Goal: Complete application form: Complete application form

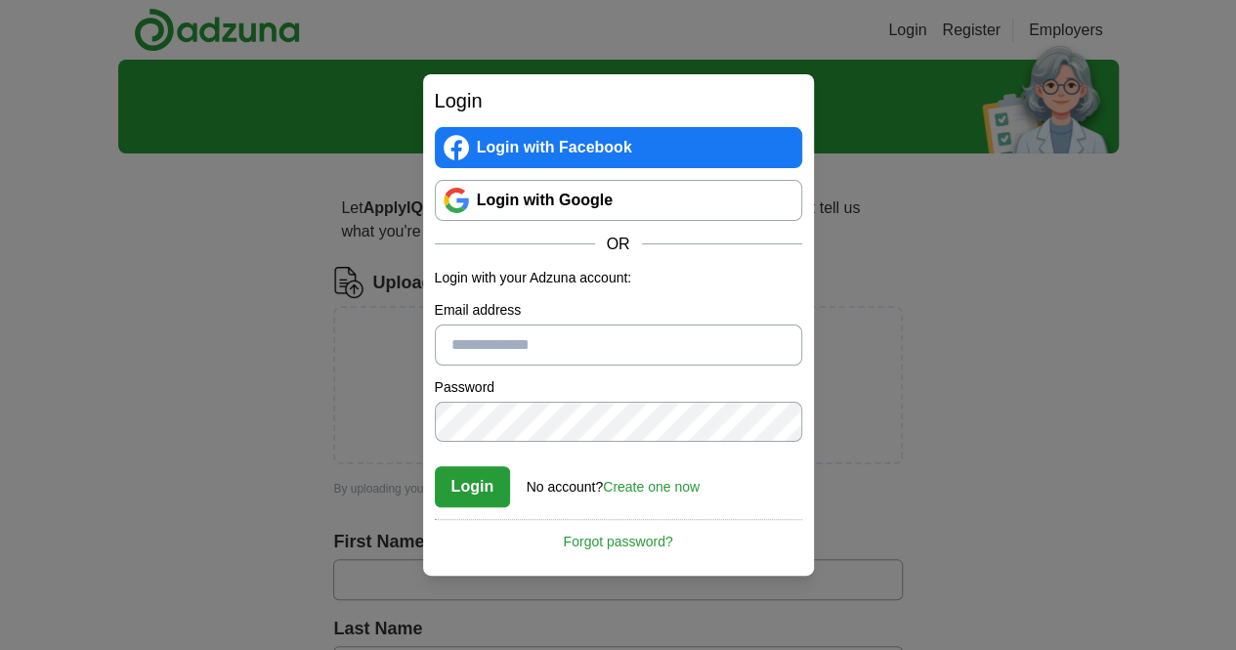
click at [557, 205] on link "Login with Google" at bounding box center [618, 200] width 367 height 41
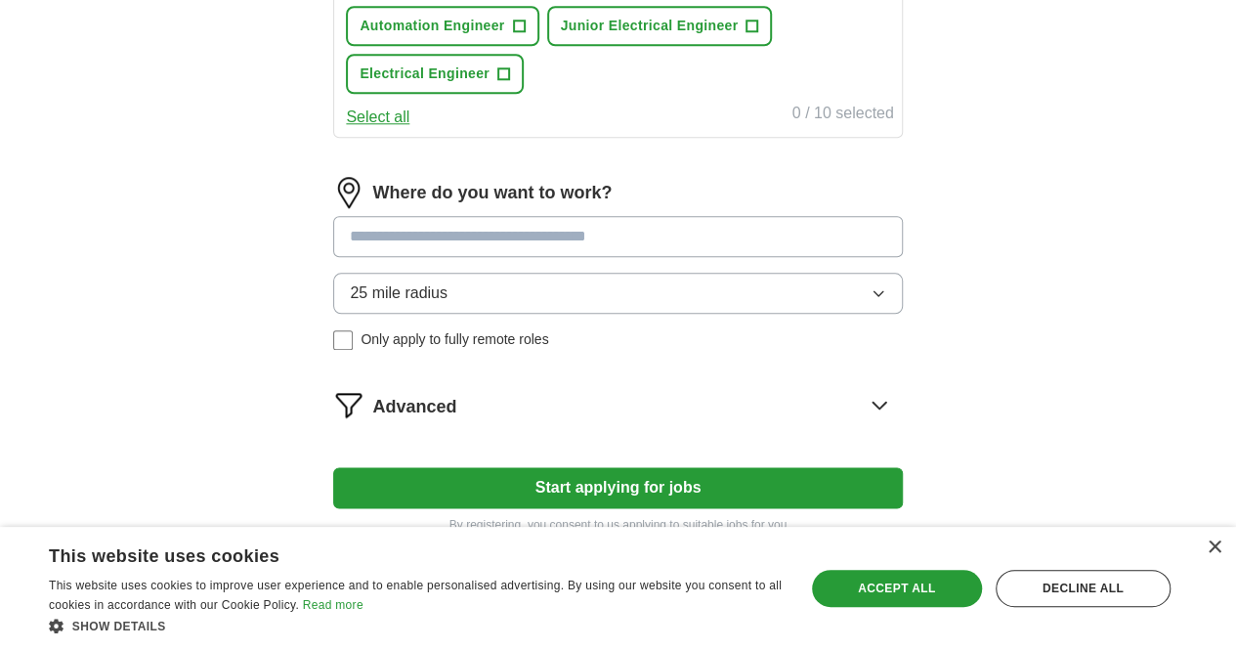
scroll to position [936, 0]
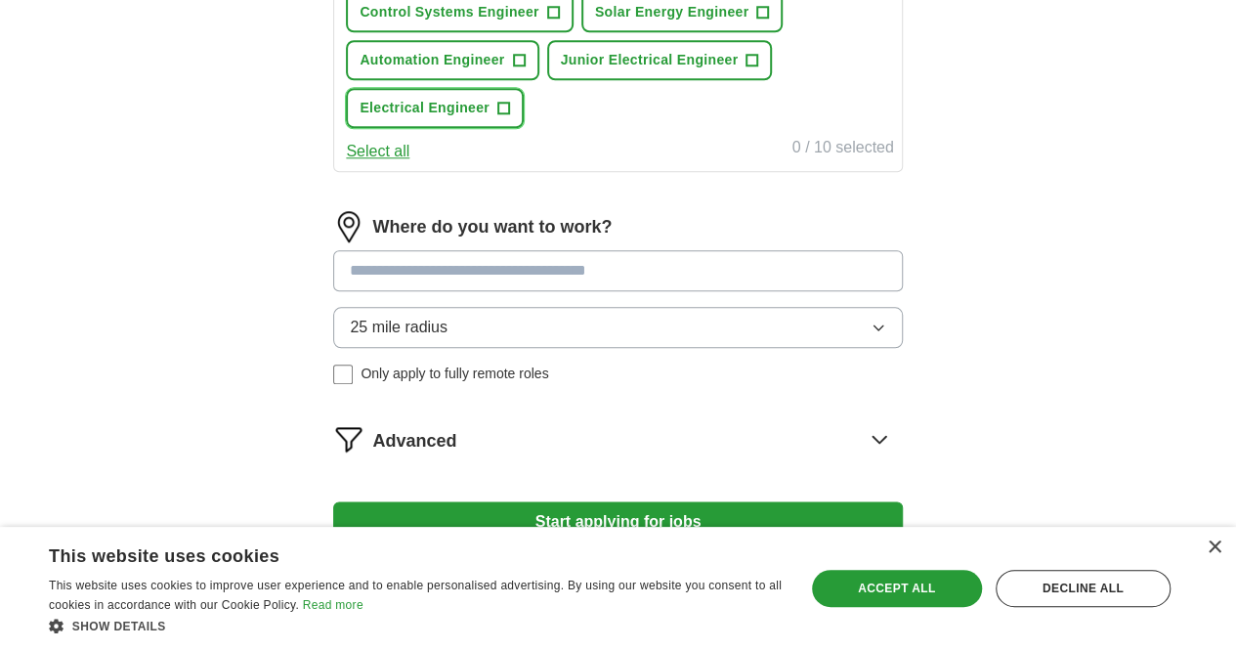
click at [490, 118] on span "Electrical Engineer" at bounding box center [425, 108] width 130 height 21
click at [664, 70] on span "Junior Electrical Engineer" at bounding box center [650, 60] width 178 height 21
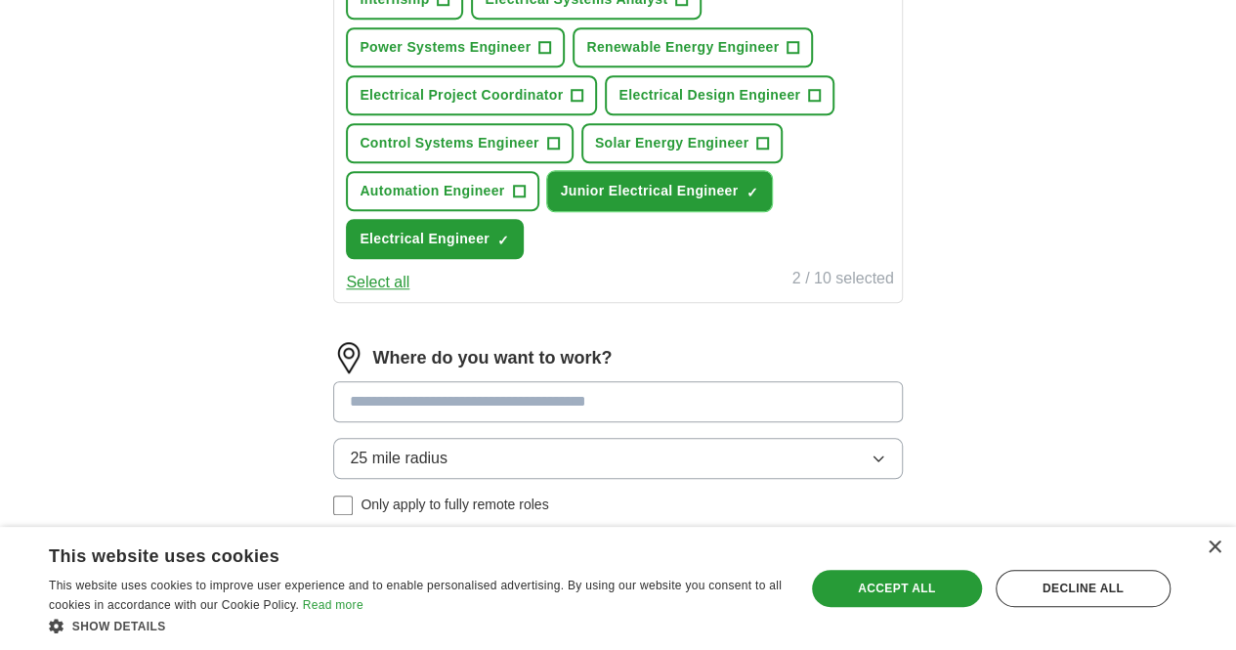
scroll to position [794, 0]
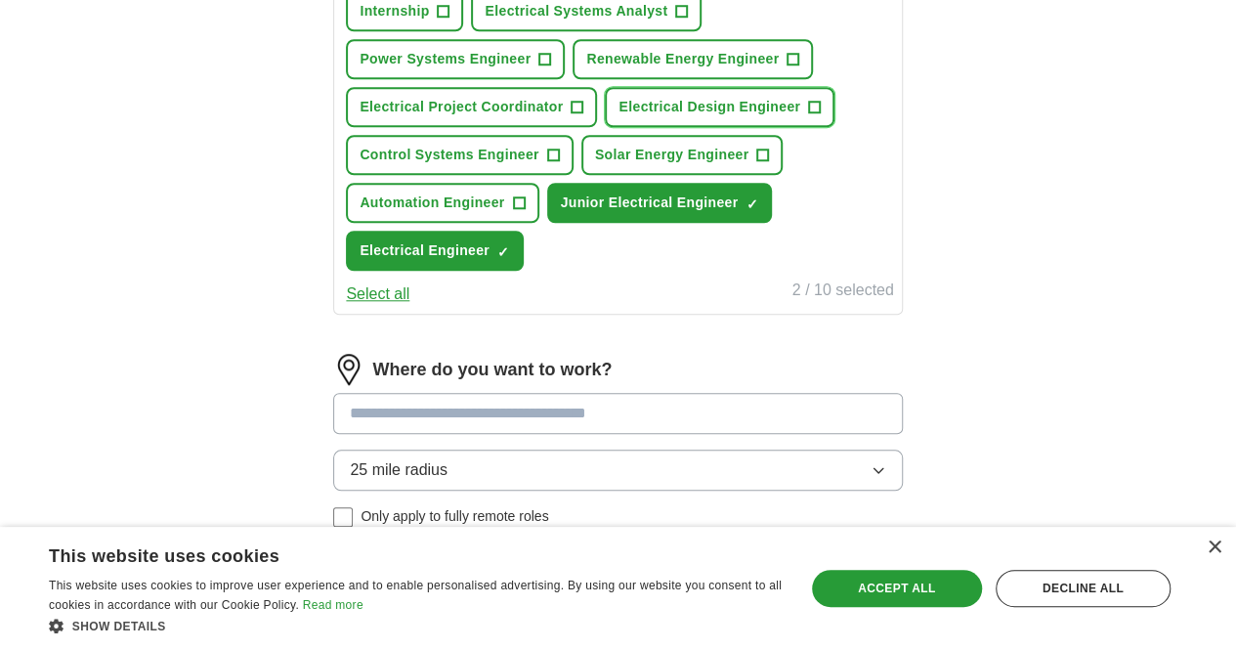
click at [619, 117] on span "Electrical Design Engineer" at bounding box center [710, 107] width 182 height 21
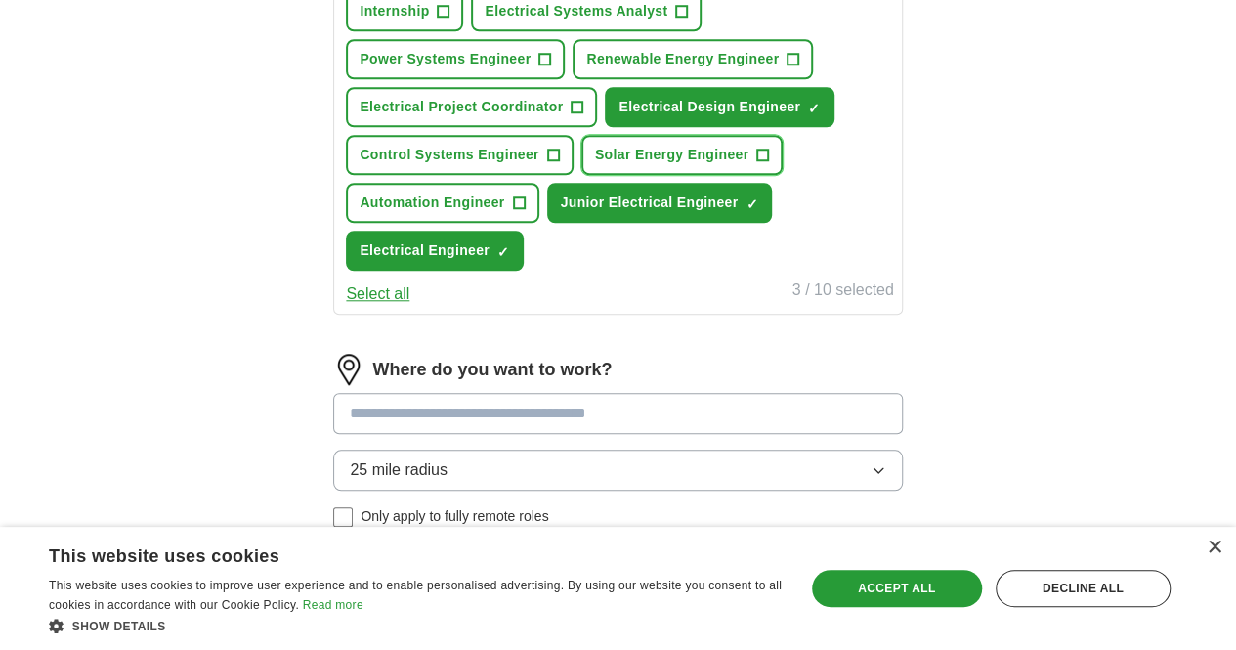
click at [696, 165] on span "Solar Energy Engineer" at bounding box center [672, 155] width 154 height 21
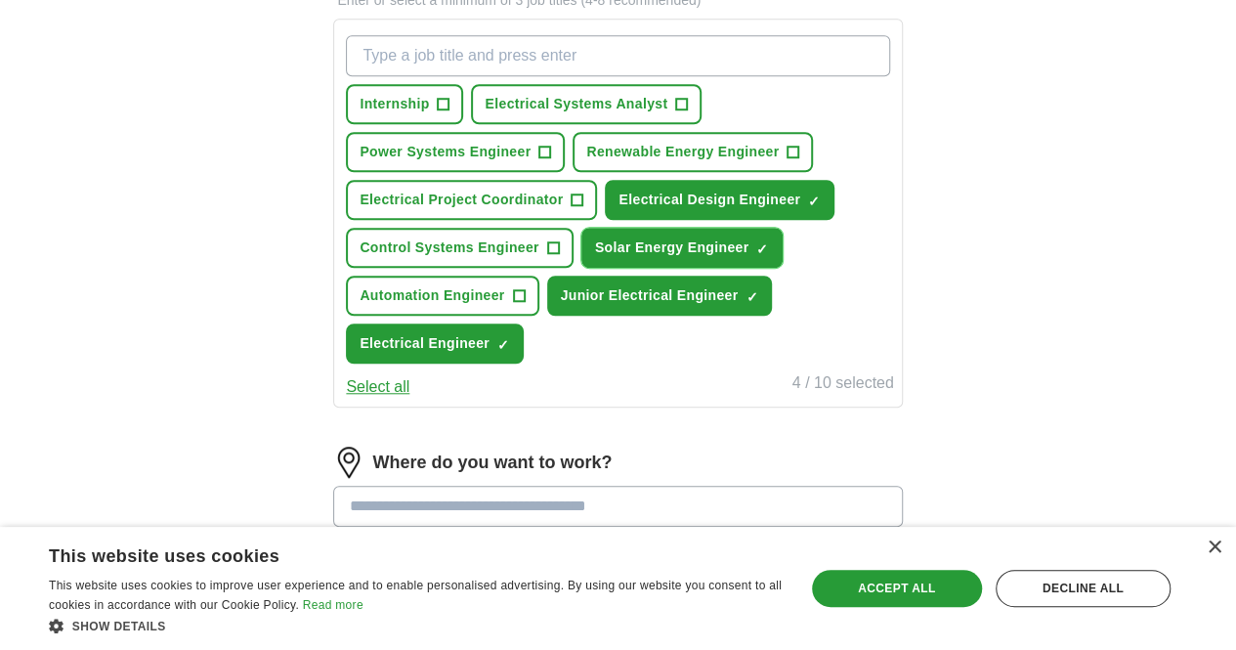
scroll to position [700, 0]
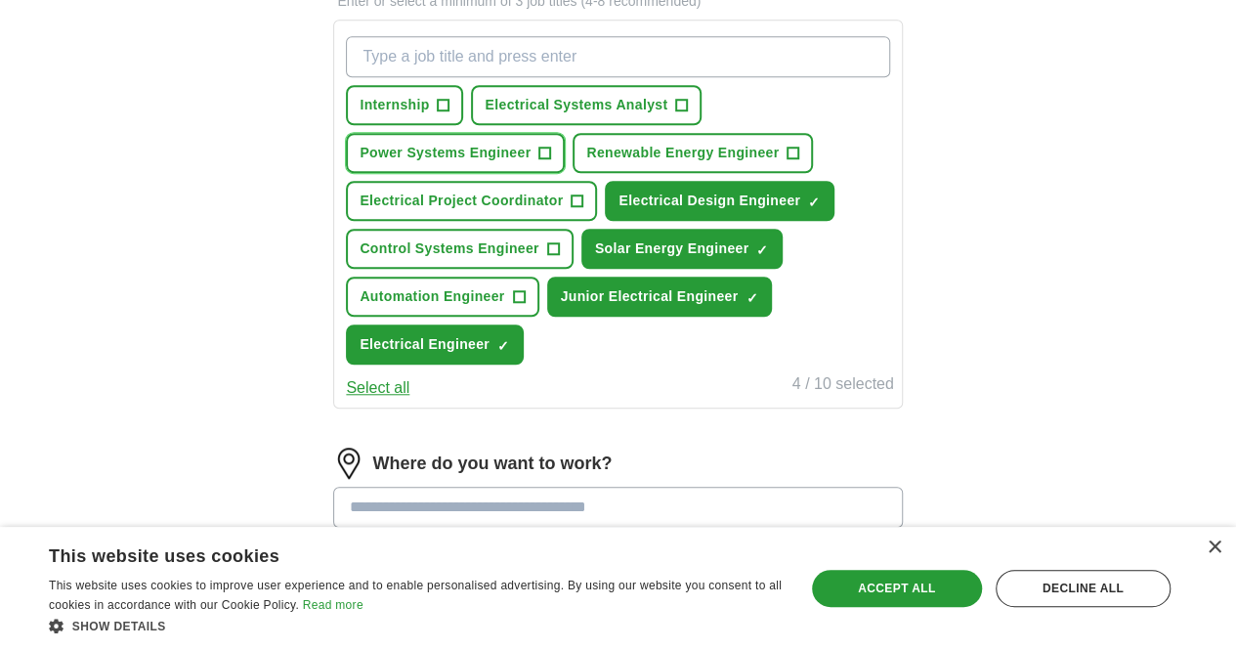
click at [497, 158] on span "Power Systems Engineer" at bounding box center [445, 153] width 171 height 21
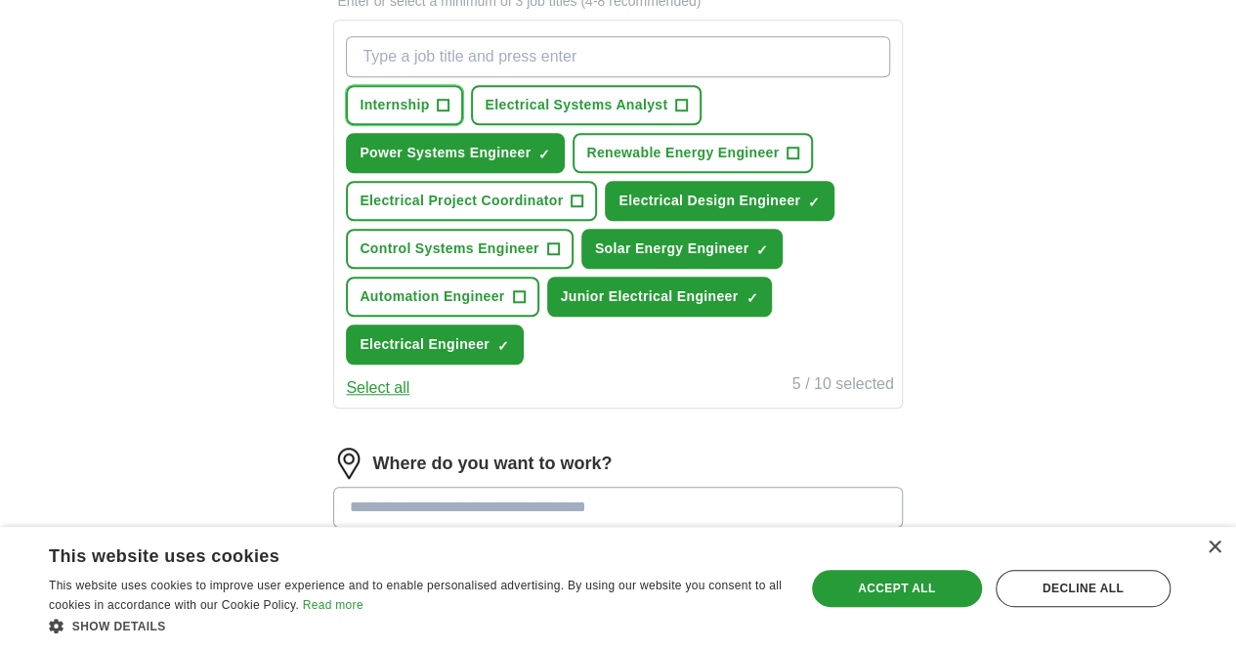
click at [463, 113] on button "Internship +" at bounding box center [404, 105] width 117 height 40
click at [616, 108] on span "Electrical Systems Analyst" at bounding box center [576, 105] width 183 height 21
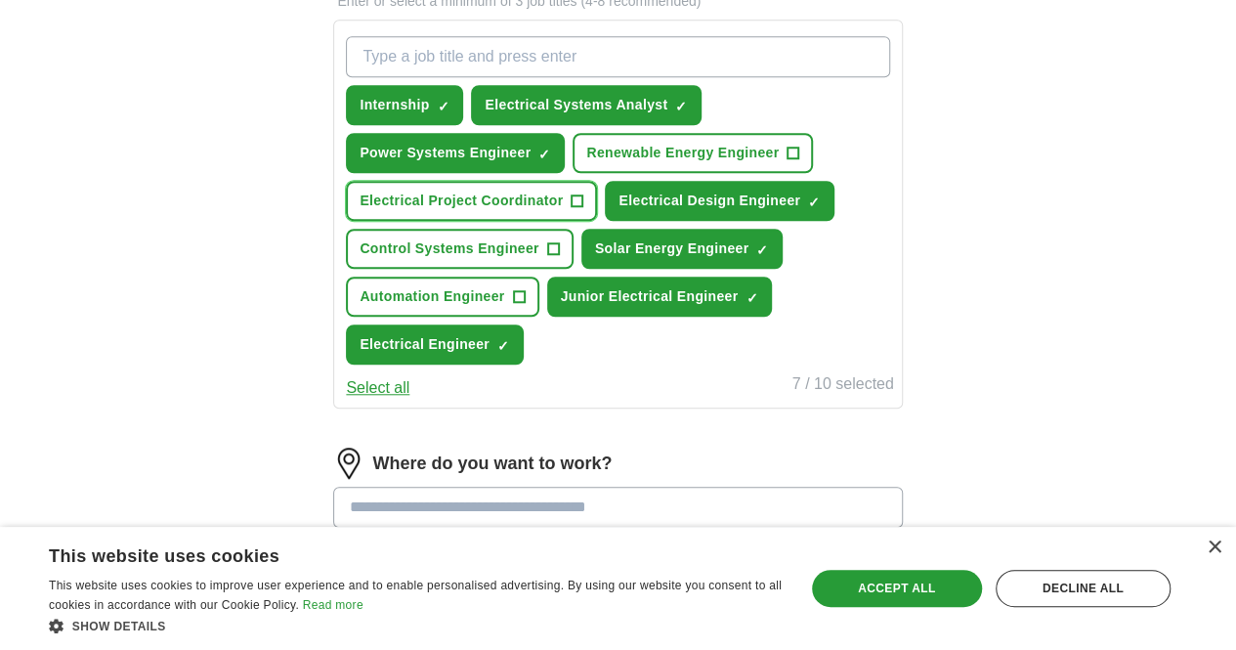
click at [543, 221] on button "Electrical Project Coordinator +" at bounding box center [471, 201] width 251 height 40
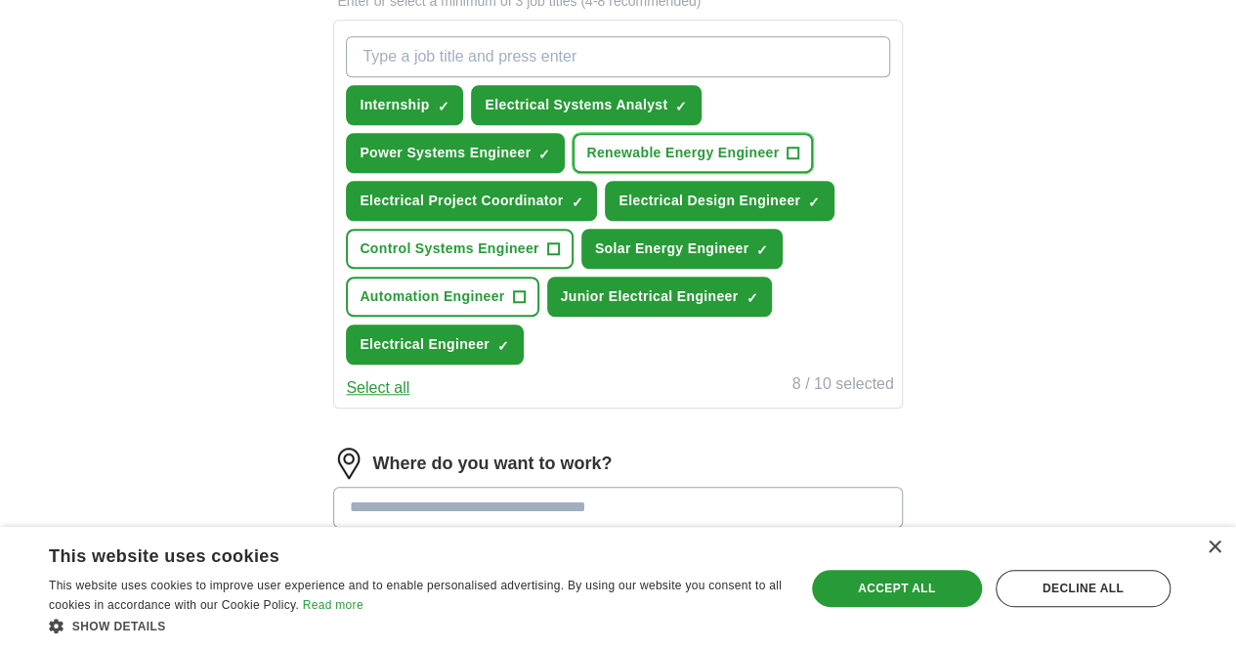
click at [586, 163] on span "Renewable Energy Engineer" at bounding box center [682, 153] width 193 height 21
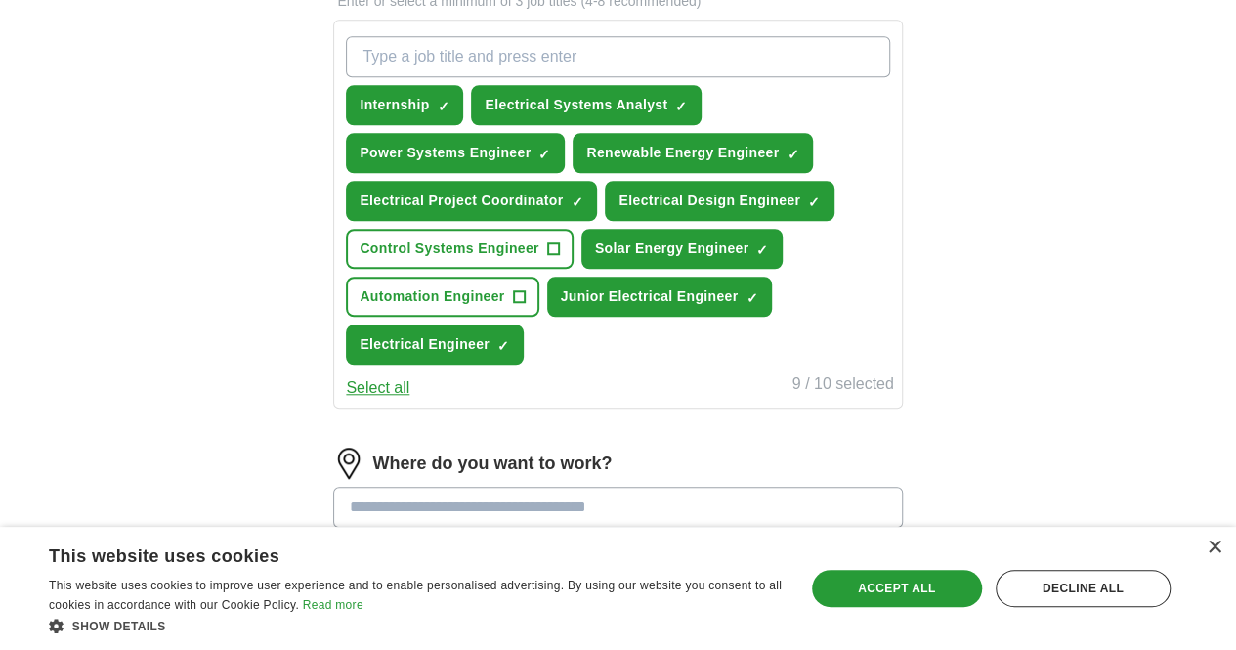
click at [409, 400] on button "Select all" at bounding box center [378, 387] width 64 height 23
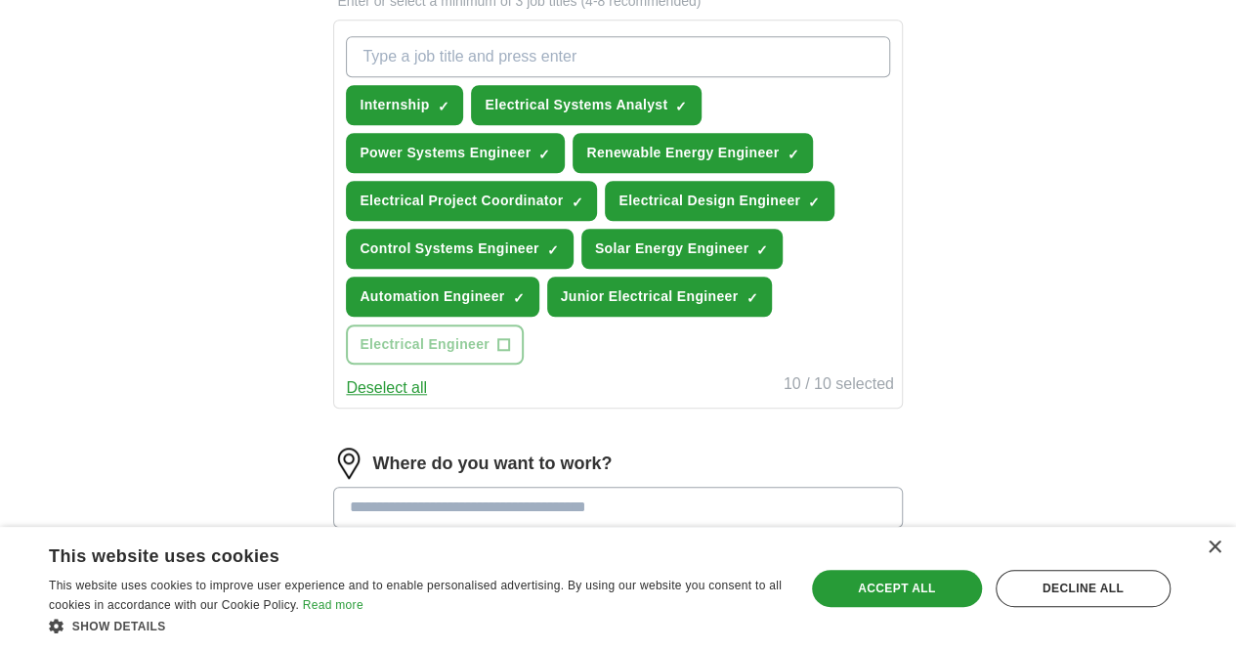
click at [427, 400] on button "Deselect all" at bounding box center [386, 387] width 81 height 23
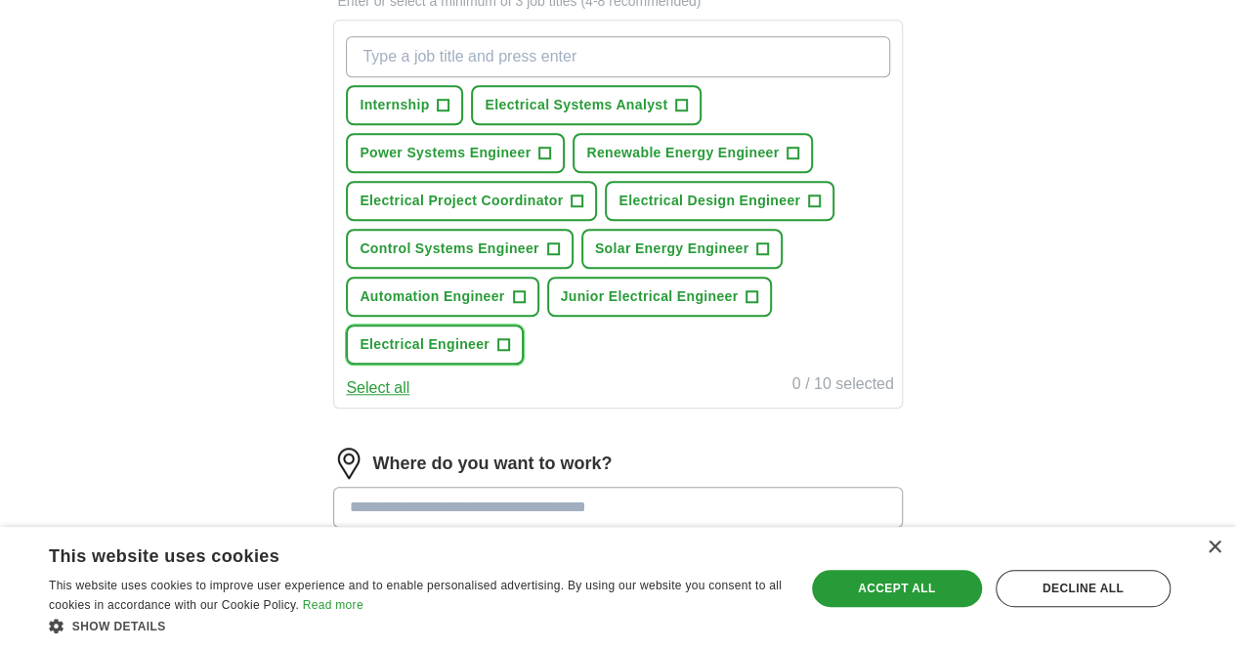
click at [490, 355] on span "Electrical Engineer" at bounding box center [425, 344] width 130 height 21
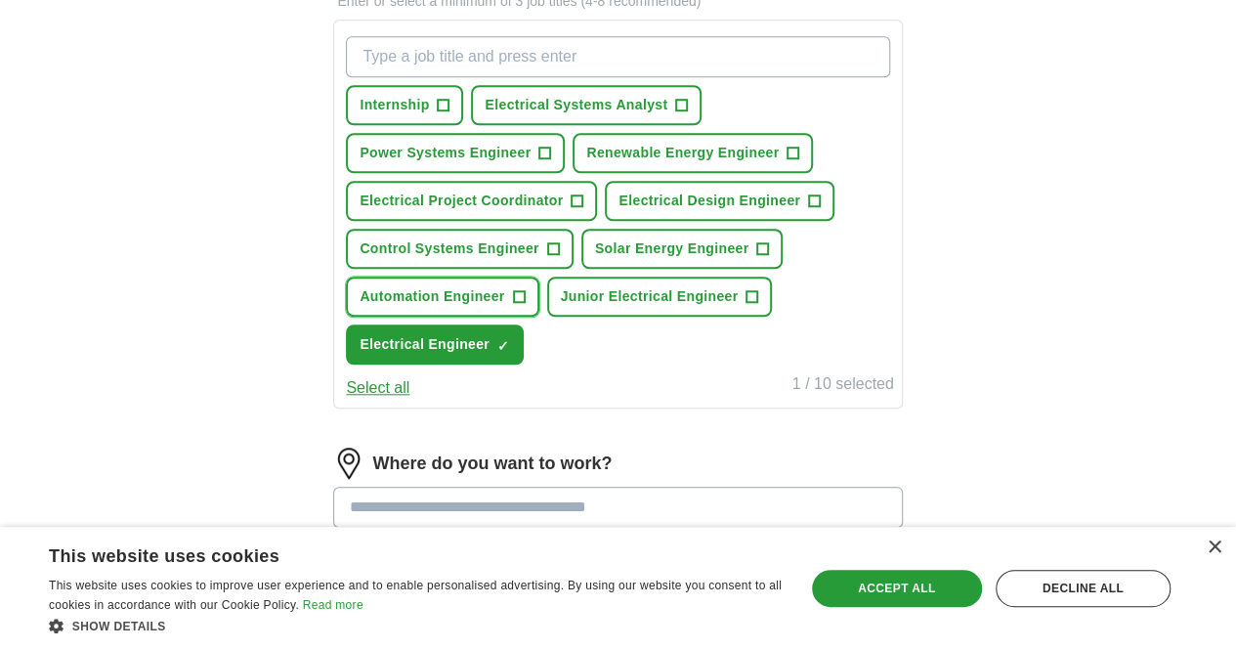
click at [538, 317] on button "Automation Engineer +" at bounding box center [442, 297] width 193 height 40
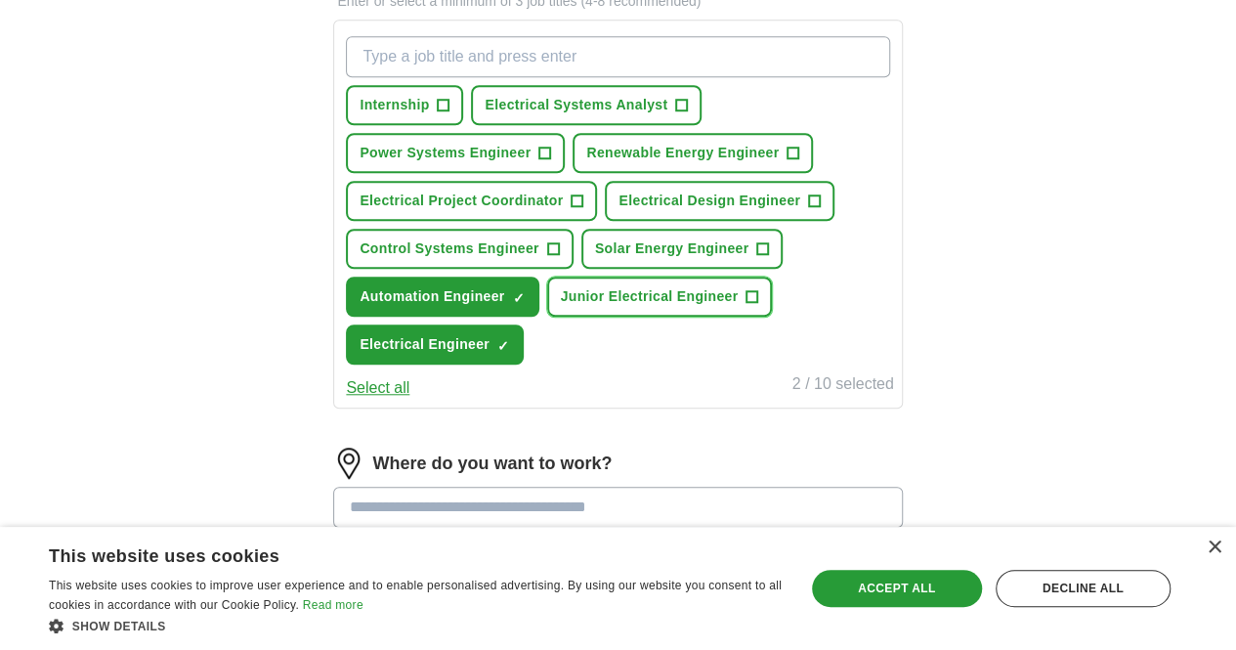
click at [751, 317] on button "Junior Electrical Engineer +" at bounding box center [660, 297] width 226 height 40
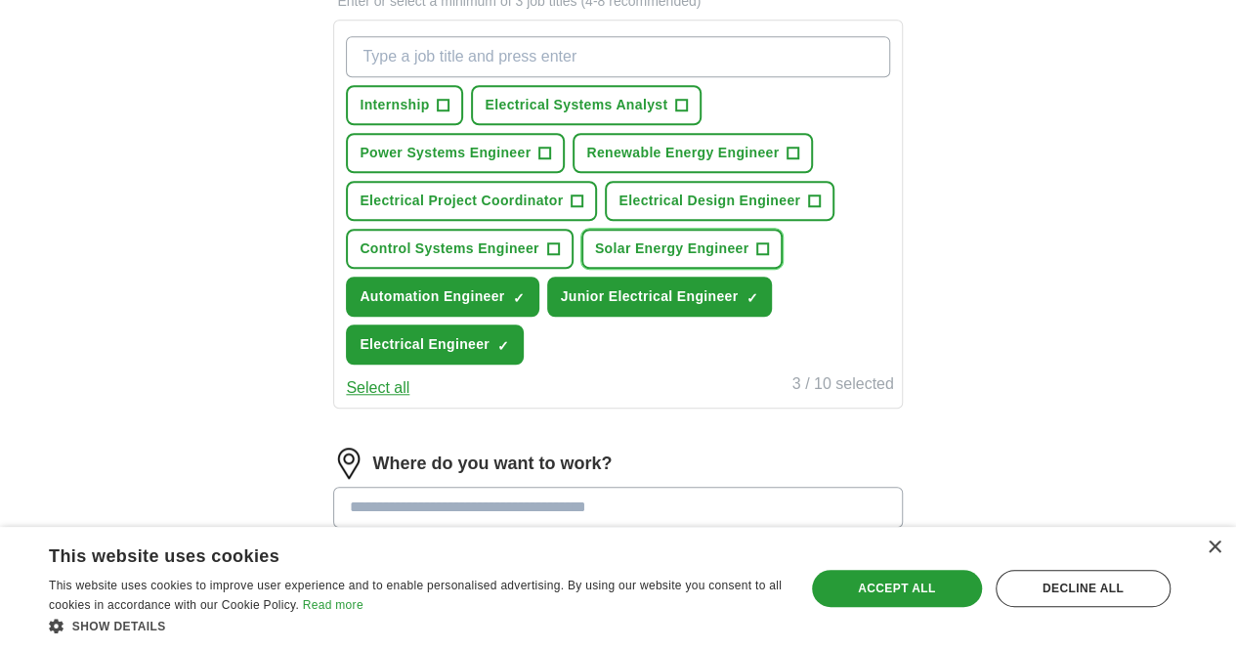
click at [737, 259] on span "Solar Energy Engineer" at bounding box center [672, 248] width 154 height 21
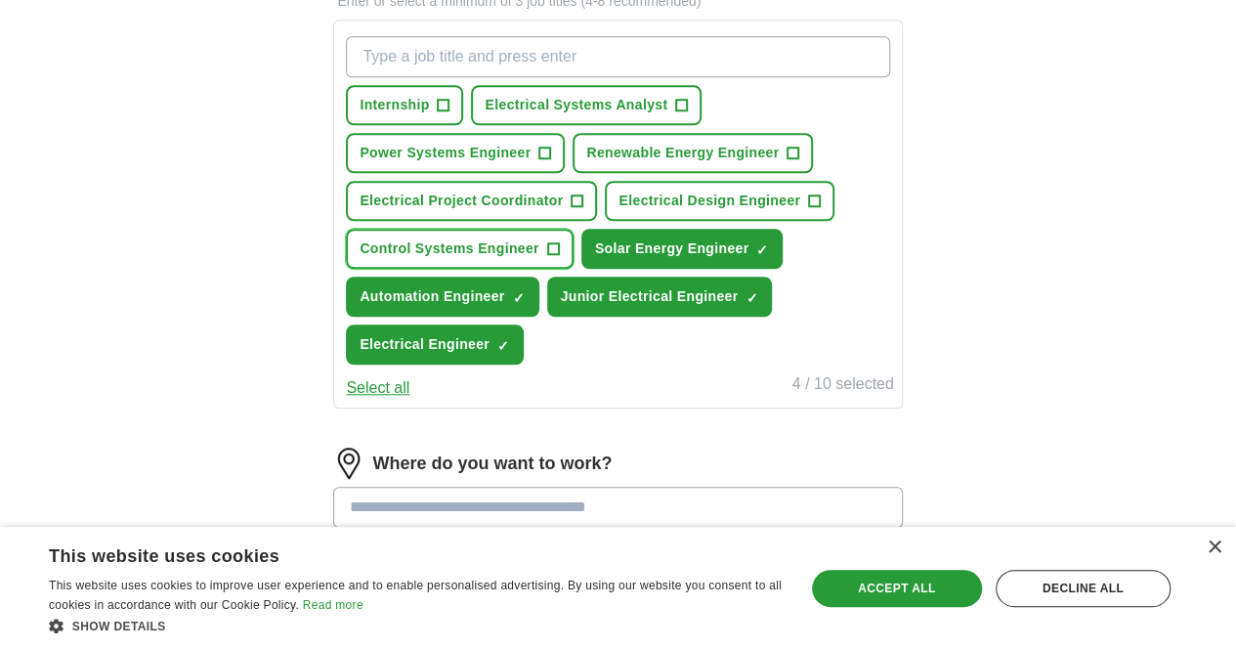
click at [538, 259] on span "Control Systems Engineer" at bounding box center [449, 248] width 179 height 21
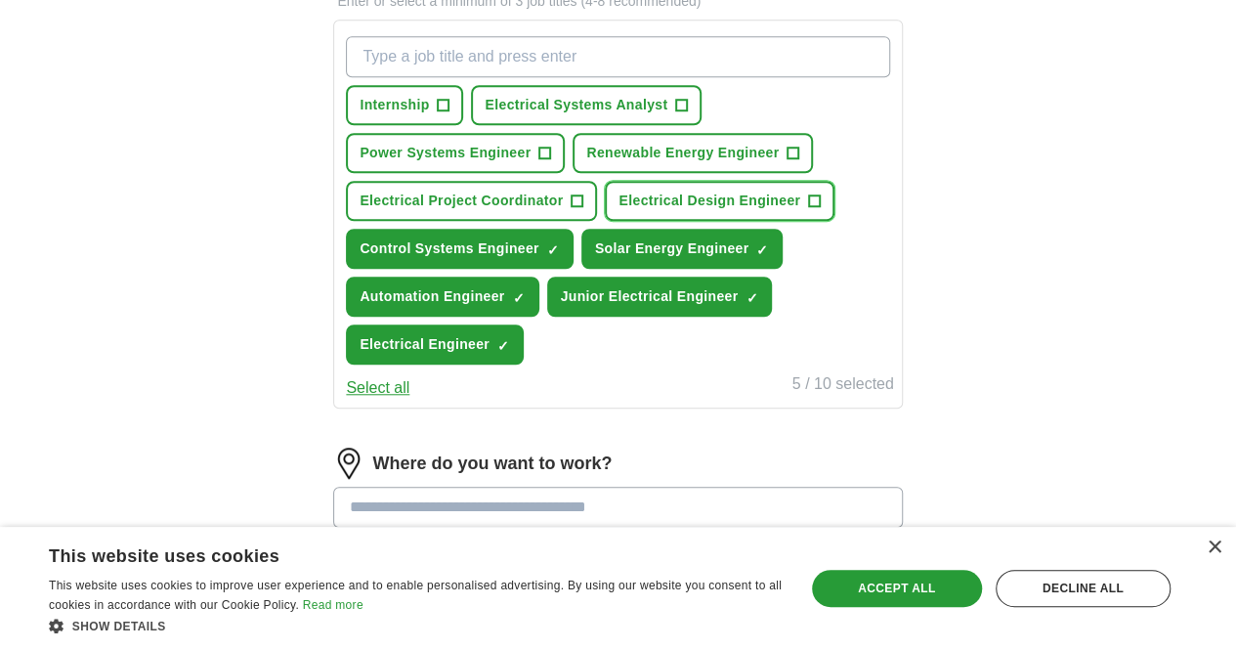
click at [619, 211] on span "Electrical Design Engineer" at bounding box center [710, 201] width 182 height 21
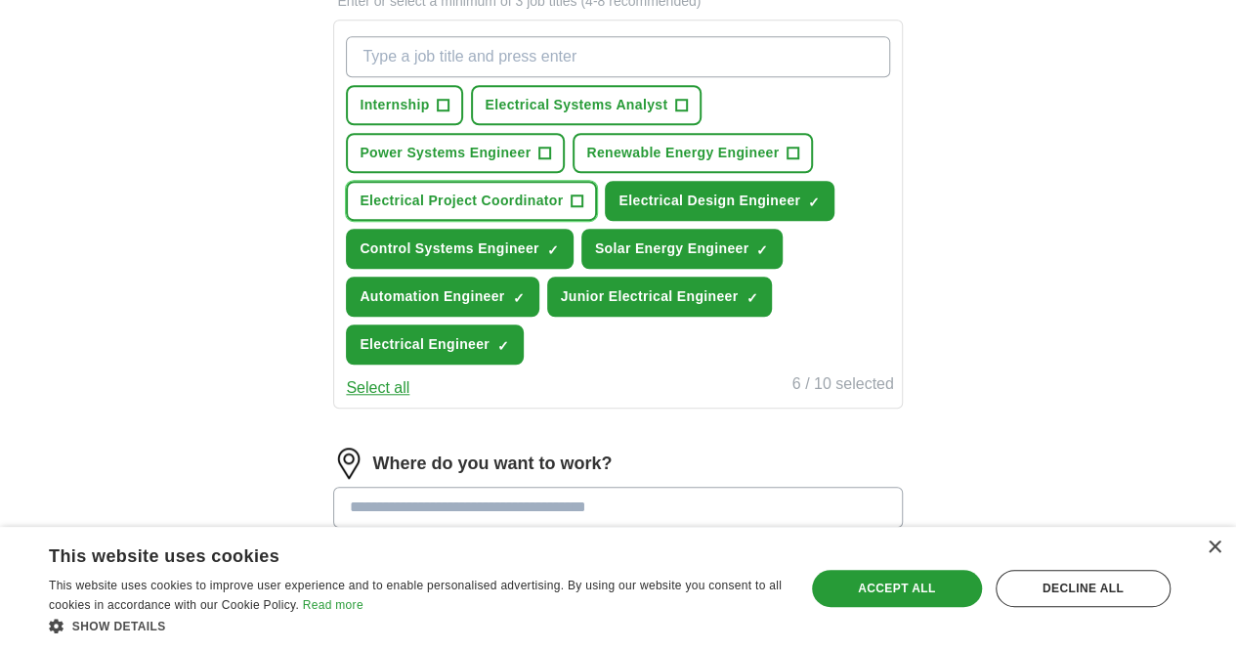
click at [563, 211] on span "Electrical Project Coordinator" at bounding box center [461, 201] width 203 height 21
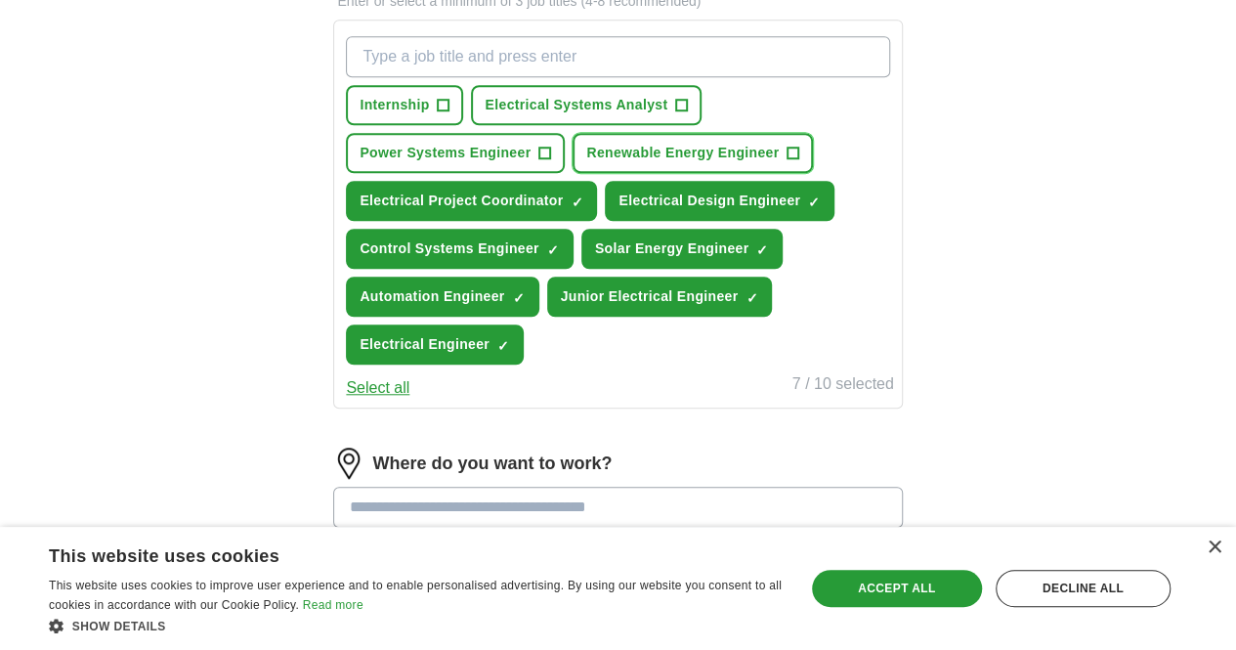
click at [586, 163] on span "Renewable Energy Engineer" at bounding box center [682, 153] width 193 height 21
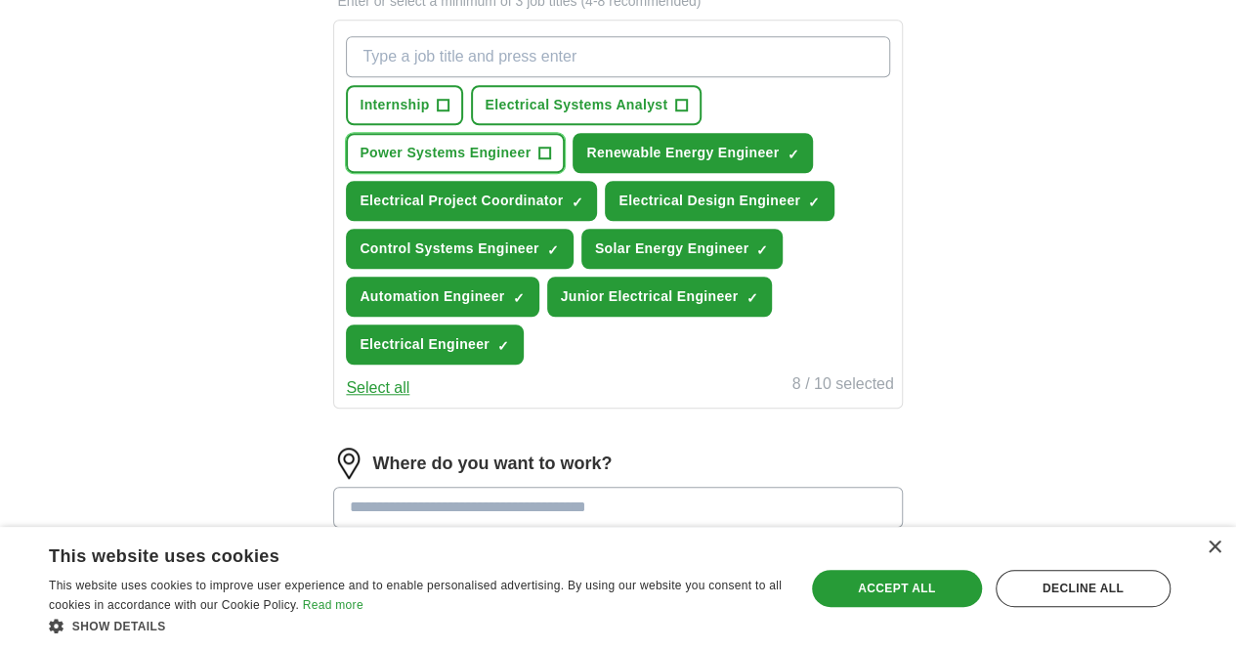
click at [516, 149] on span "Power Systems Engineer" at bounding box center [445, 153] width 171 height 21
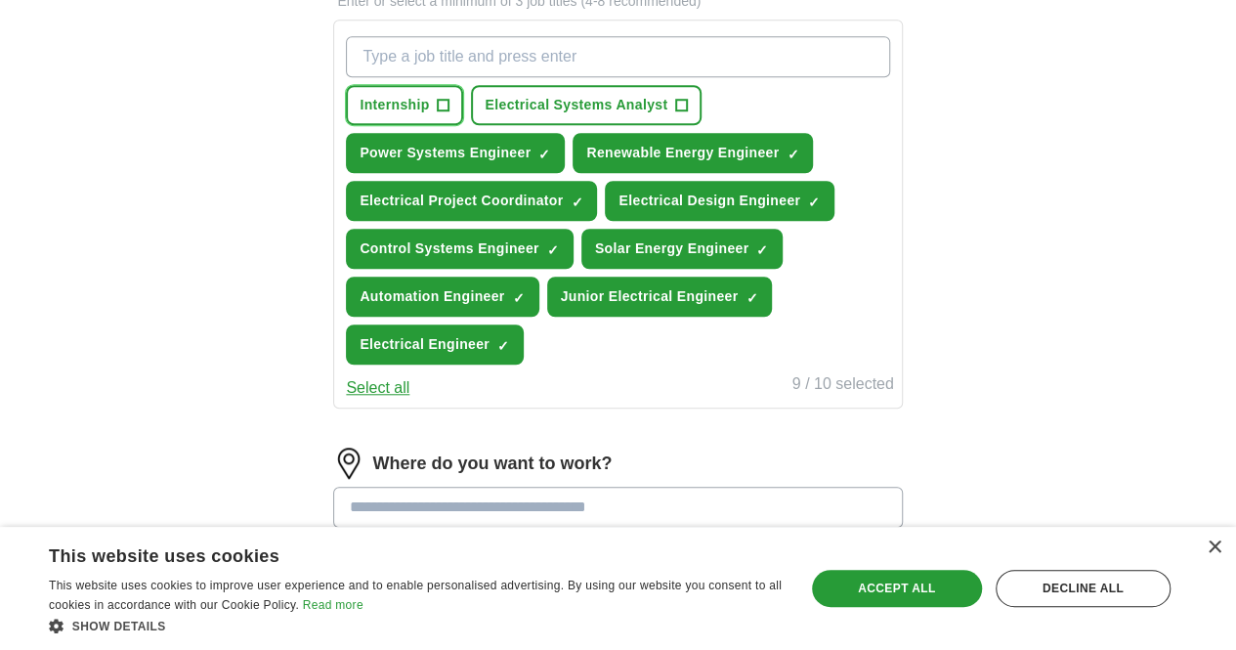
click at [429, 99] on span "Internship" at bounding box center [394, 105] width 69 height 21
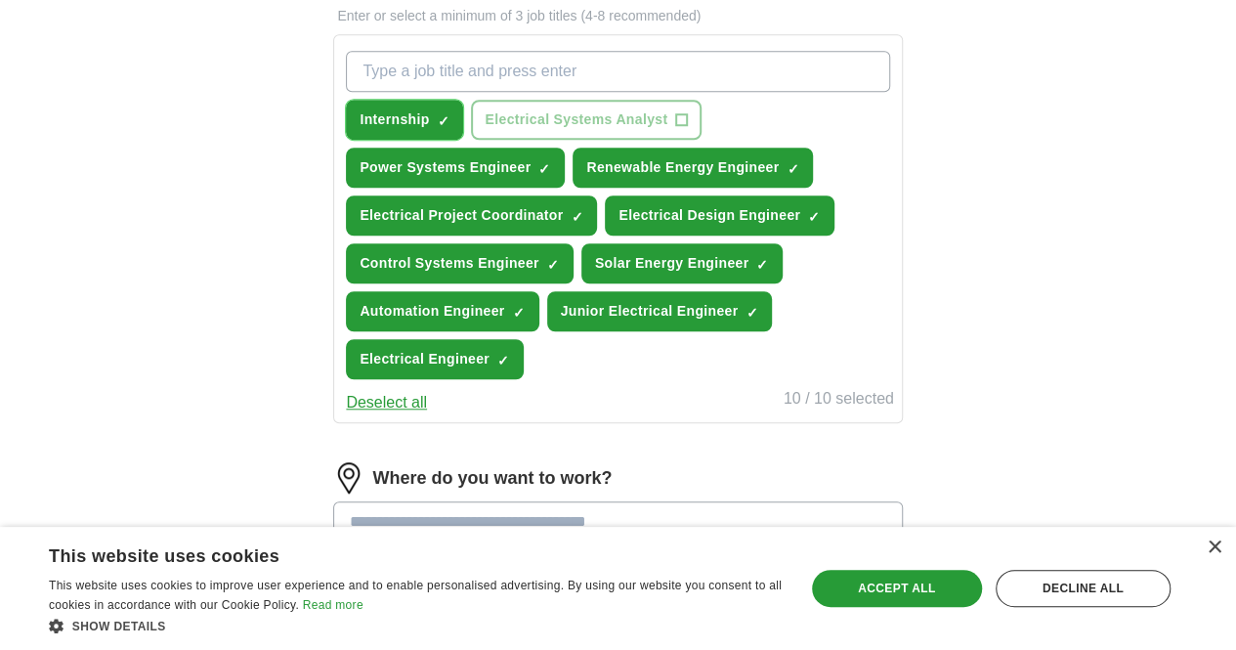
scroll to position [684, 0]
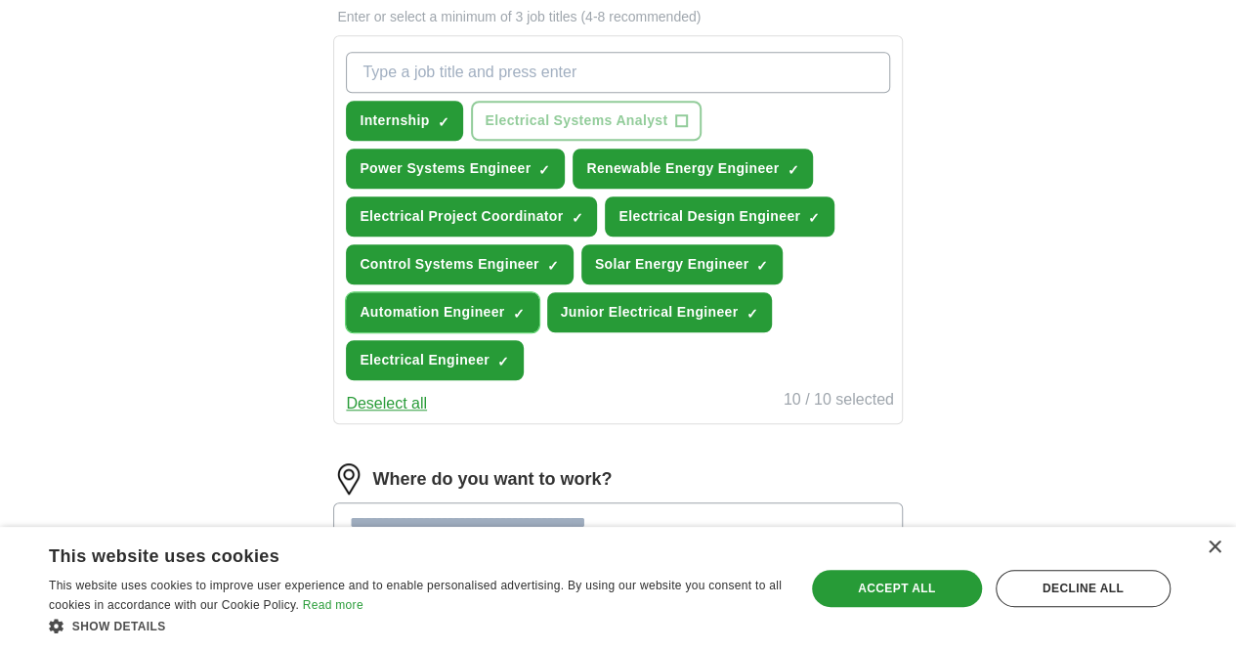
click at [504, 323] on span "Automation Engineer" at bounding box center [432, 312] width 145 height 21
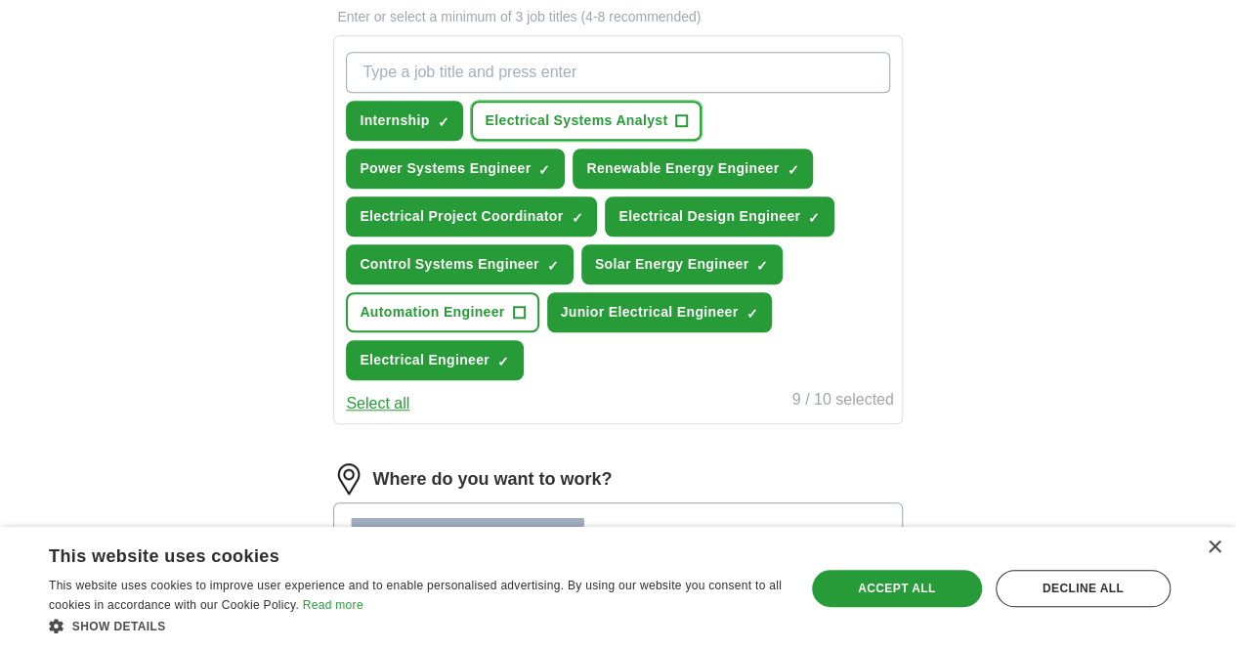
click at [655, 118] on span "Electrical Systems Analyst" at bounding box center [576, 120] width 183 height 21
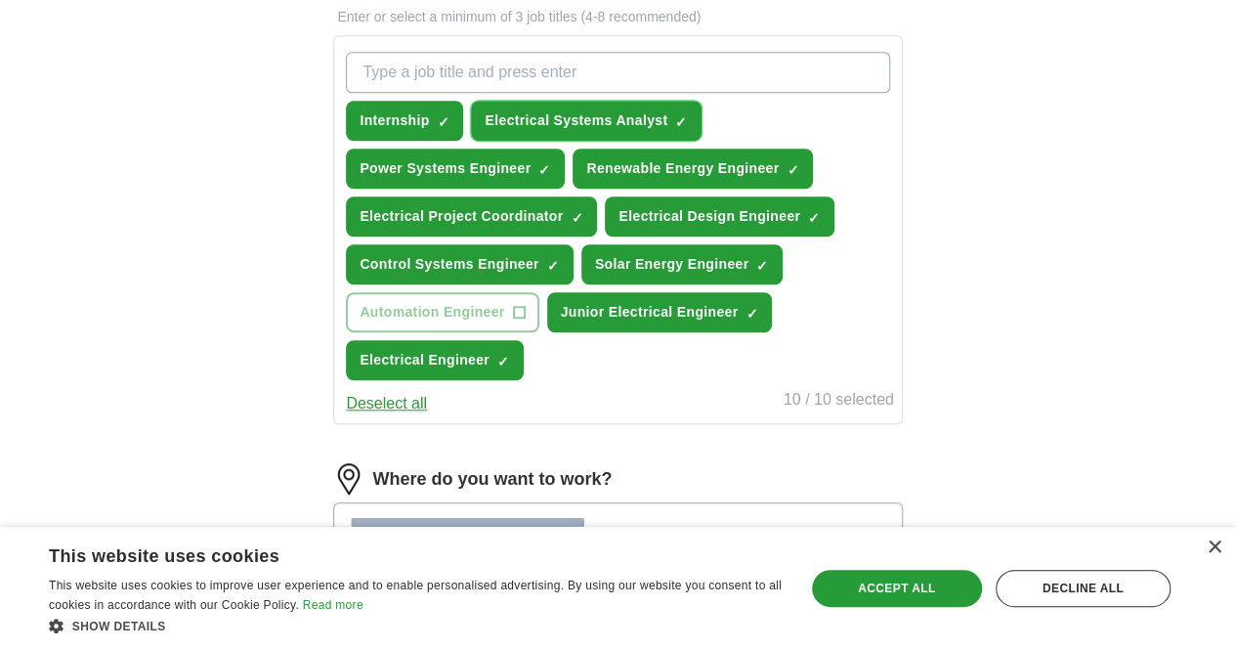
click at [667, 119] on span "Electrical Systems Analyst" at bounding box center [576, 120] width 183 height 21
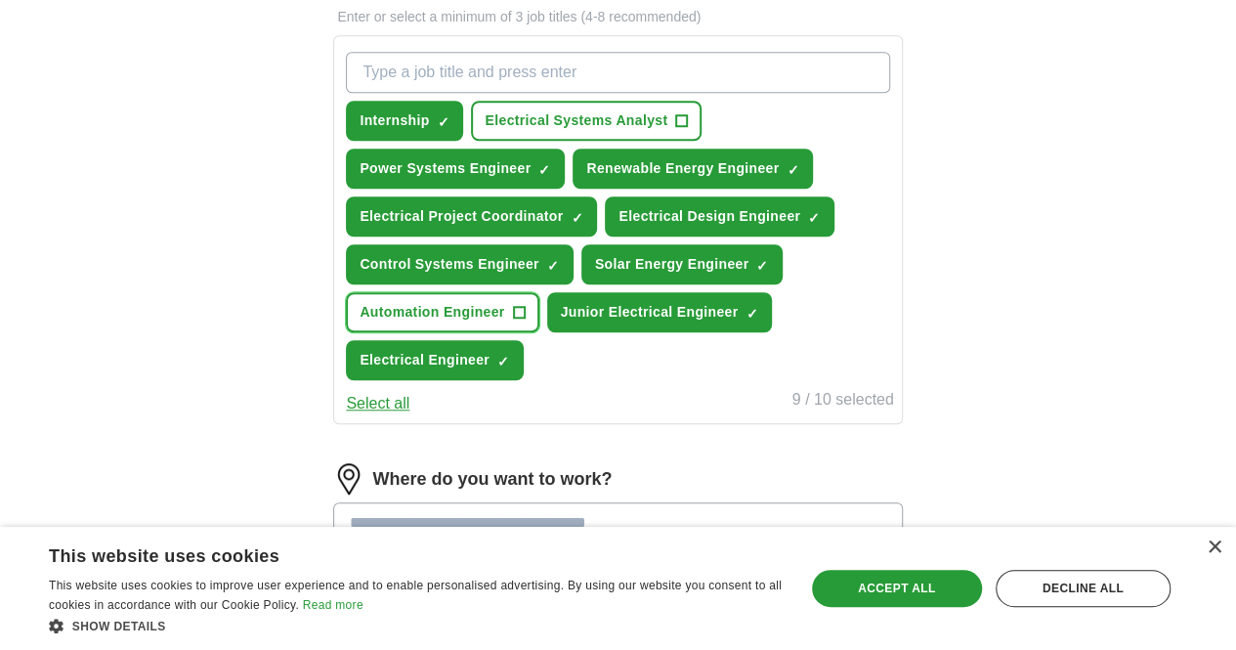
click at [504, 323] on span "Automation Engineer" at bounding box center [432, 312] width 145 height 21
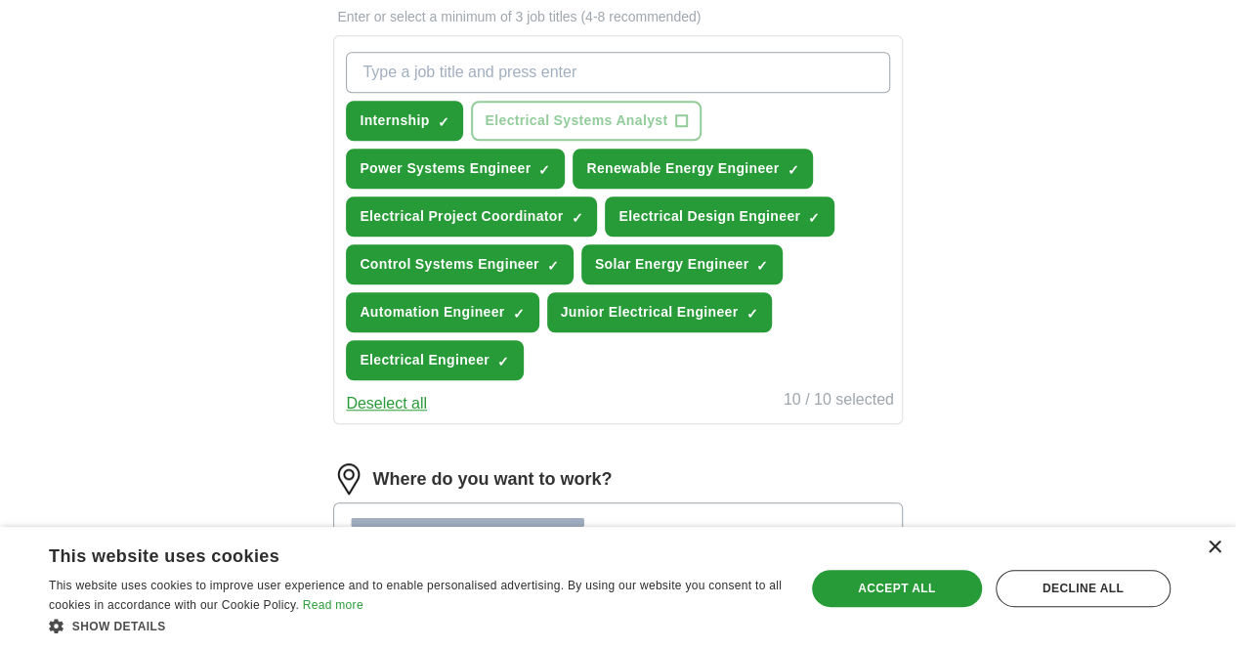
click at [1212, 548] on div "×" at bounding box center [1214, 547] width 15 height 15
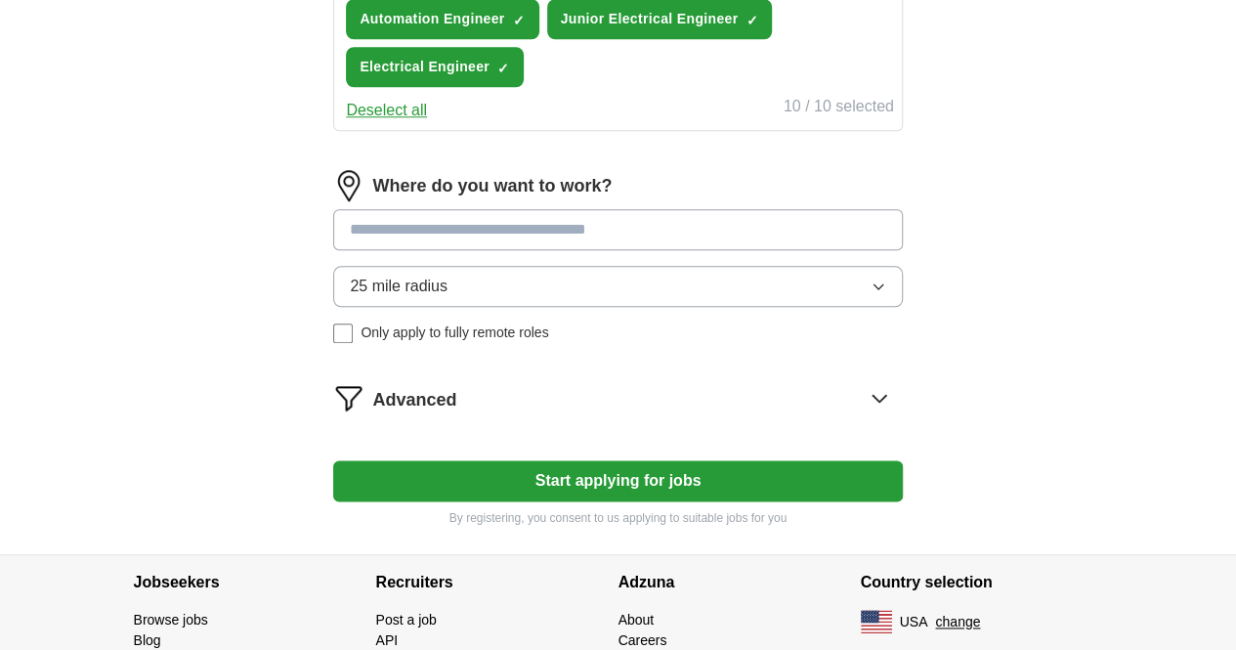
scroll to position [979, 0]
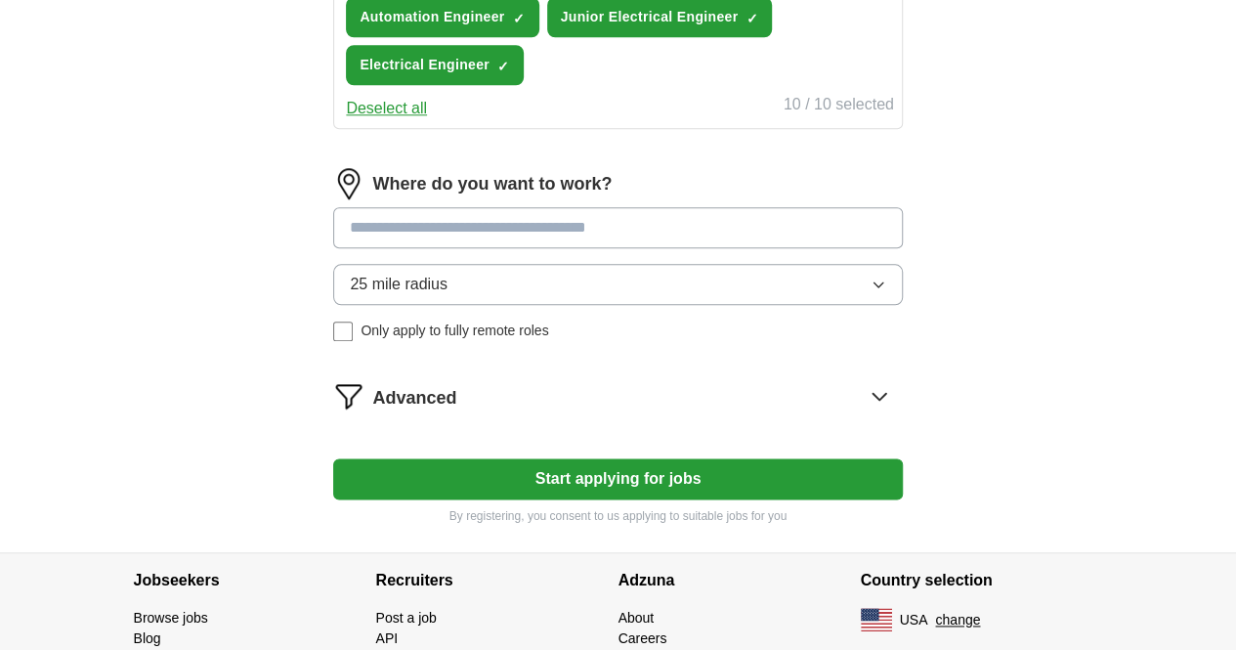
click at [512, 248] on input at bounding box center [617, 227] width 569 height 41
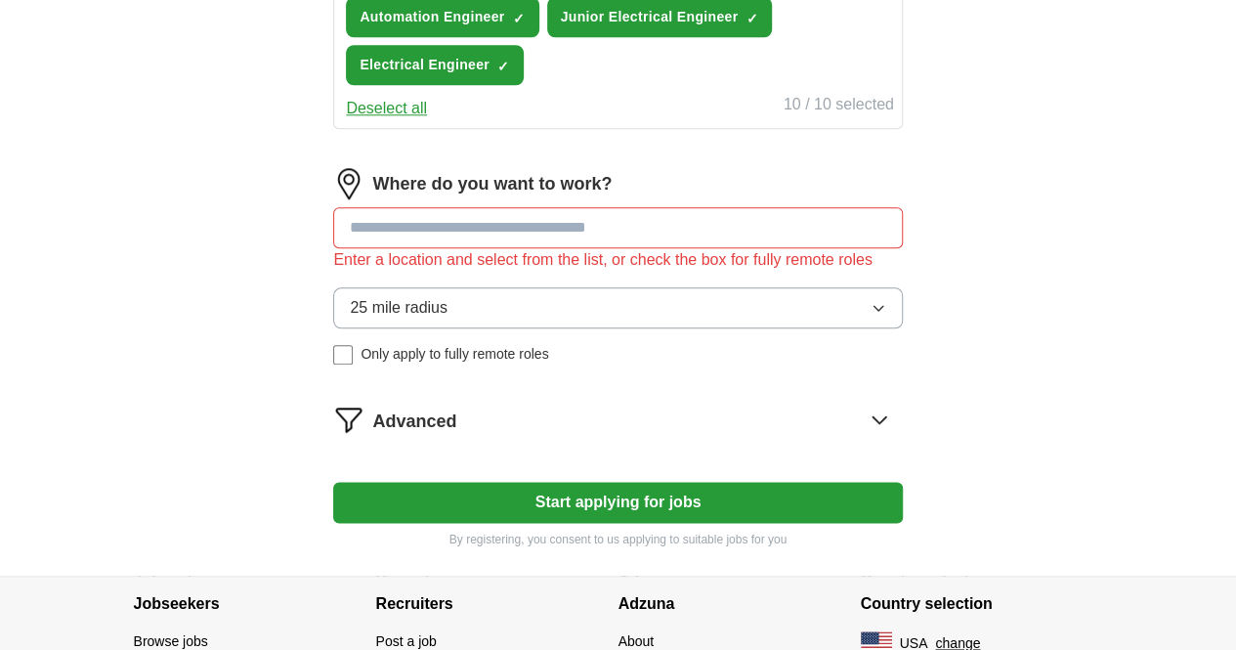
click at [520, 378] on div "Where do you want to work? Enter a location and select from the list, or check …" at bounding box center [617, 274] width 569 height 212
click at [505, 328] on button "25 mile radius" at bounding box center [617, 307] width 569 height 41
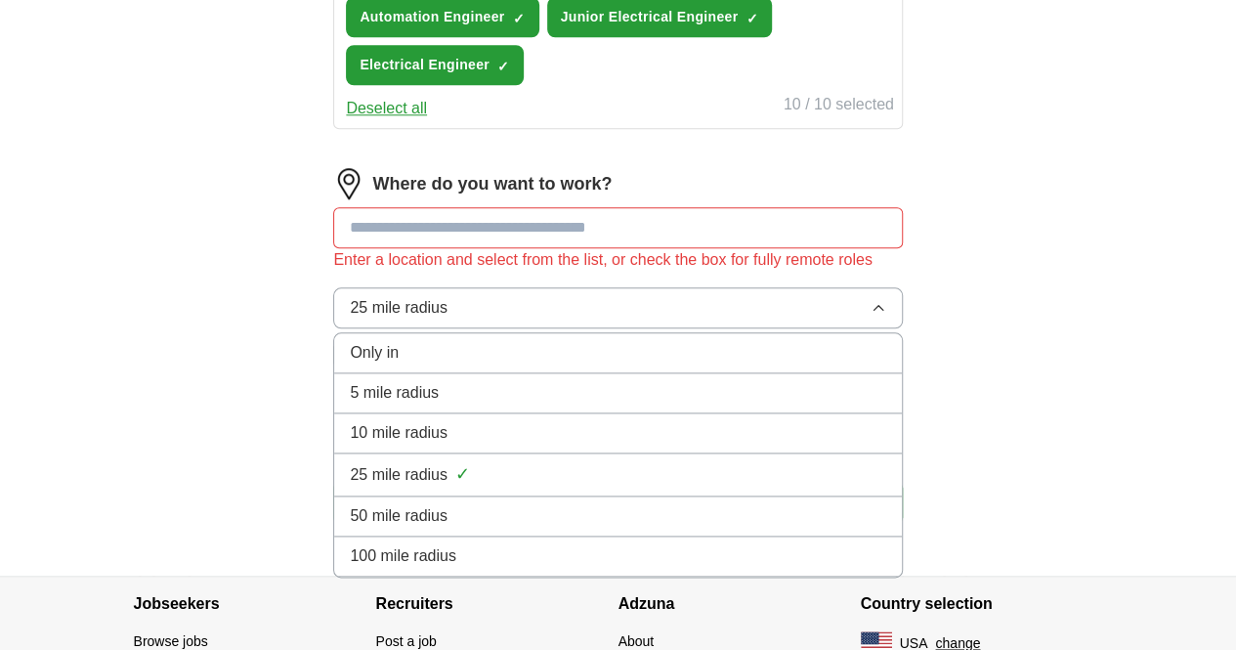
scroll to position [1216, 0]
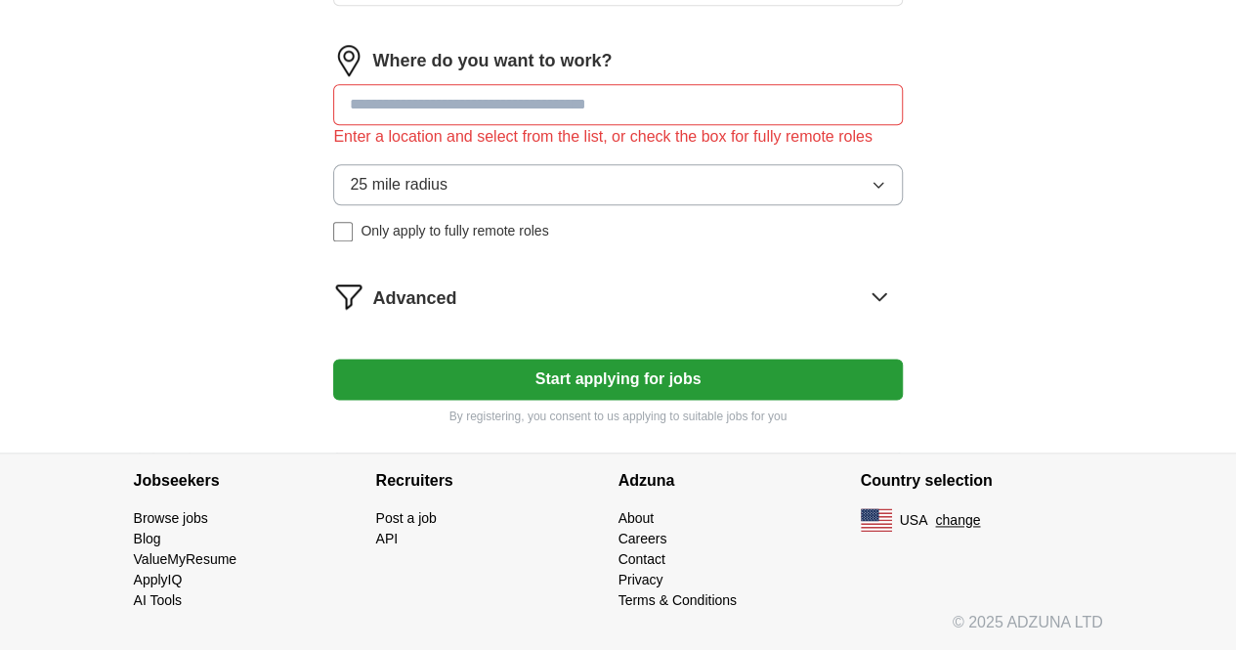
click at [545, 84] on input at bounding box center [617, 104] width 569 height 41
type input "***"
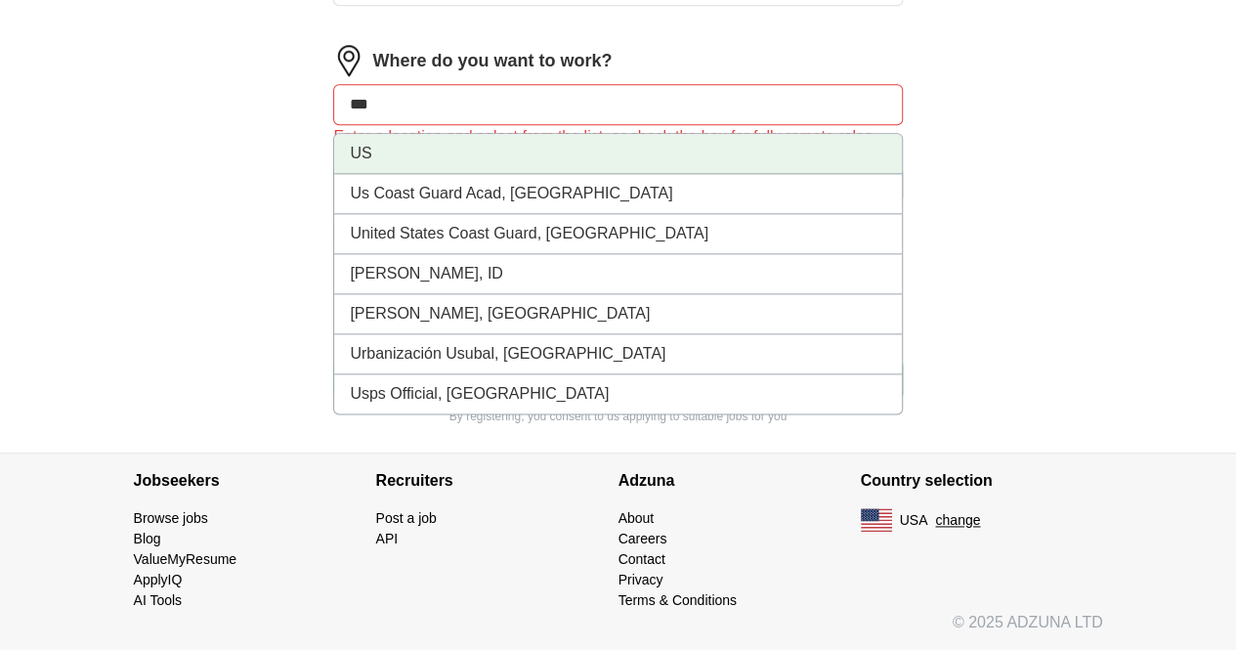
scroll to position [1155, 0]
click at [422, 174] on li "US" at bounding box center [617, 154] width 567 height 40
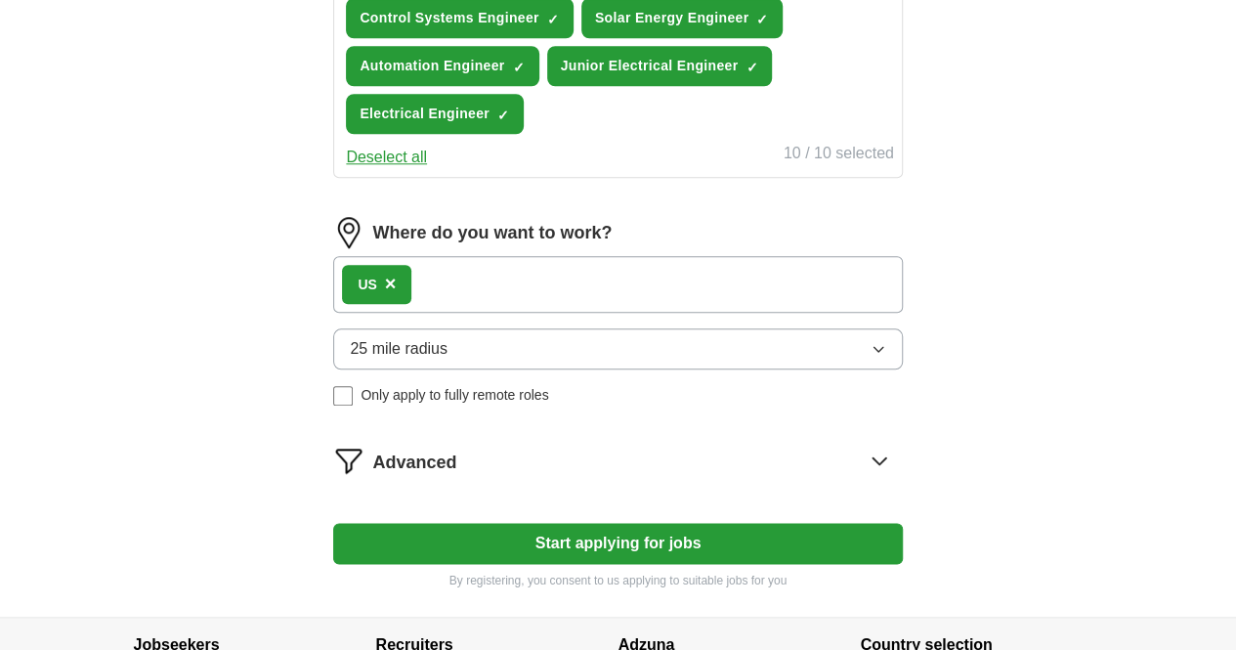
scroll to position [1184, 0]
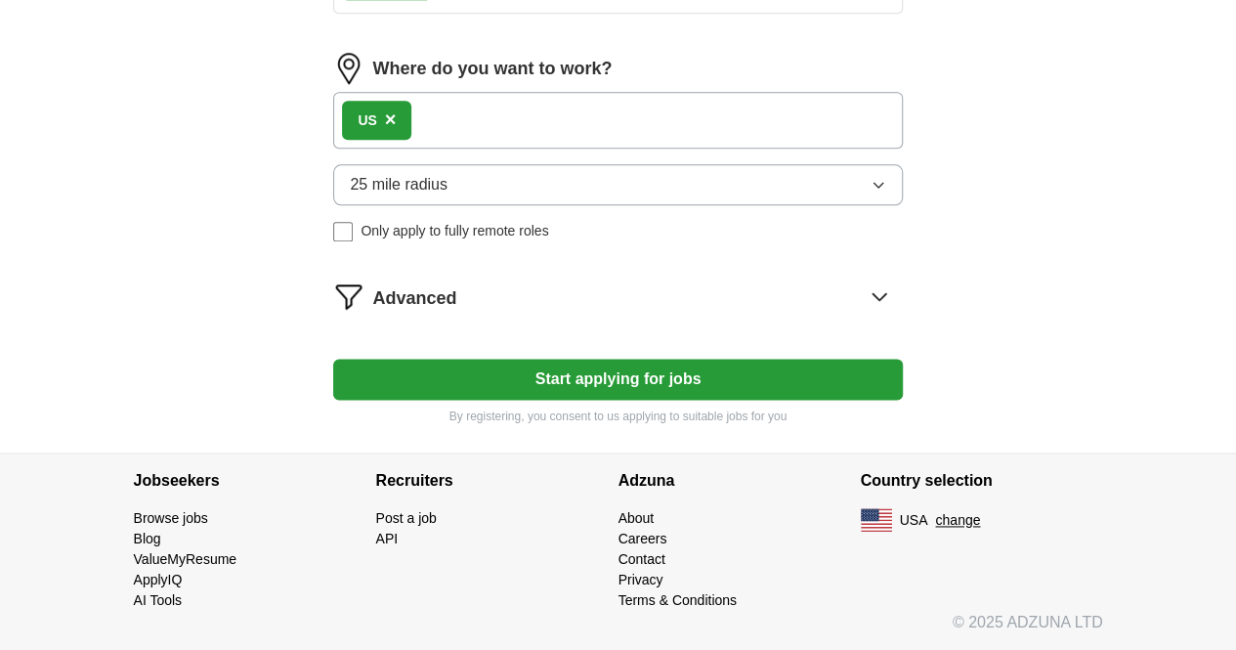
click at [495, 360] on button "Start applying for jobs" at bounding box center [617, 379] width 569 height 41
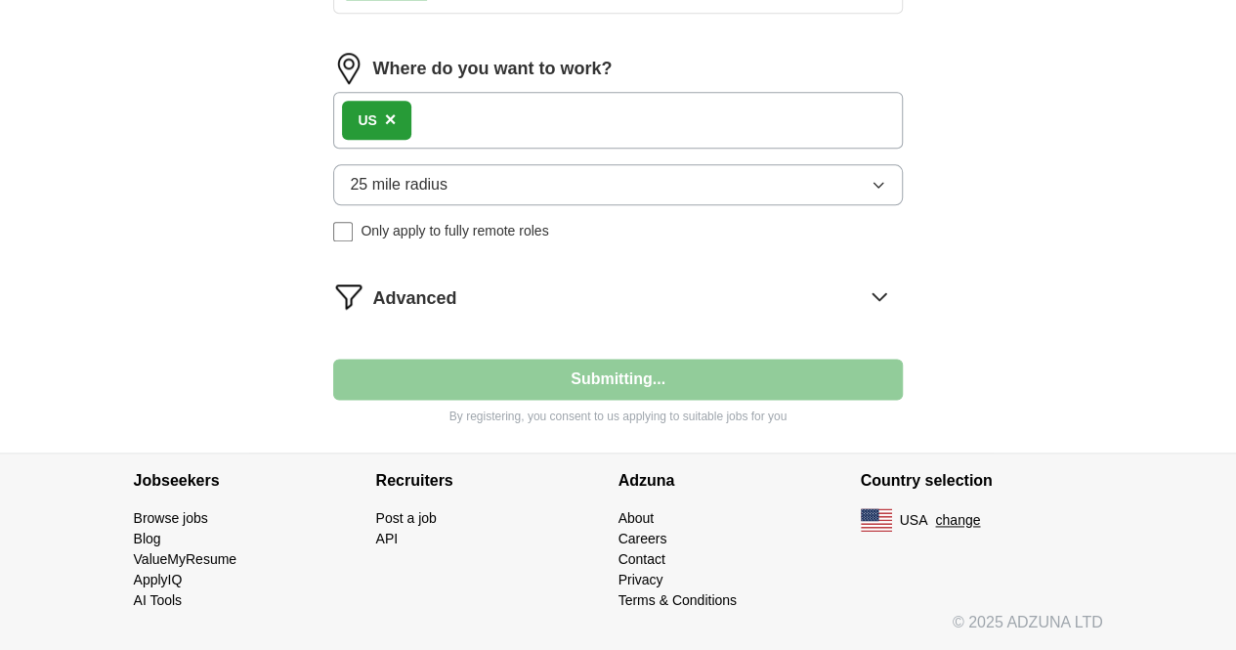
select select "**"
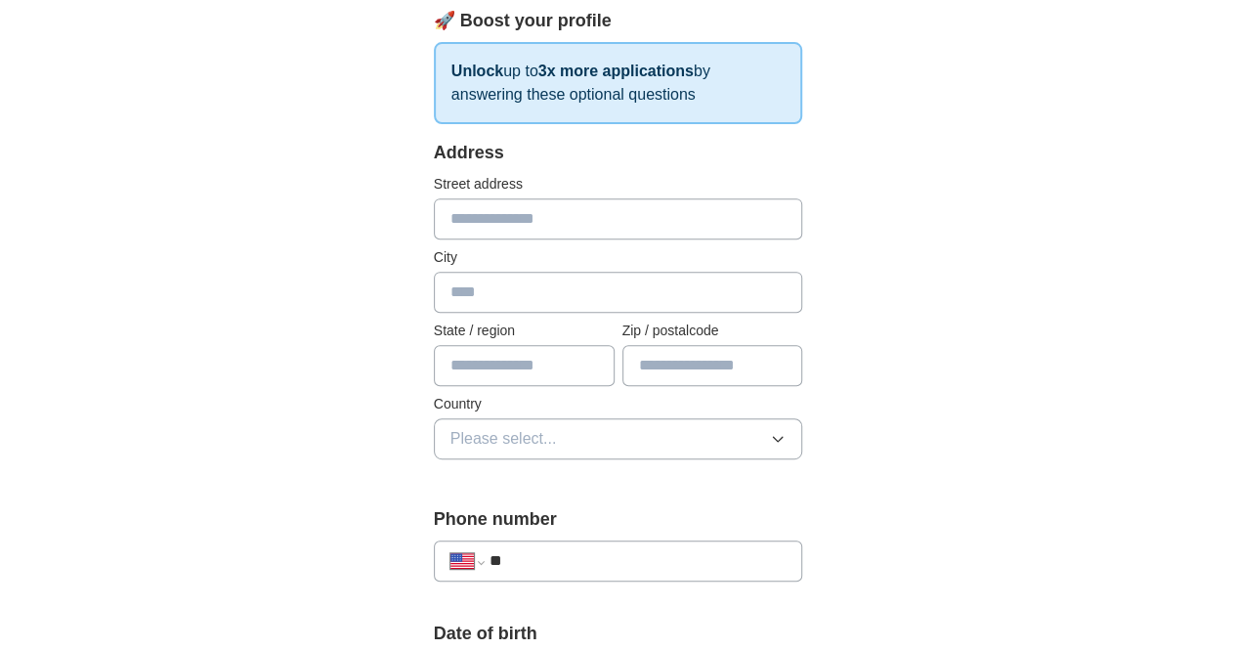
scroll to position [317, 0]
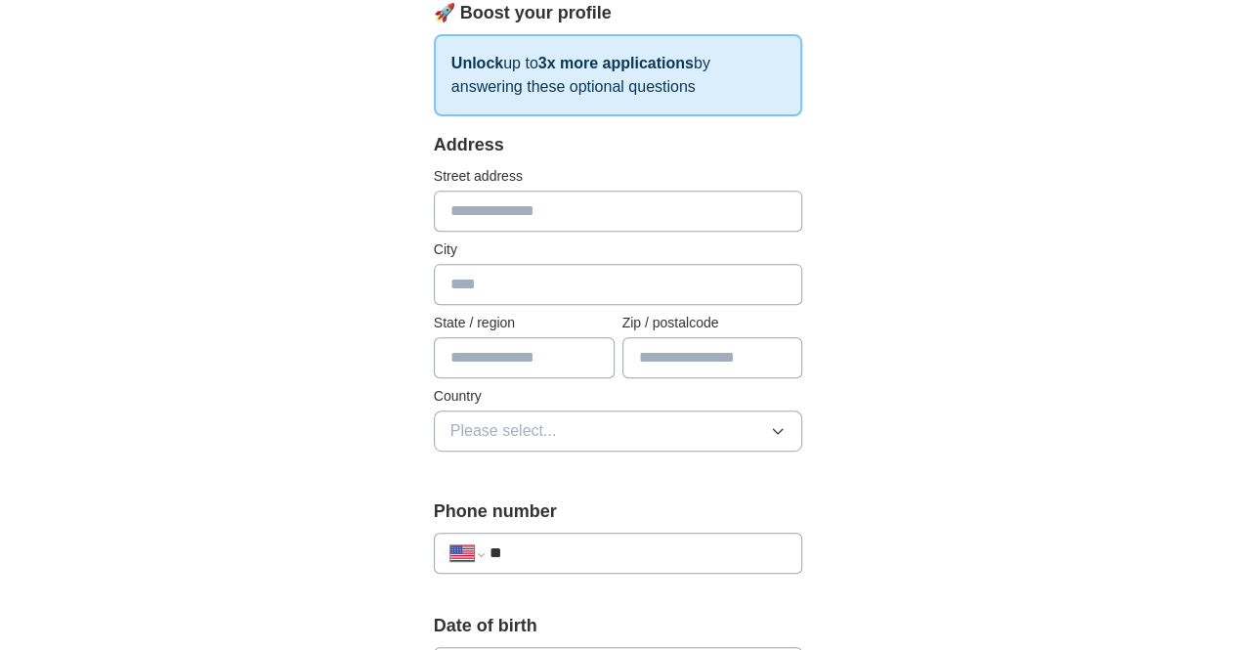
click at [440, 201] on input "text" at bounding box center [618, 211] width 369 height 41
type input "**********"
type input "**"
type input "*****"
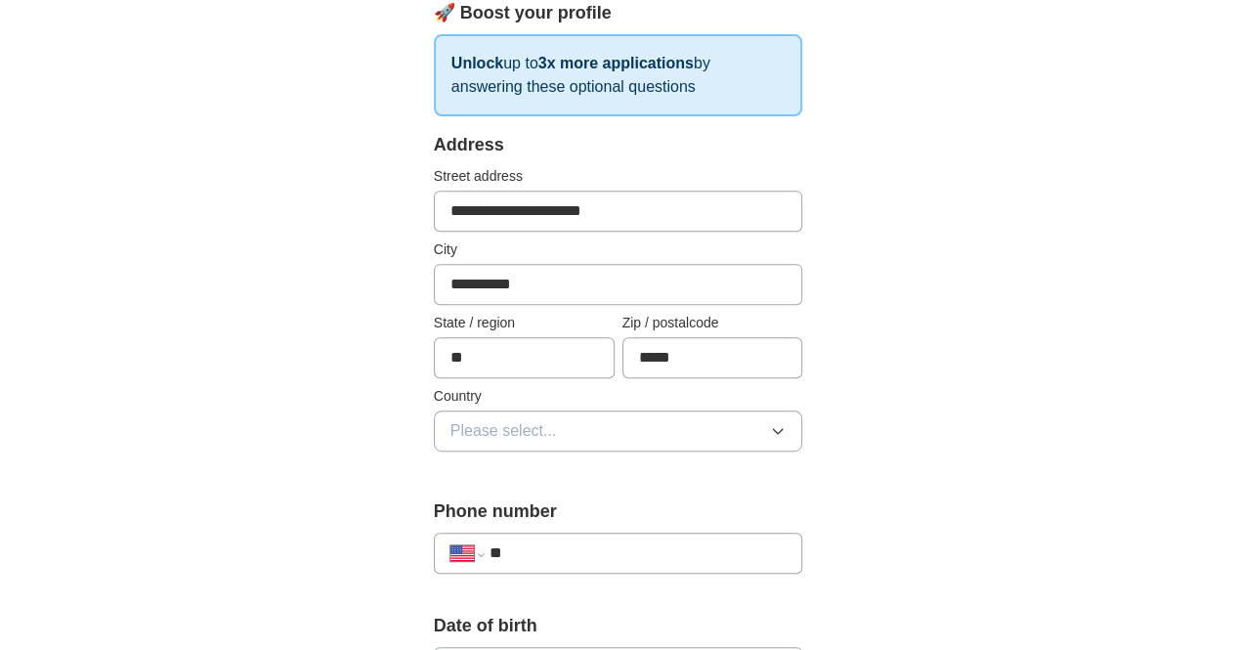
click at [491, 431] on span "Please select..." at bounding box center [504, 430] width 107 height 23
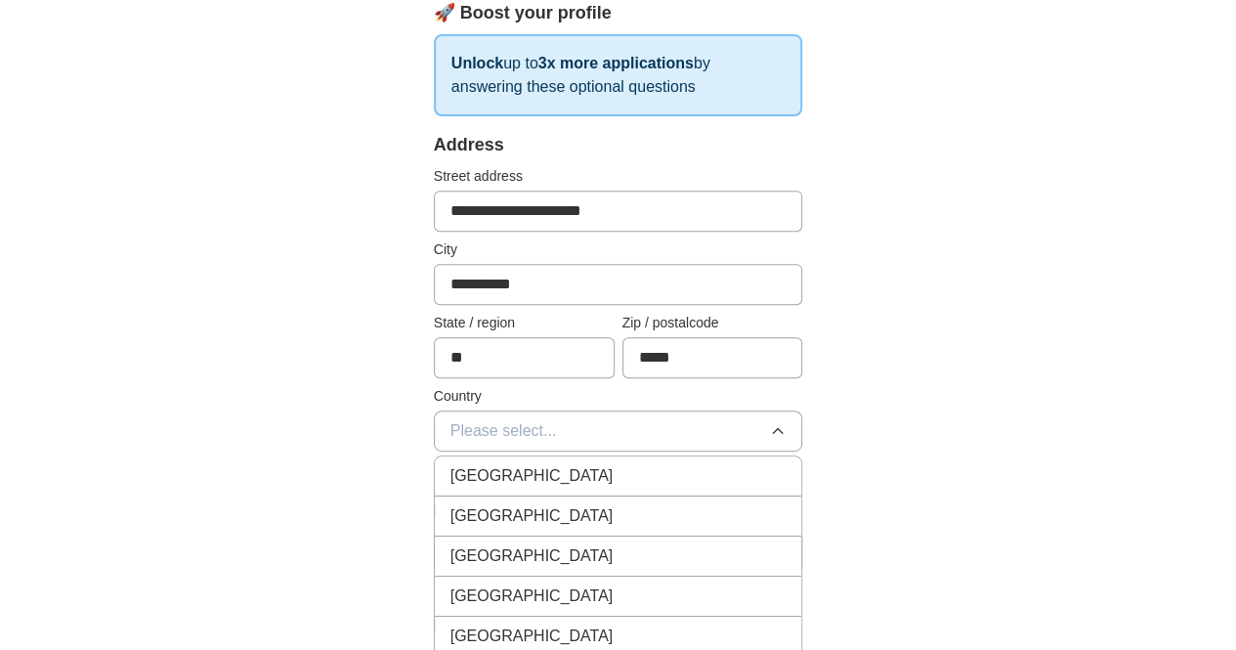
click at [451, 509] on span "United States" at bounding box center [532, 515] width 163 height 23
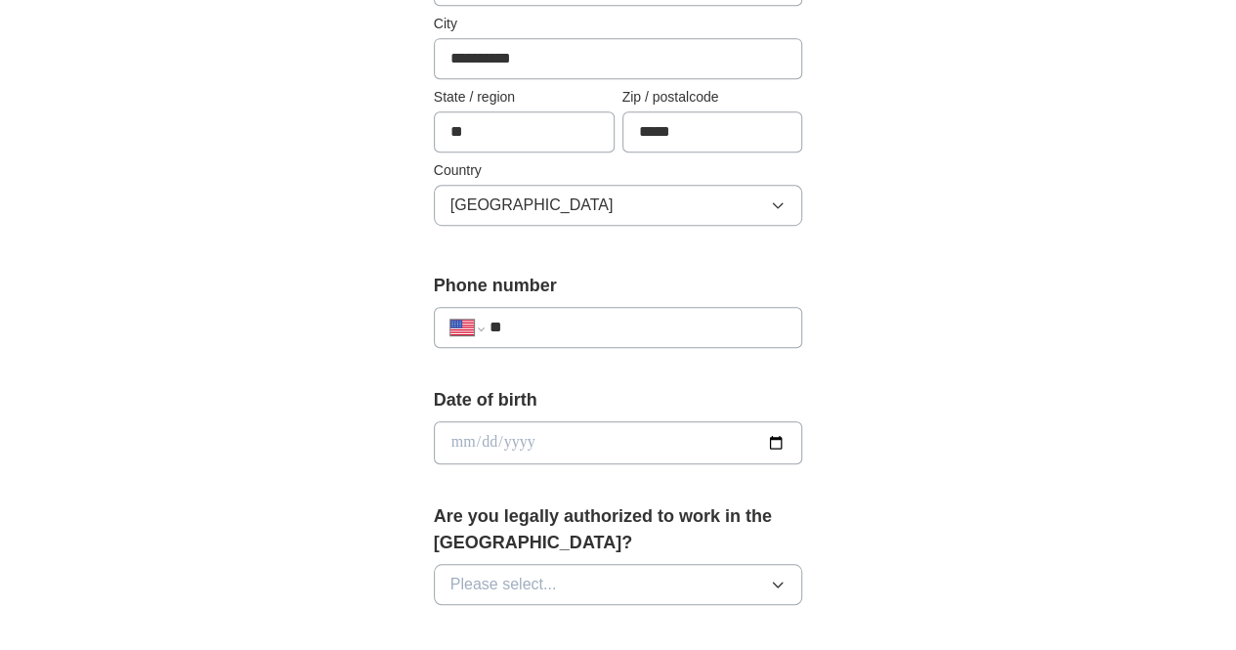
scroll to position [543, 0]
click at [528, 320] on input "**" at bounding box center [638, 326] width 297 height 23
type input "**********"
click at [803, 444] on input "date" at bounding box center [618, 441] width 369 height 43
type input "**********"
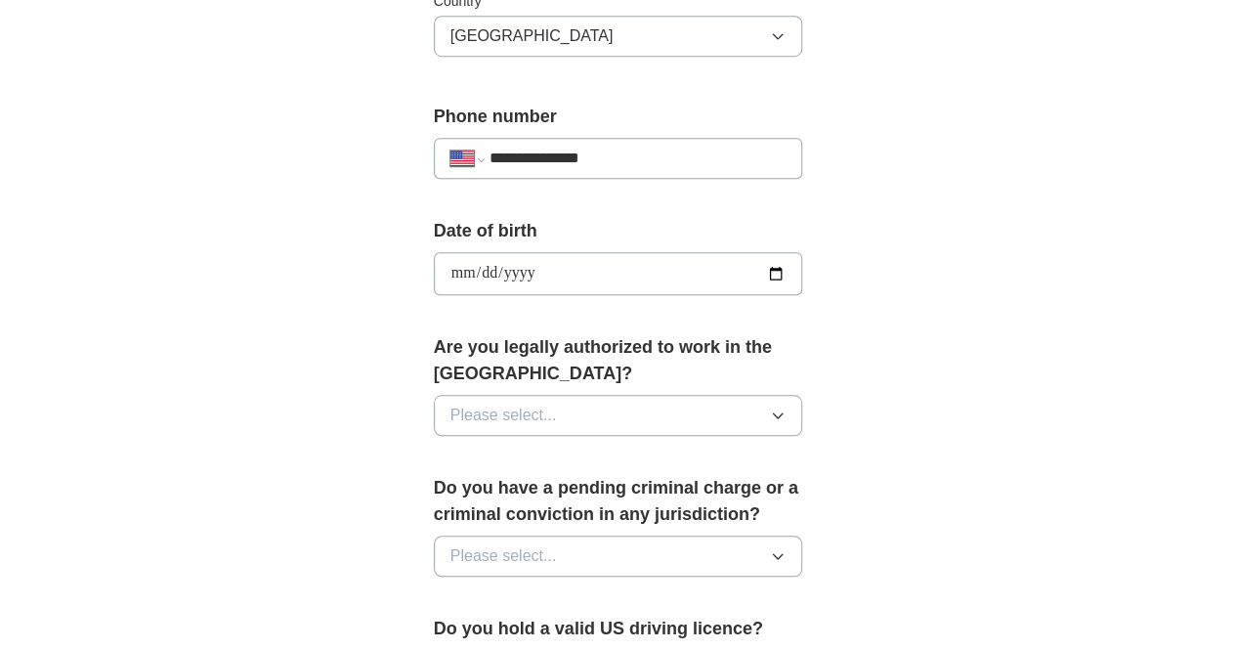
scroll to position [715, 0]
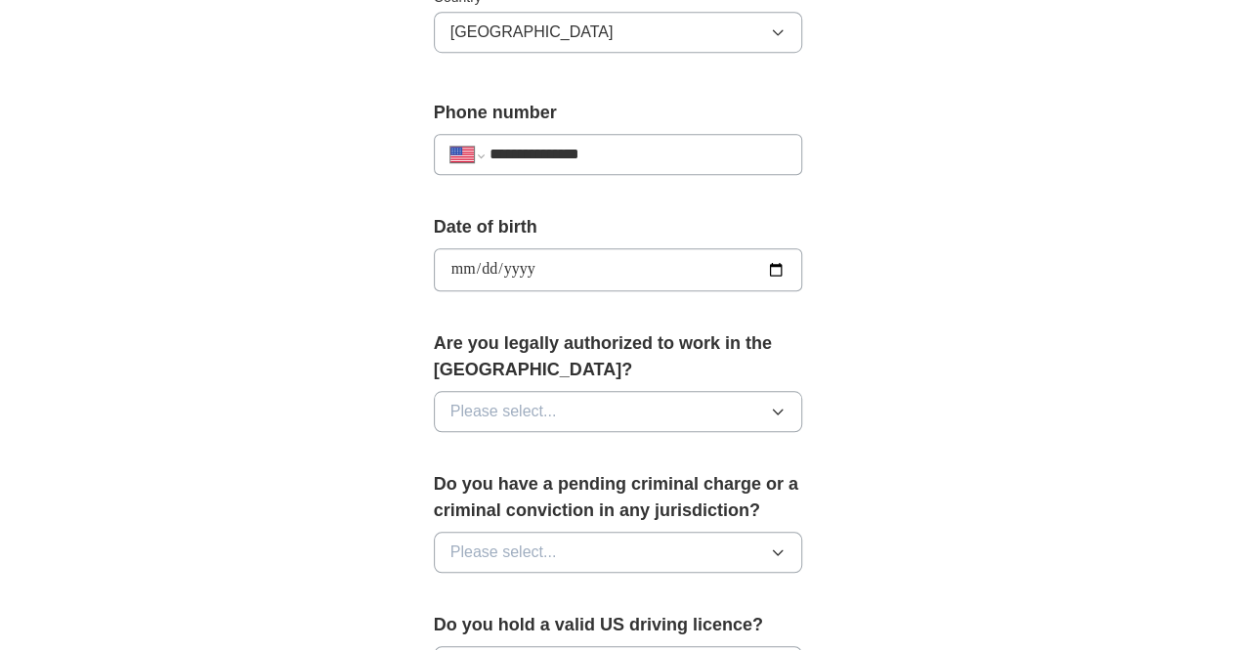
click at [620, 391] on button "Please select..." at bounding box center [618, 411] width 369 height 41
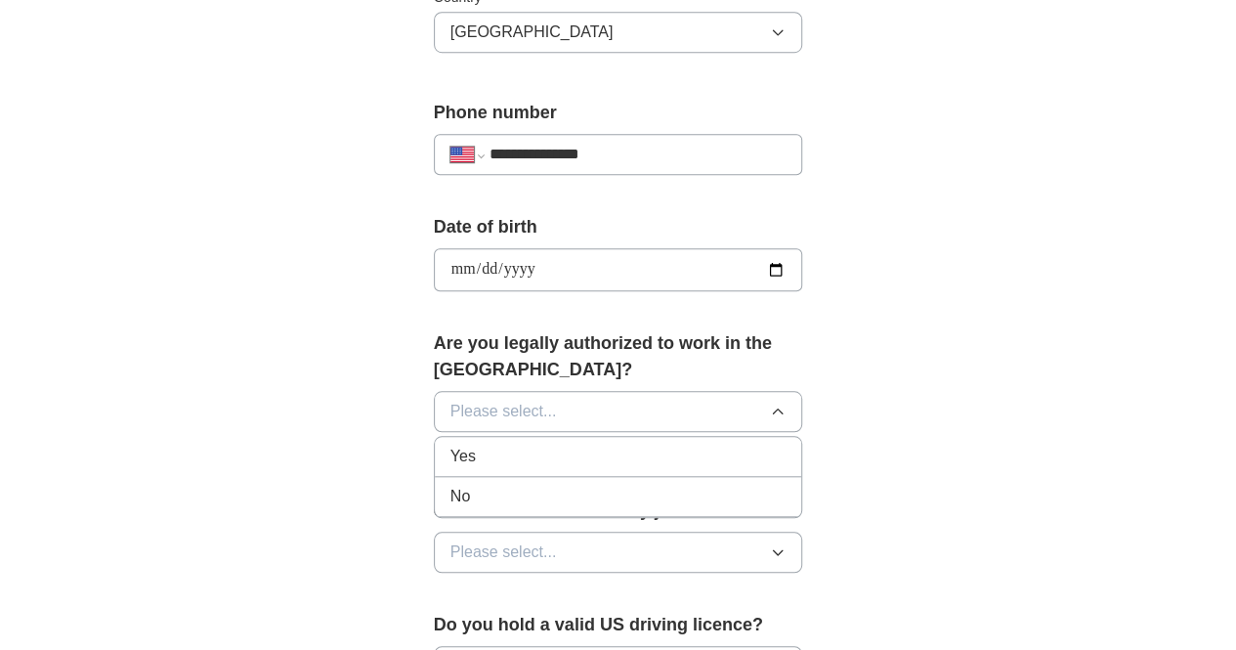
click at [492, 445] on div "Yes" at bounding box center [619, 456] width 336 height 23
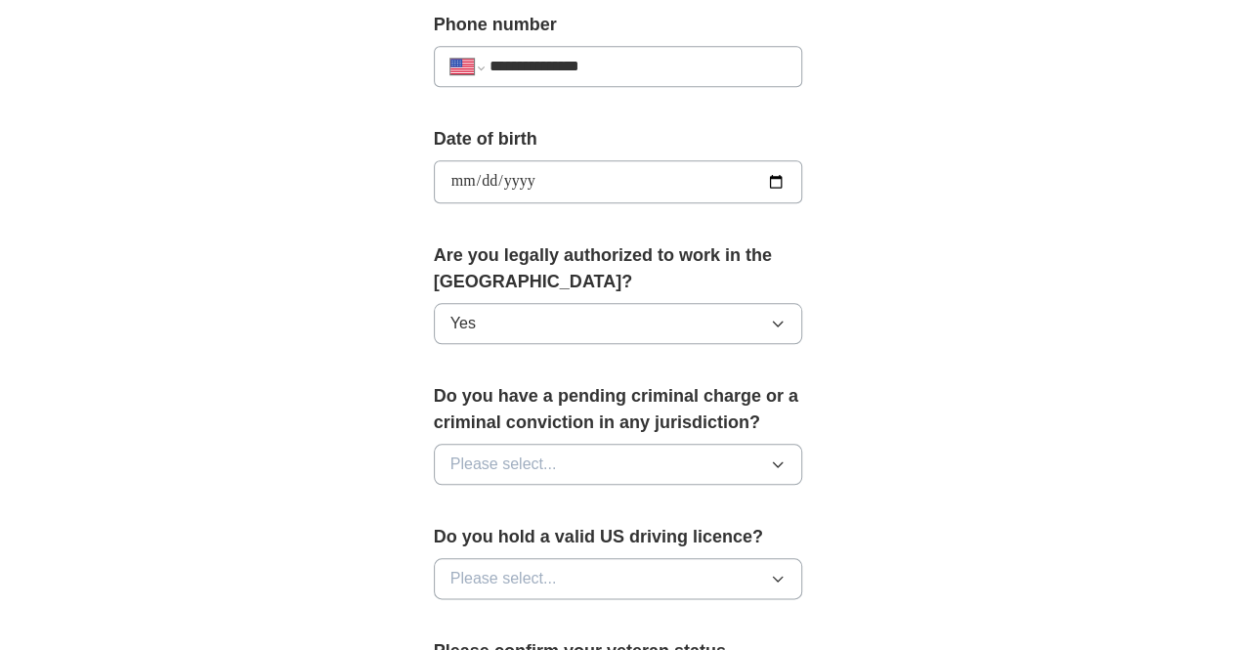
scroll to position [807, 0]
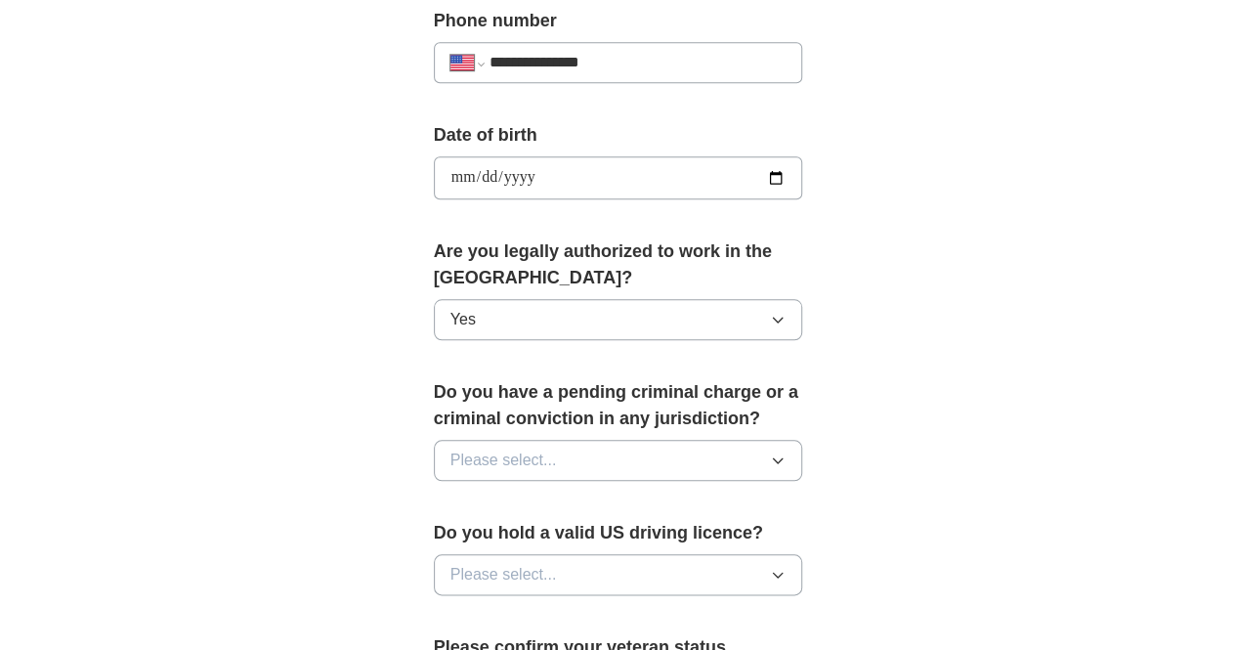
click at [539, 440] on button "Please select..." at bounding box center [618, 460] width 369 height 41
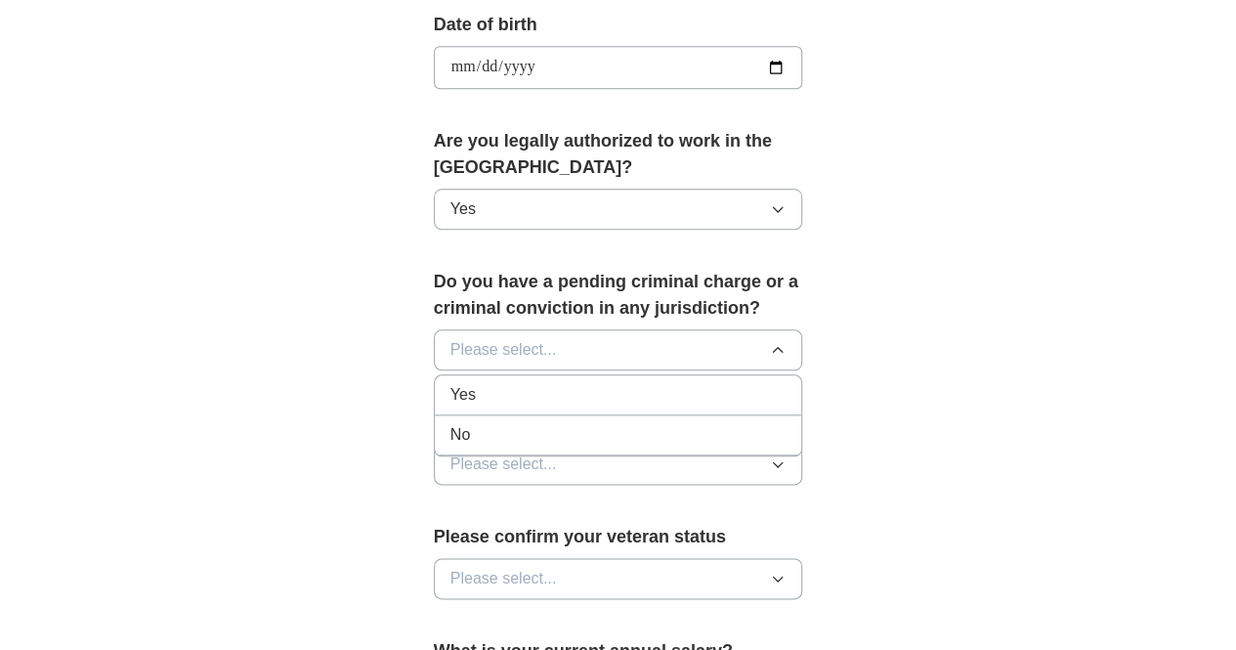
scroll to position [921, 0]
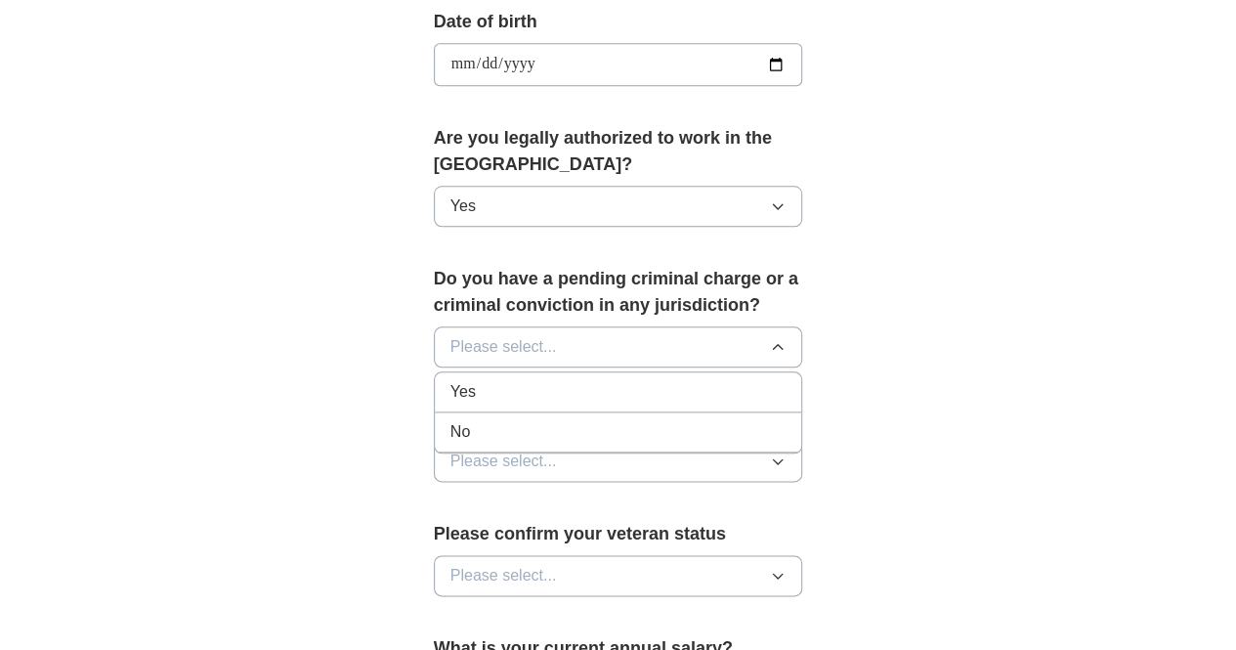
click at [518, 420] on div "No" at bounding box center [619, 431] width 336 height 23
click at [548, 441] on button "Please select..." at bounding box center [618, 461] width 369 height 41
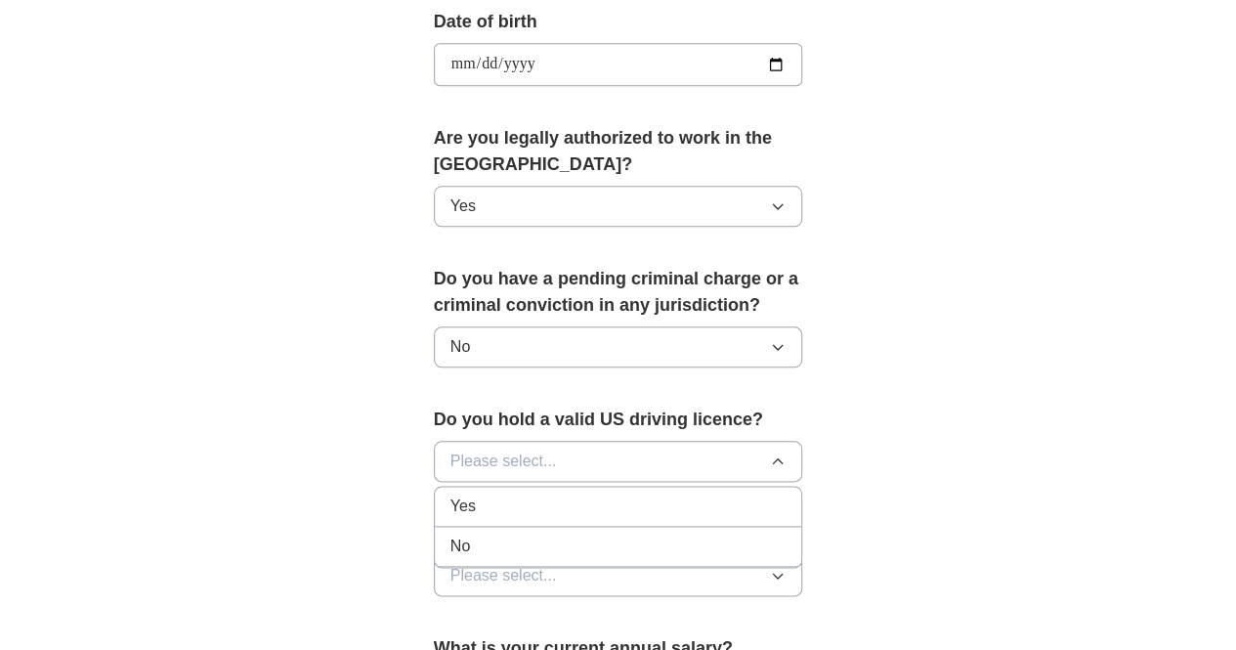
click at [466, 495] on div "Yes" at bounding box center [619, 506] width 336 height 23
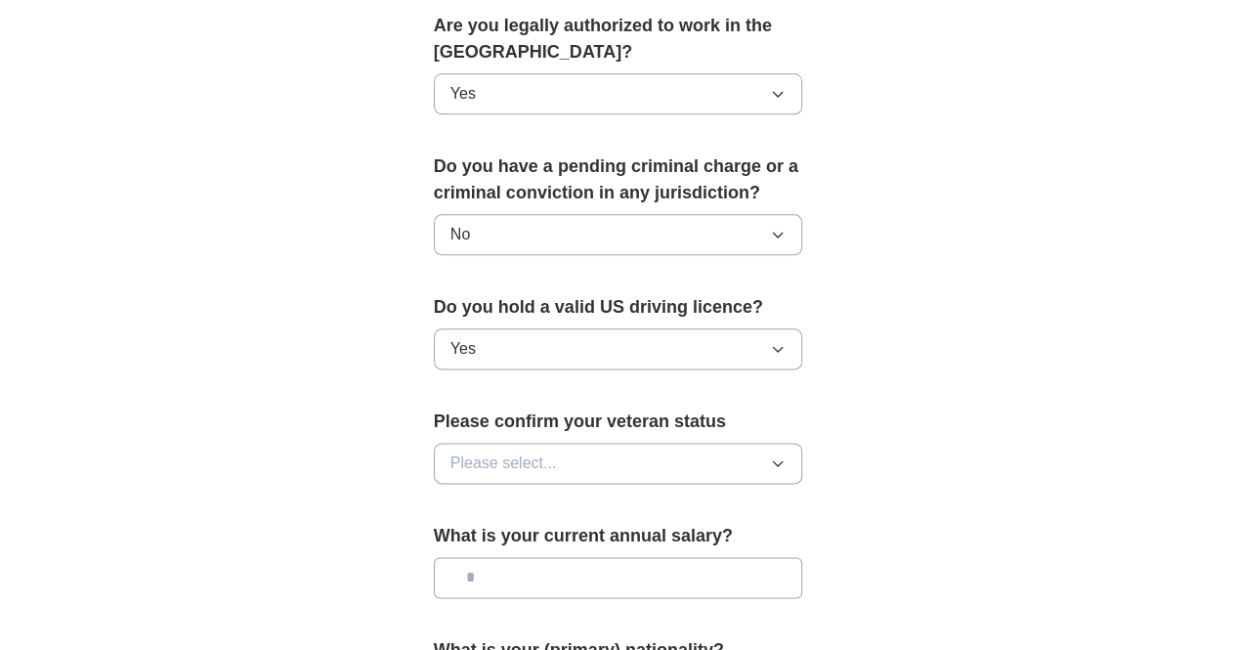
scroll to position [1042, 0]
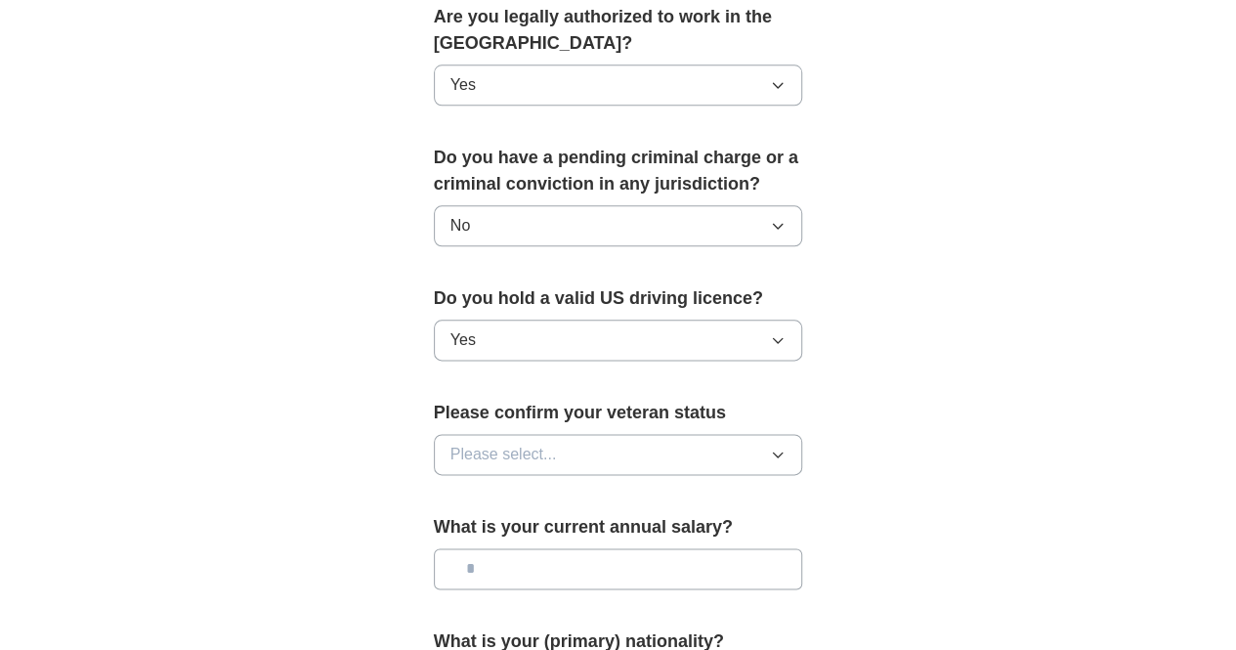
click at [532, 434] on button "Please select..." at bounding box center [618, 454] width 369 height 41
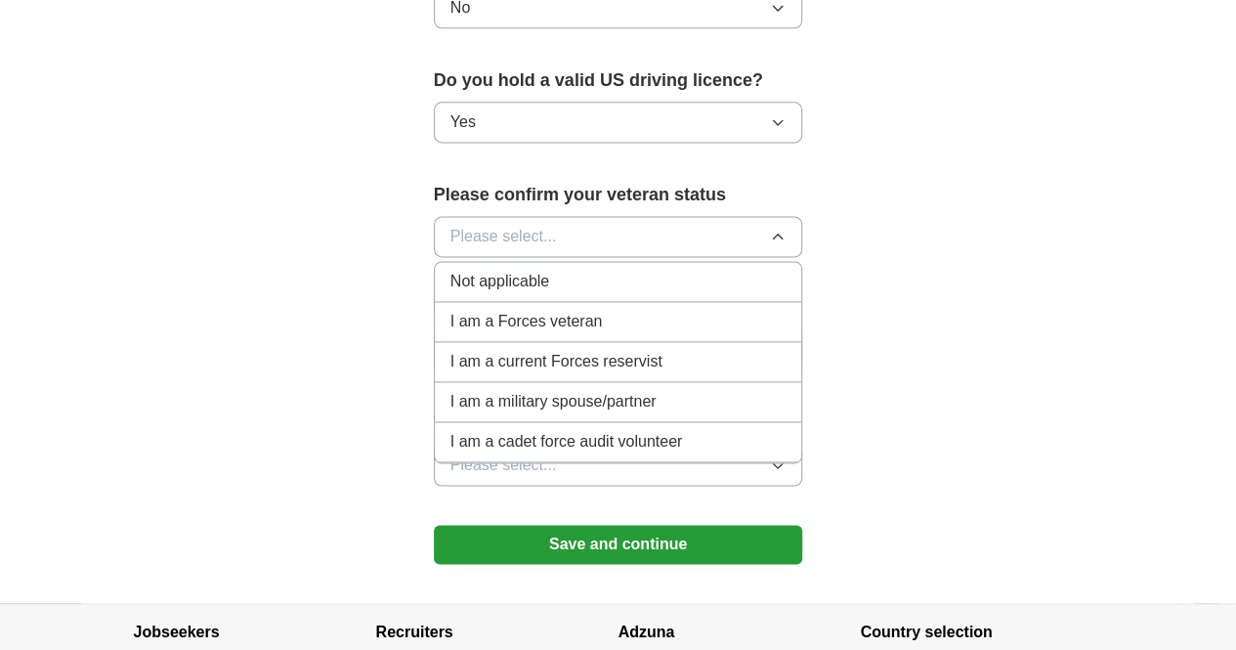
scroll to position [1261, 0]
click at [477, 269] on span "Not applicable" at bounding box center [500, 280] width 99 height 23
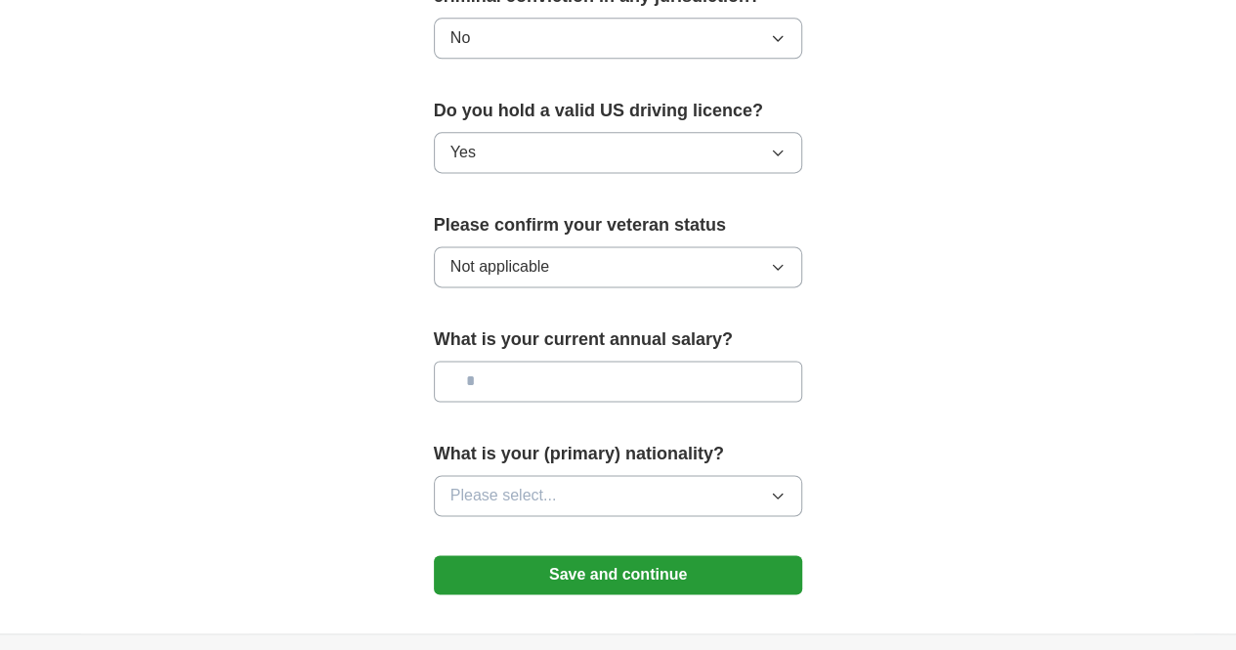
scroll to position [1224, 0]
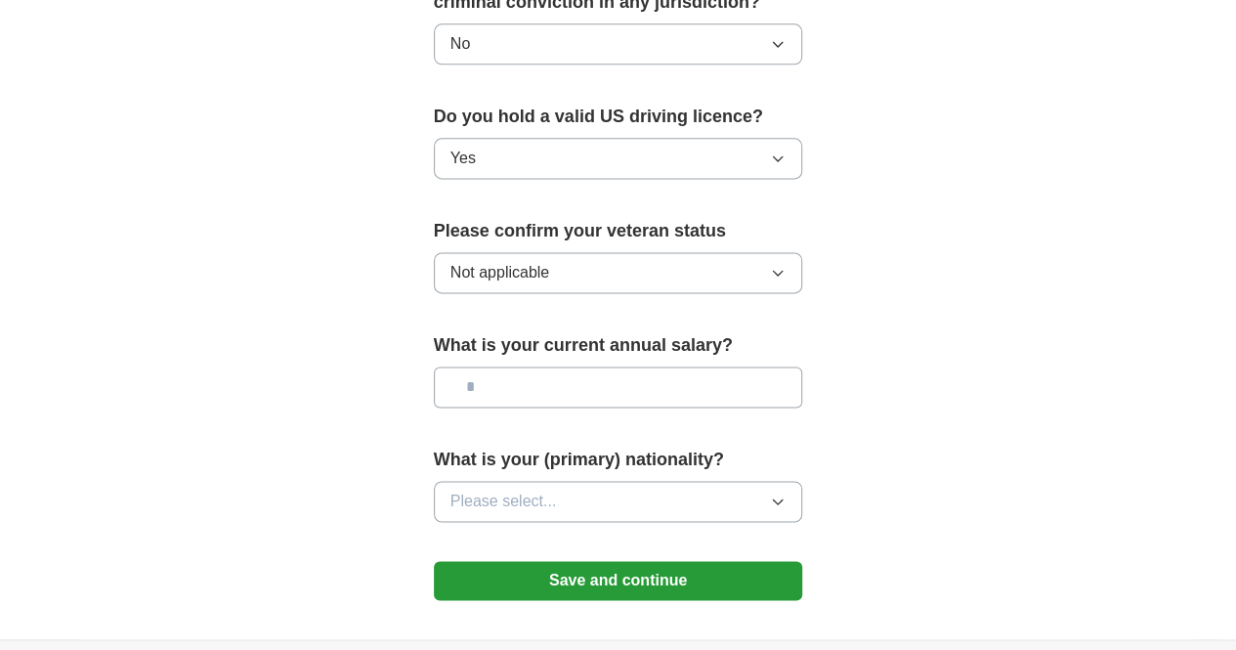
click at [527, 366] on input "text" at bounding box center [618, 386] width 369 height 41
click at [581, 481] on button "Please select..." at bounding box center [618, 501] width 369 height 41
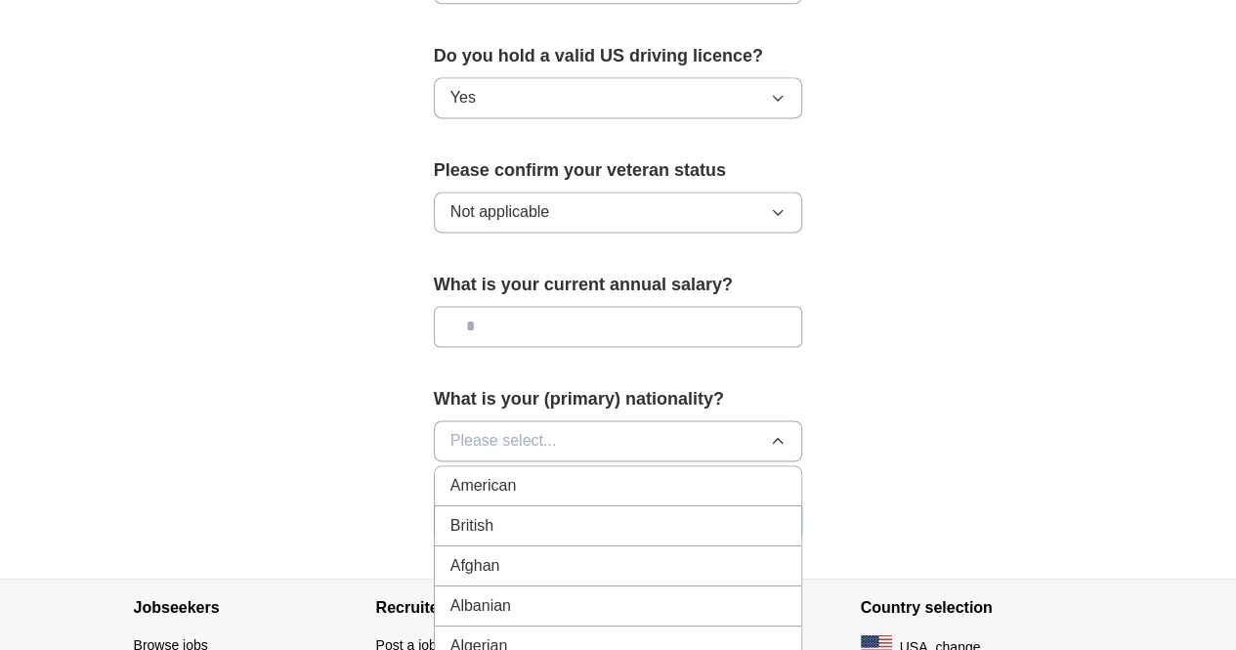
scroll to position [1286, 0]
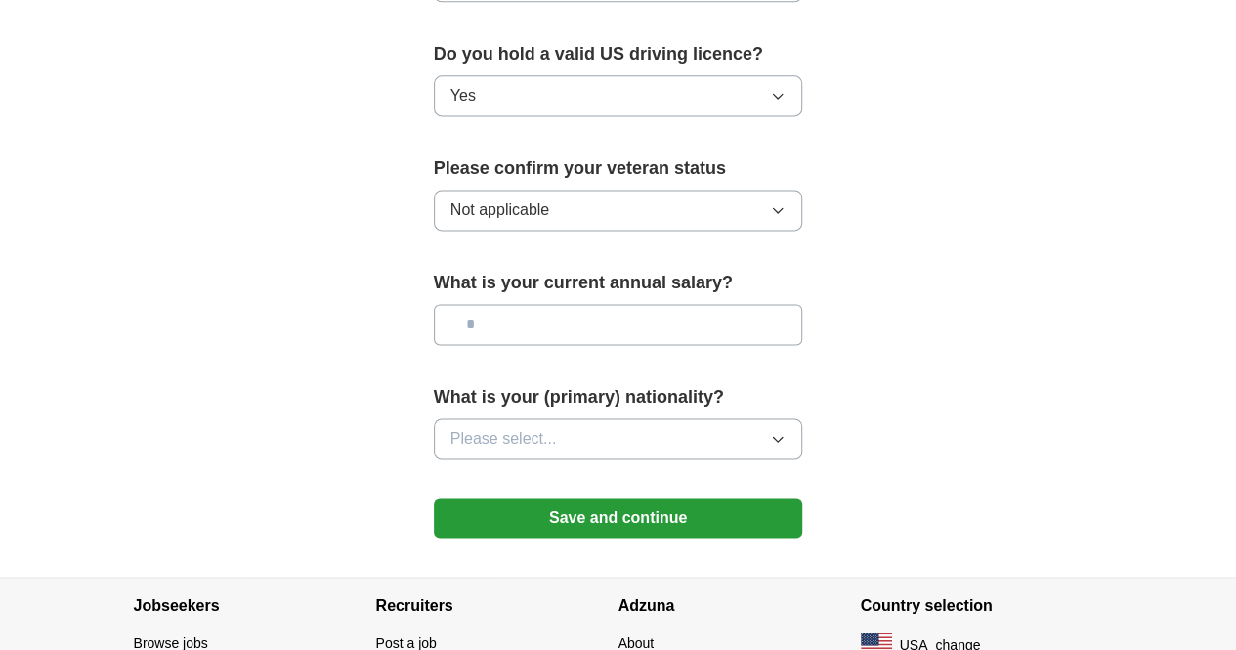
click at [618, 418] on button "Please select..." at bounding box center [618, 438] width 369 height 41
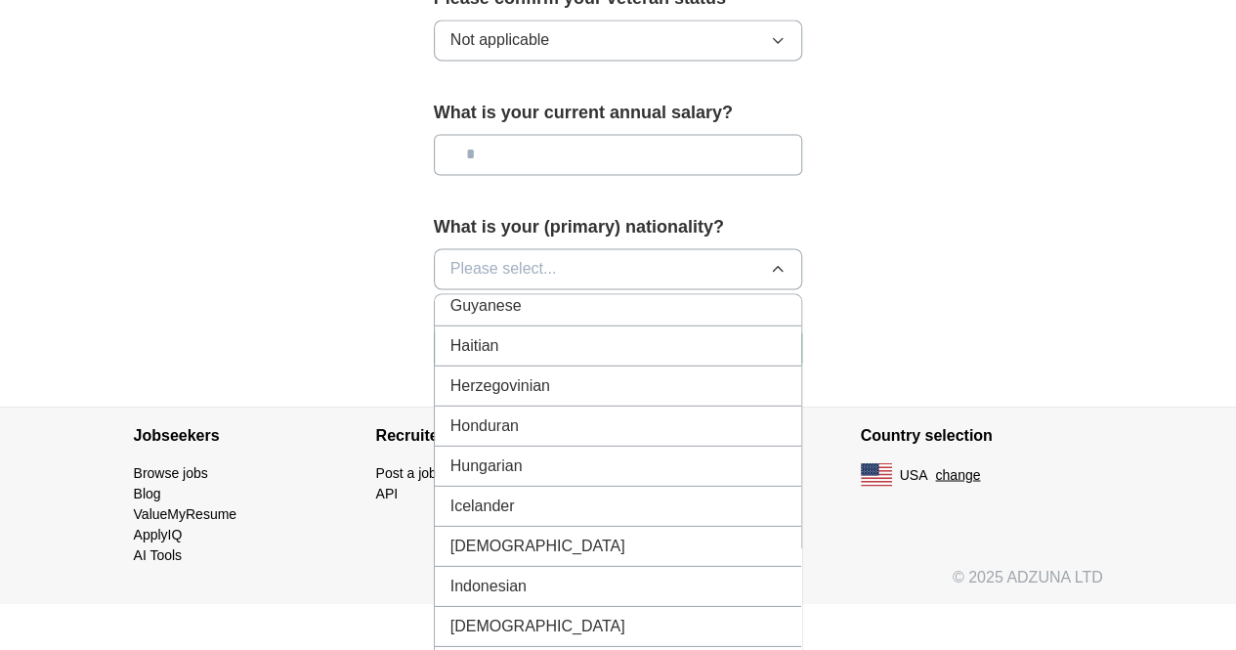
scroll to position [2981, 0]
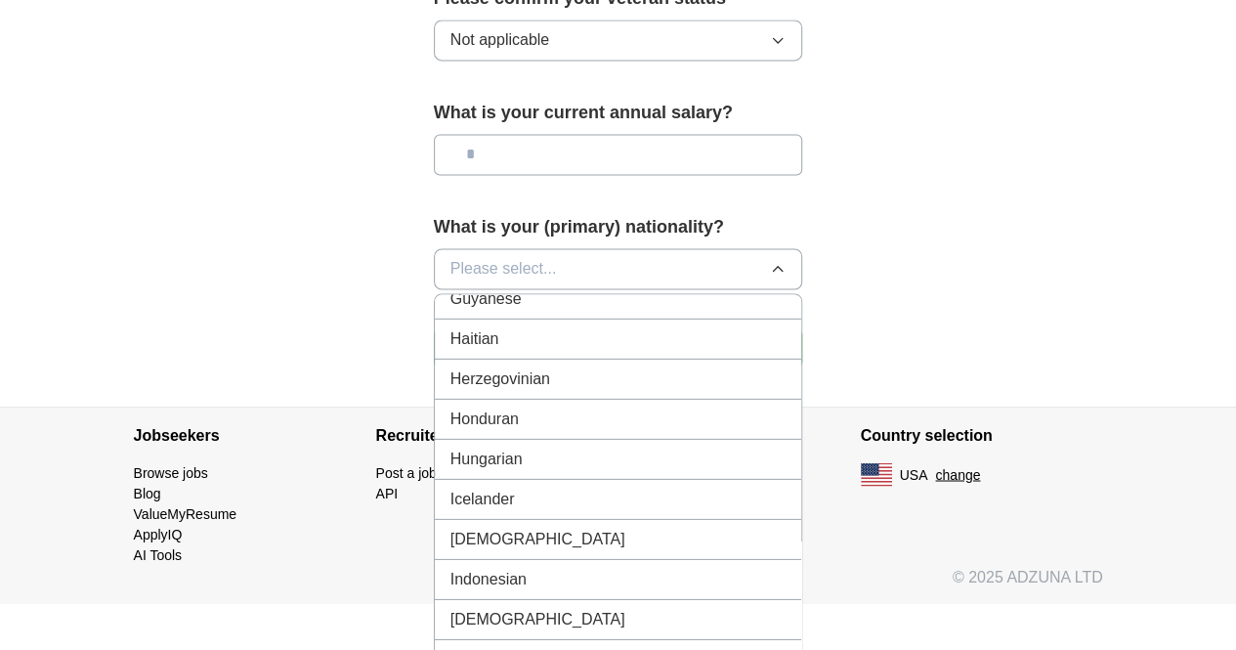
click at [661, 519] on li "Indian" at bounding box center [618, 539] width 367 height 40
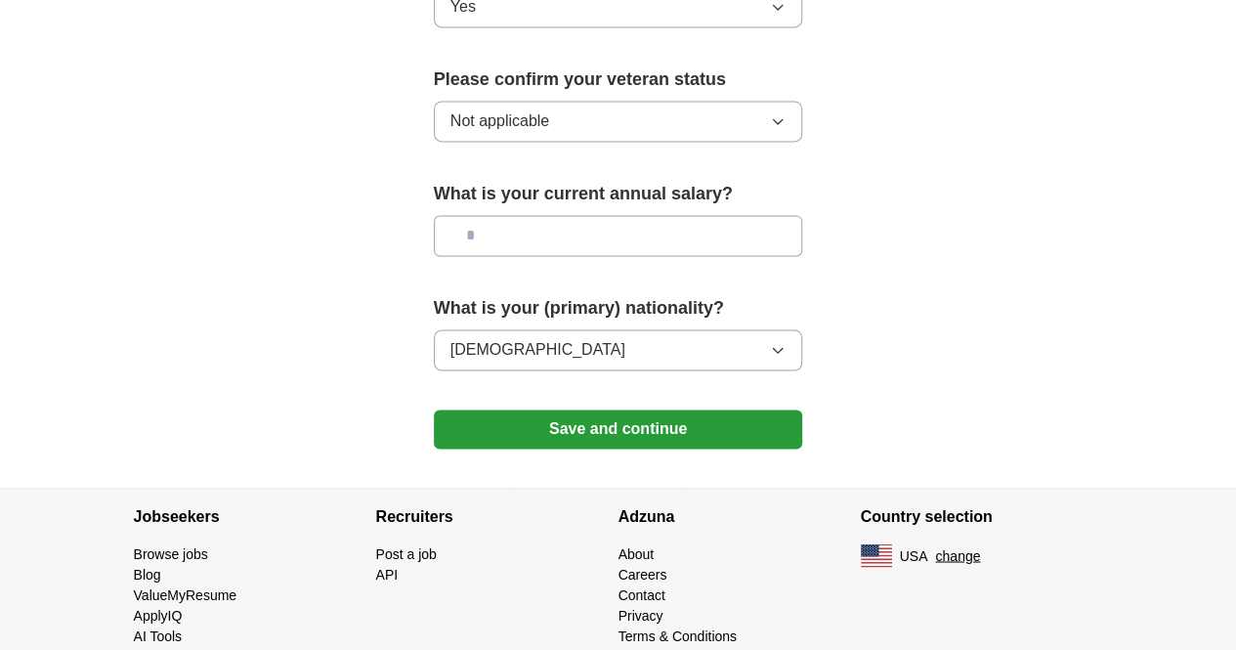
click at [616, 409] on button "Save and continue" at bounding box center [618, 428] width 369 height 39
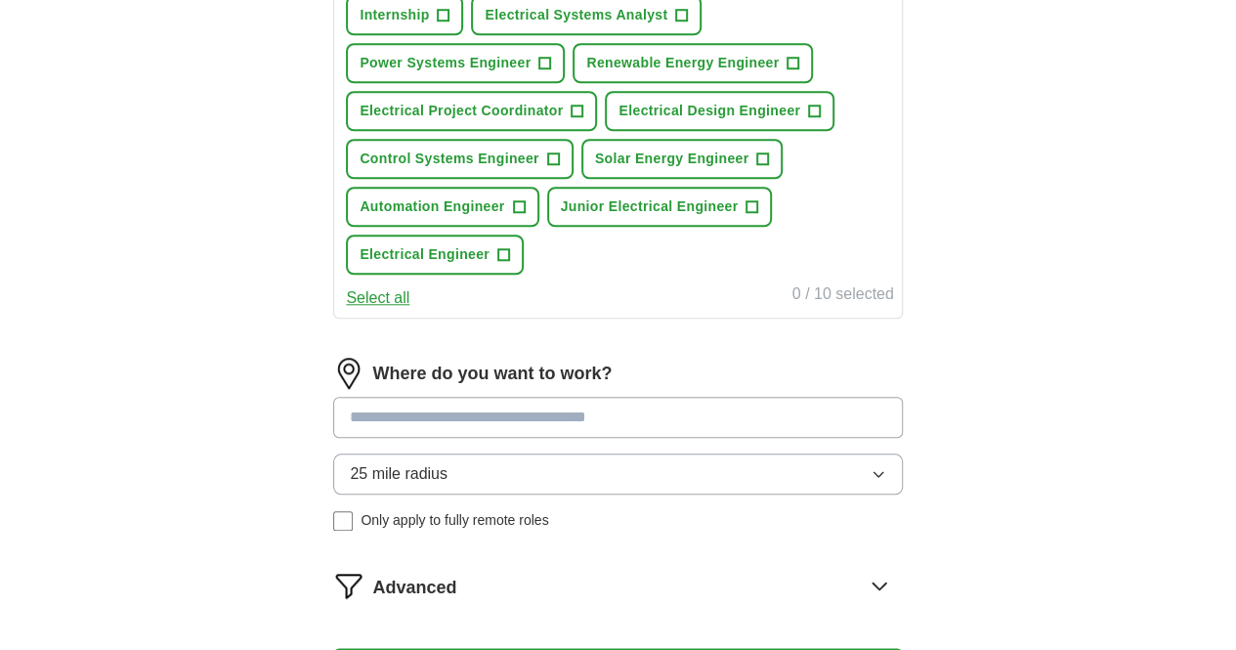
scroll to position [789, 0]
click at [409, 311] on button "Select all" at bounding box center [378, 298] width 64 height 23
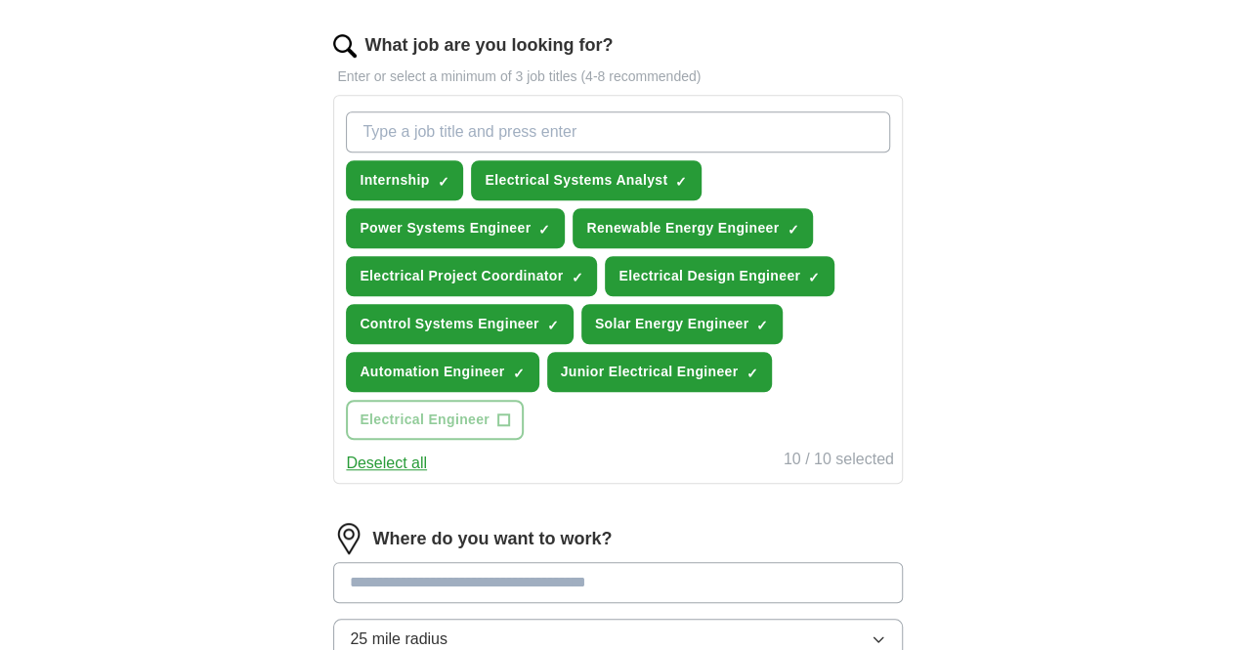
scroll to position [632, 0]
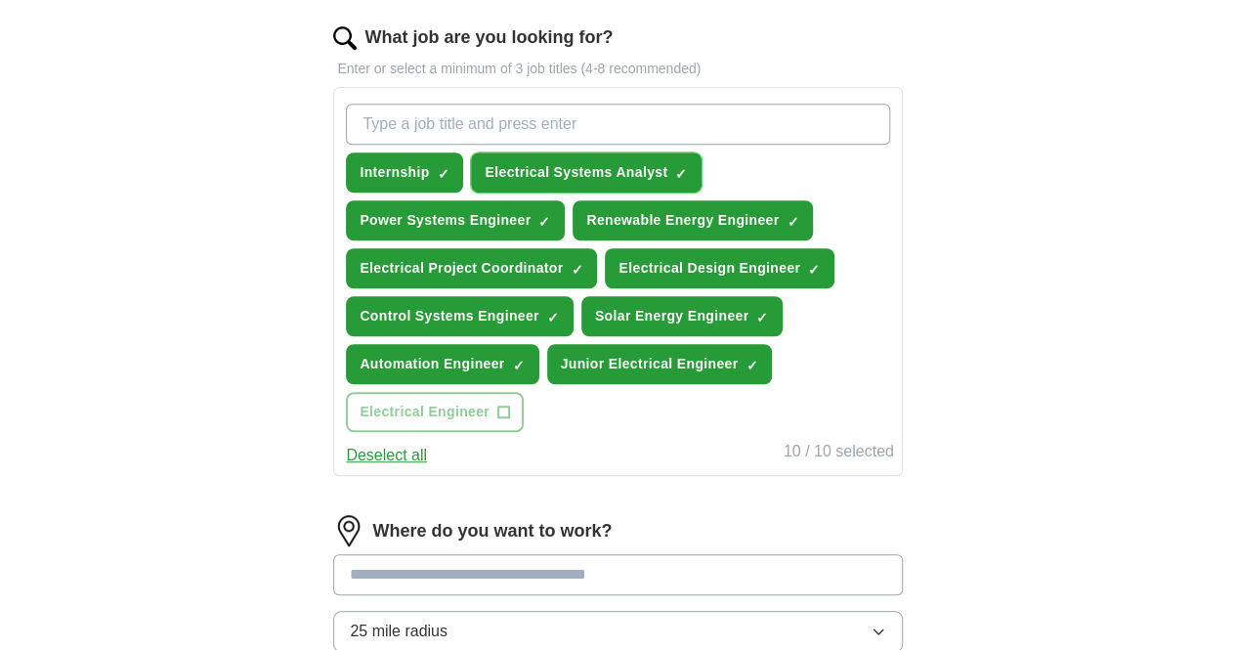
click at [560, 166] on span "Electrical Systems Analyst" at bounding box center [576, 172] width 183 height 21
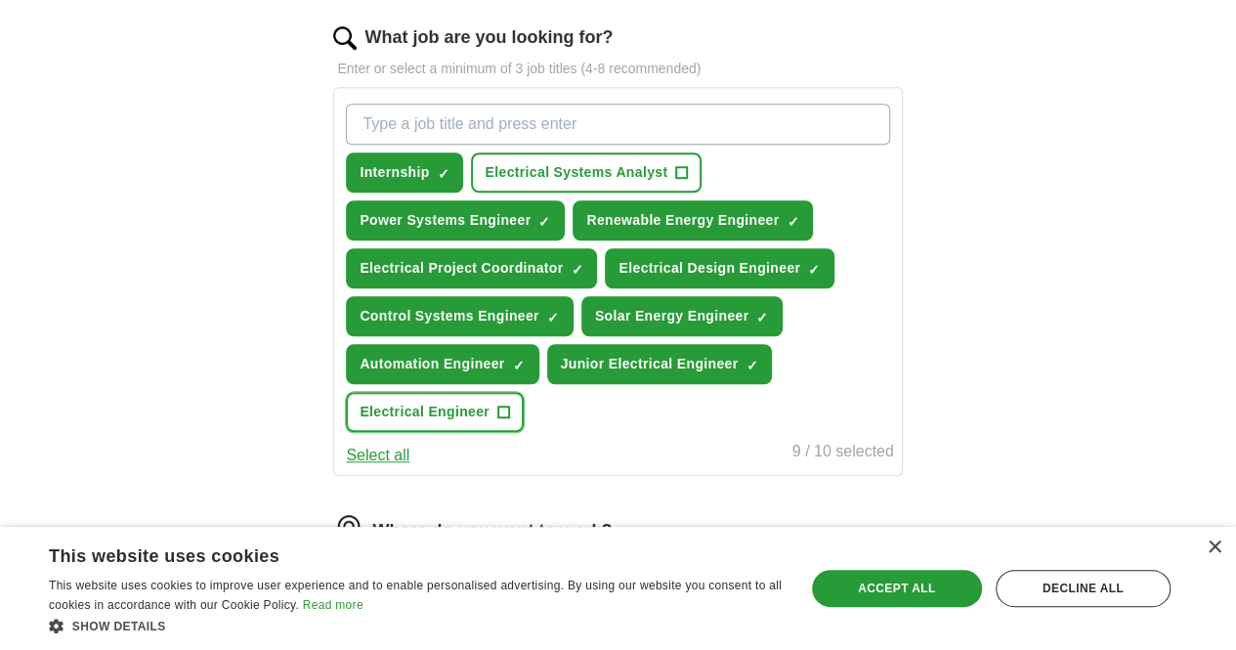
click at [524, 432] on button "Electrical Engineer +" at bounding box center [435, 412] width 178 height 40
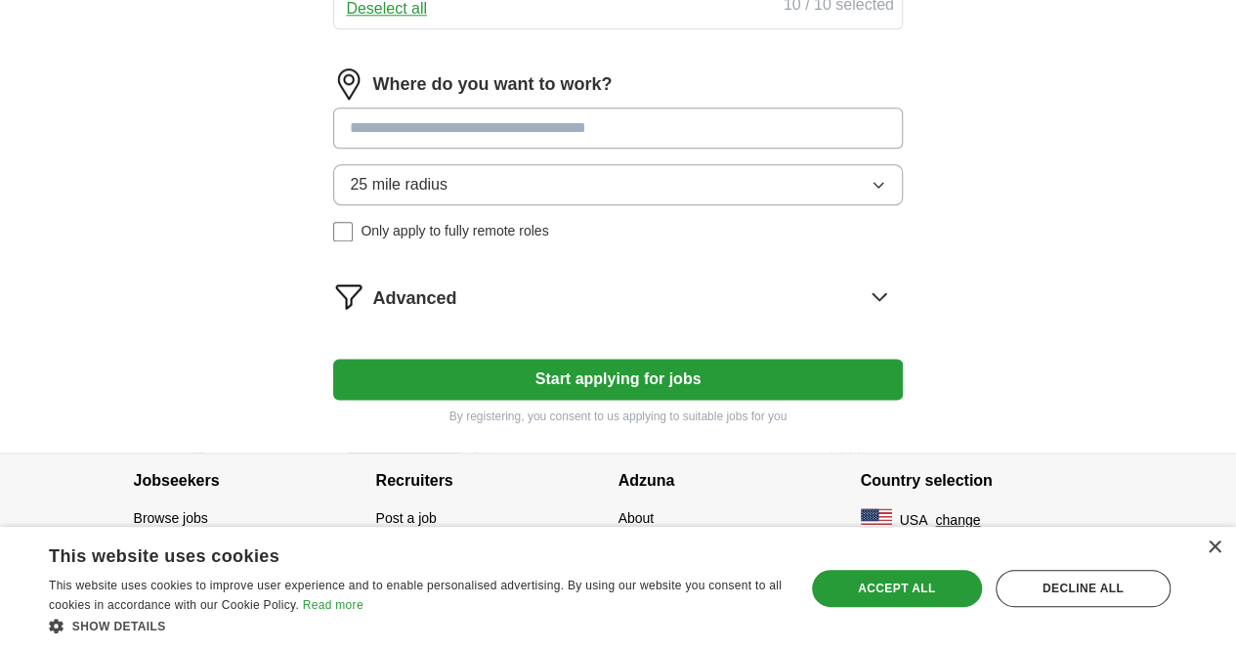
scroll to position [1133, 0]
click at [487, 149] on input at bounding box center [617, 128] width 569 height 41
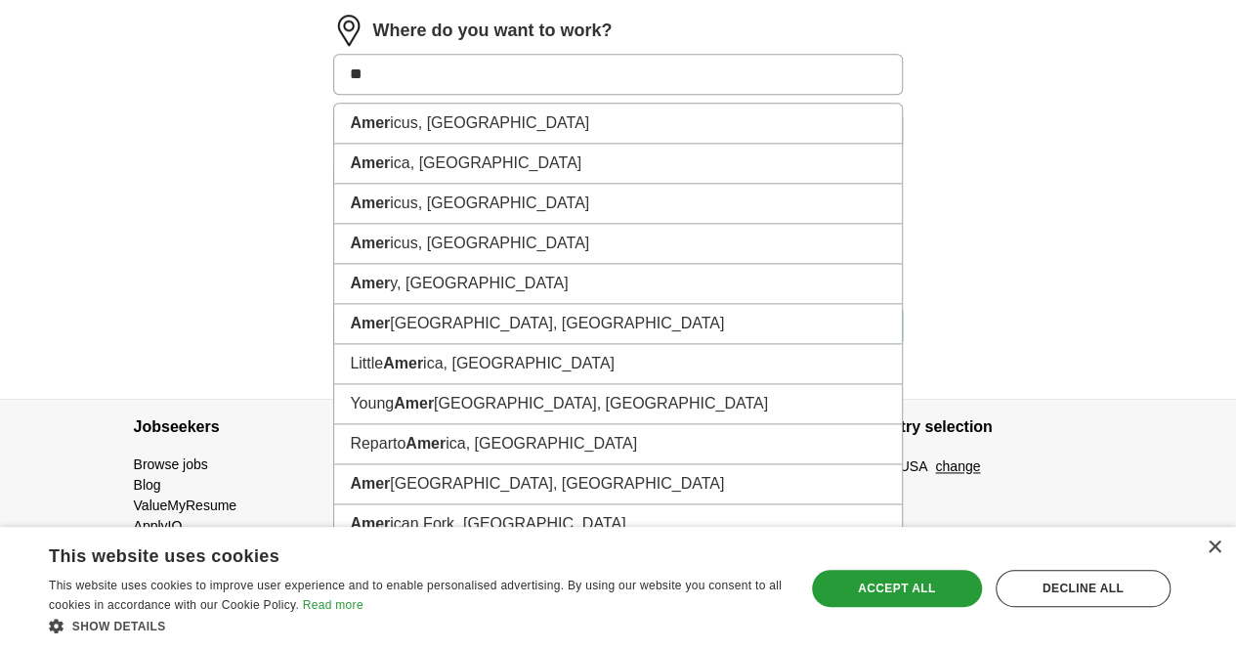
type input "*"
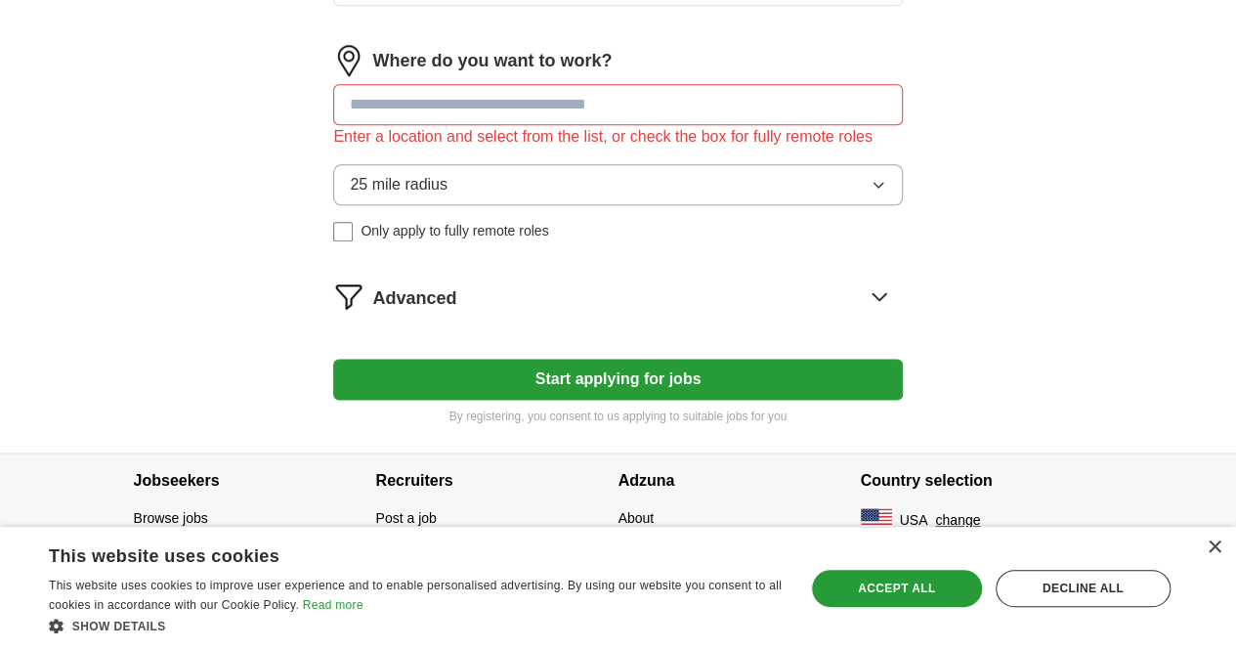
click at [638, 373] on button "Start applying for jobs" at bounding box center [617, 379] width 569 height 41
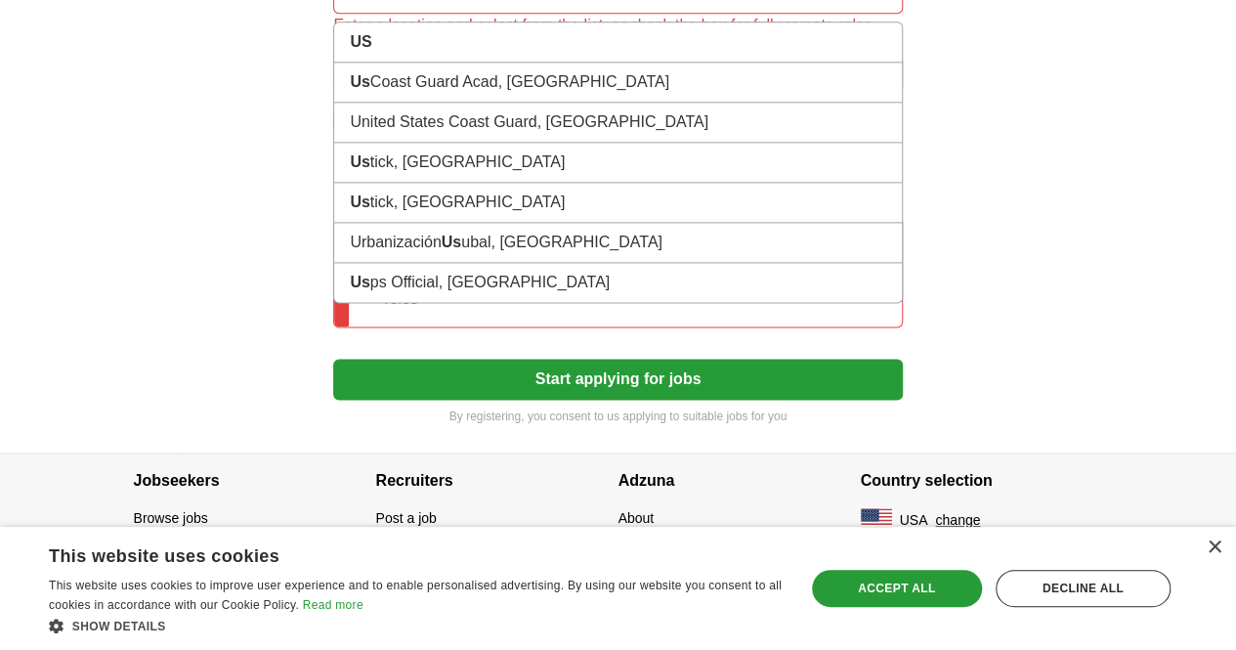
type input "*"
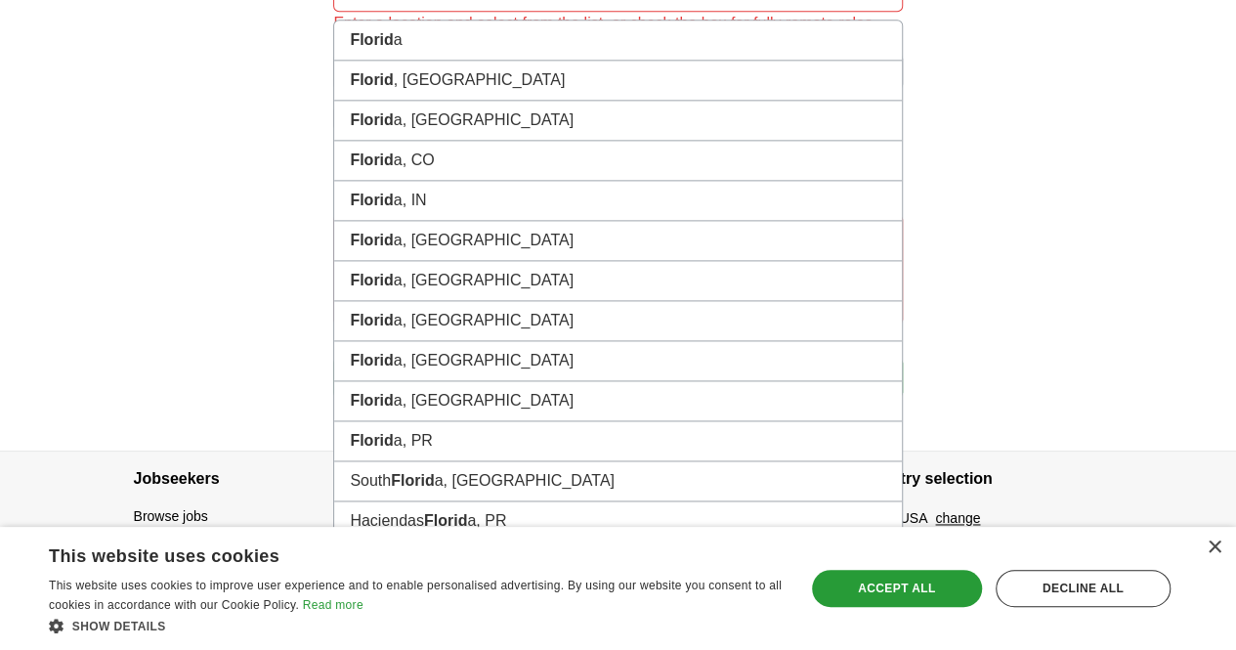
type input "*******"
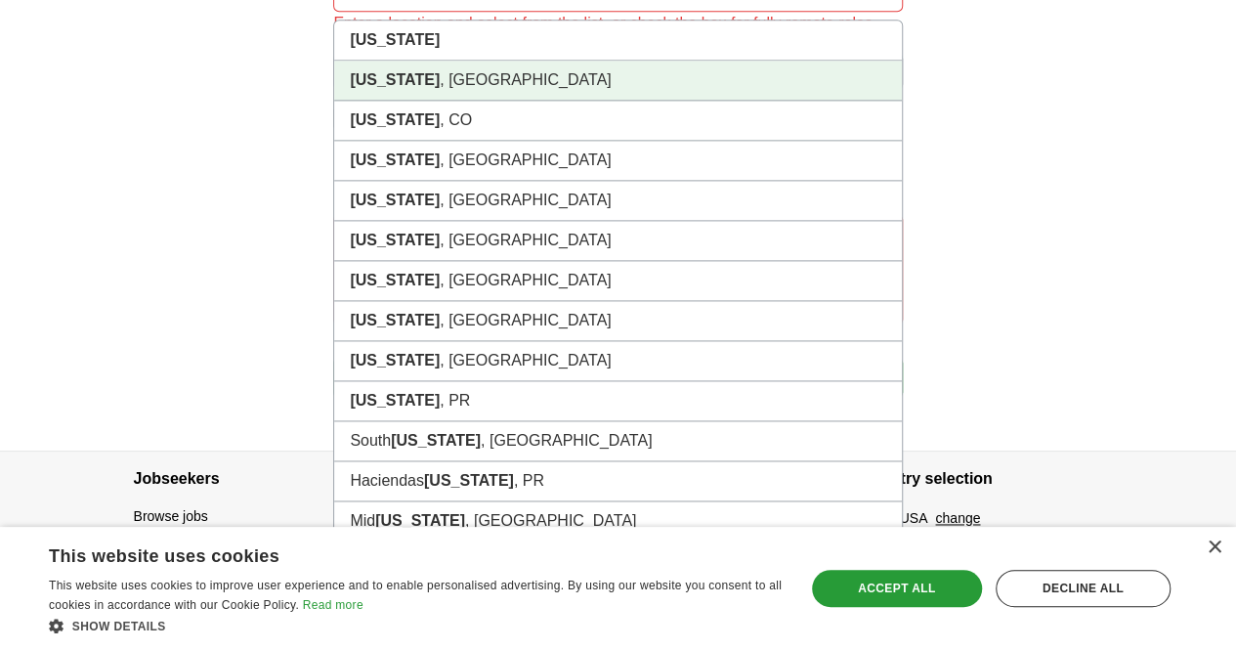
click at [481, 101] on li "Florida , FL" at bounding box center [617, 81] width 567 height 40
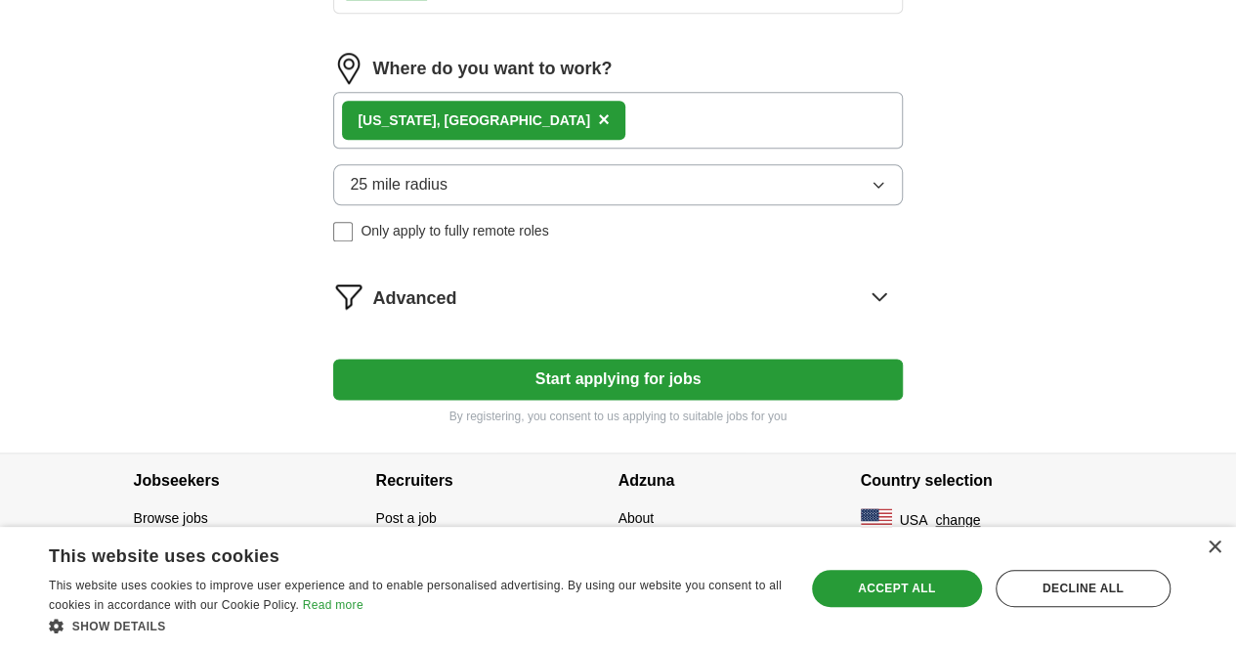
scroll to position [1184, 0]
click at [551, 118] on div "Florida , FL ×" at bounding box center [617, 120] width 569 height 57
click at [548, 122] on div "Florida , FL ×" at bounding box center [617, 120] width 569 height 57
drag, startPoint x: 548, startPoint y: 122, endPoint x: 546, endPoint y: 132, distance: 10.0
click at [546, 132] on div "Florida , FL ×" at bounding box center [617, 120] width 569 height 57
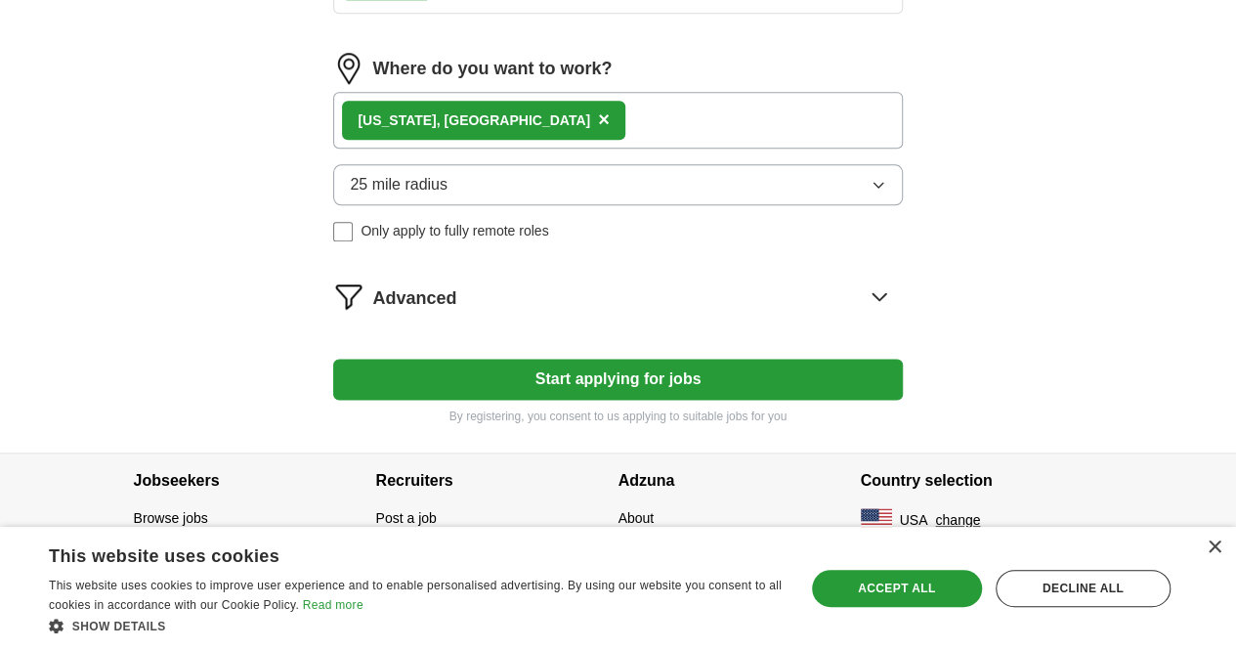
click at [546, 132] on div "Florida , FL ×" at bounding box center [617, 120] width 569 height 57
click at [793, 124] on div "Florida , FL ×" at bounding box center [617, 120] width 569 height 57
drag, startPoint x: 793, startPoint y: 124, endPoint x: 665, endPoint y: 141, distance: 129.1
click at [665, 141] on div "Florida , FL ×" at bounding box center [617, 120] width 569 height 57
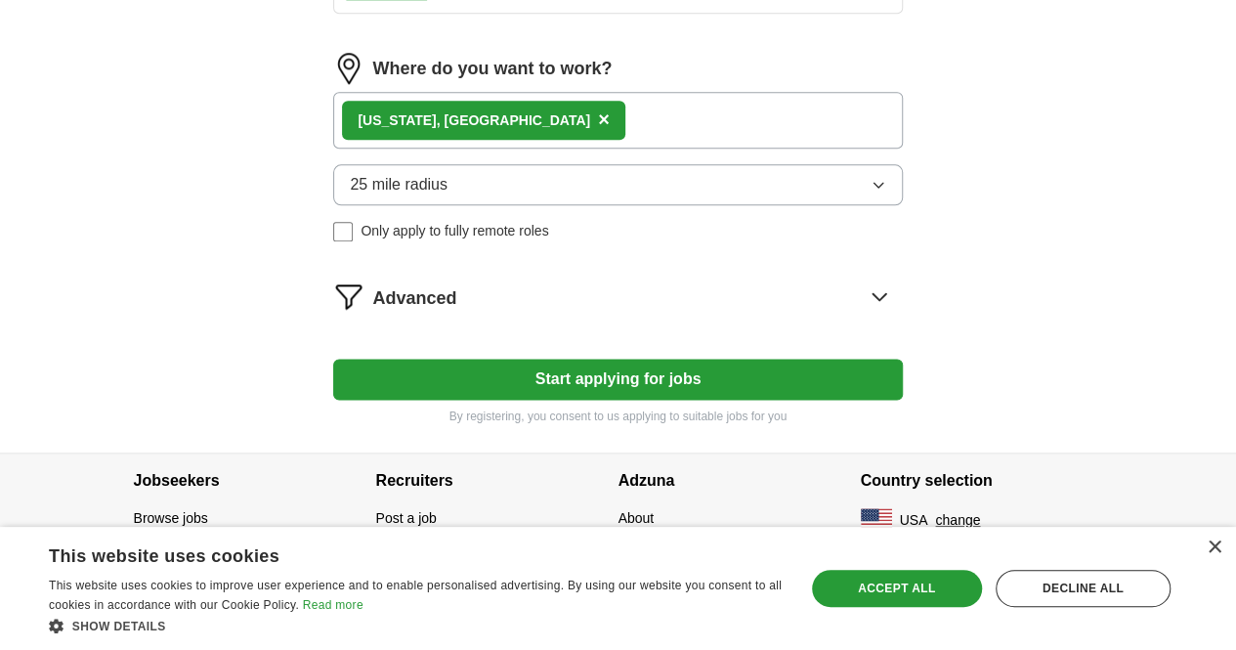
click at [665, 141] on div "Florida , FL ×" at bounding box center [617, 120] width 569 height 57
click at [575, 118] on div "Florida , FL ×" at bounding box center [617, 120] width 569 height 57
click at [598, 118] on span "×" at bounding box center [604, 119] width 12 height 22
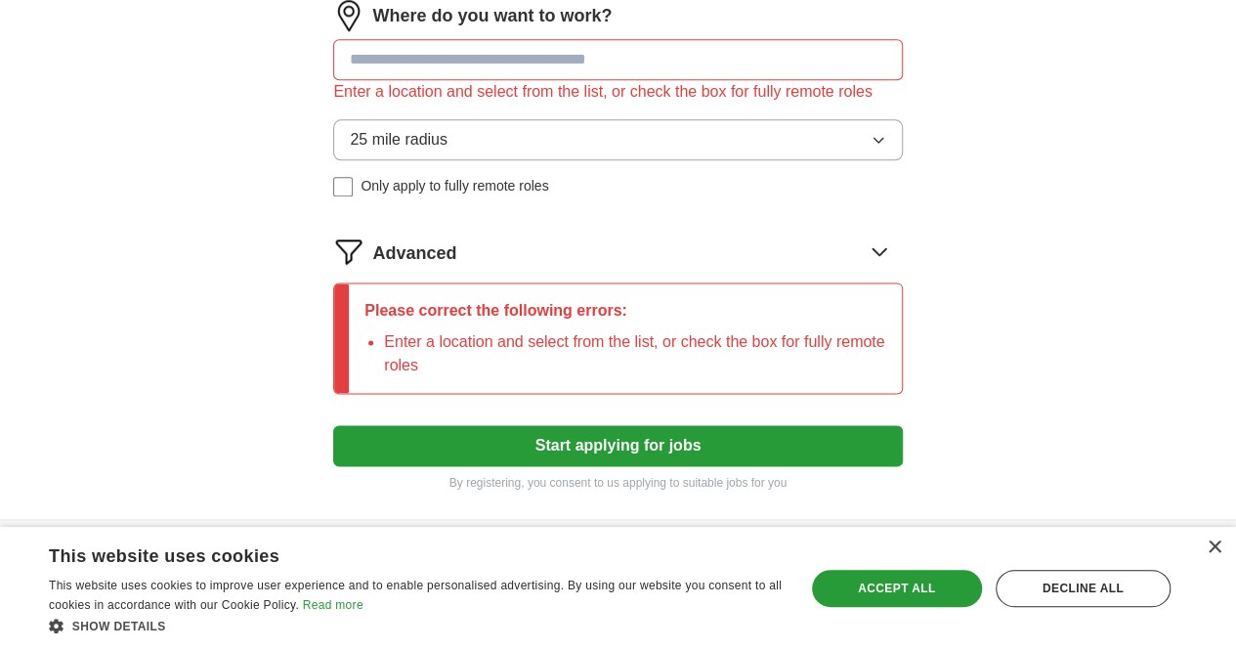
scroll to position [1144, 0]
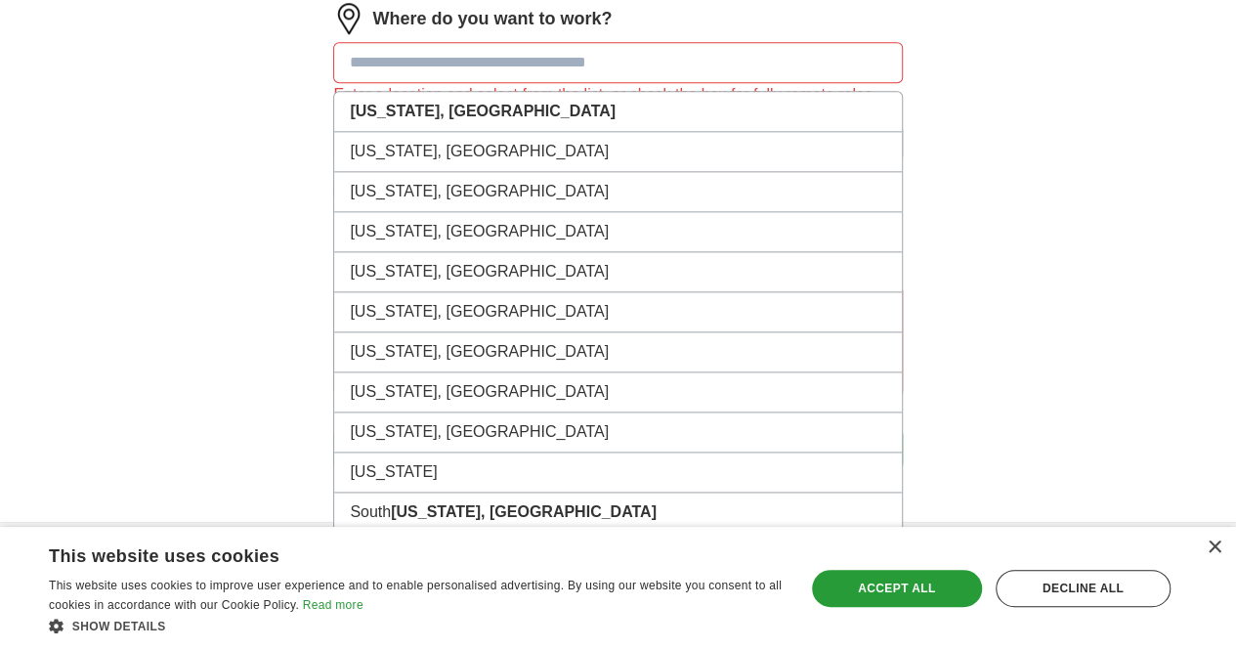
drag, startPoint x: 518, startPoint y: 132, endPoint x: 457, endPoint y: 154, distance: 64.6
click at [457, 83] on input at bounding box center [617, 62] width 569 height 41
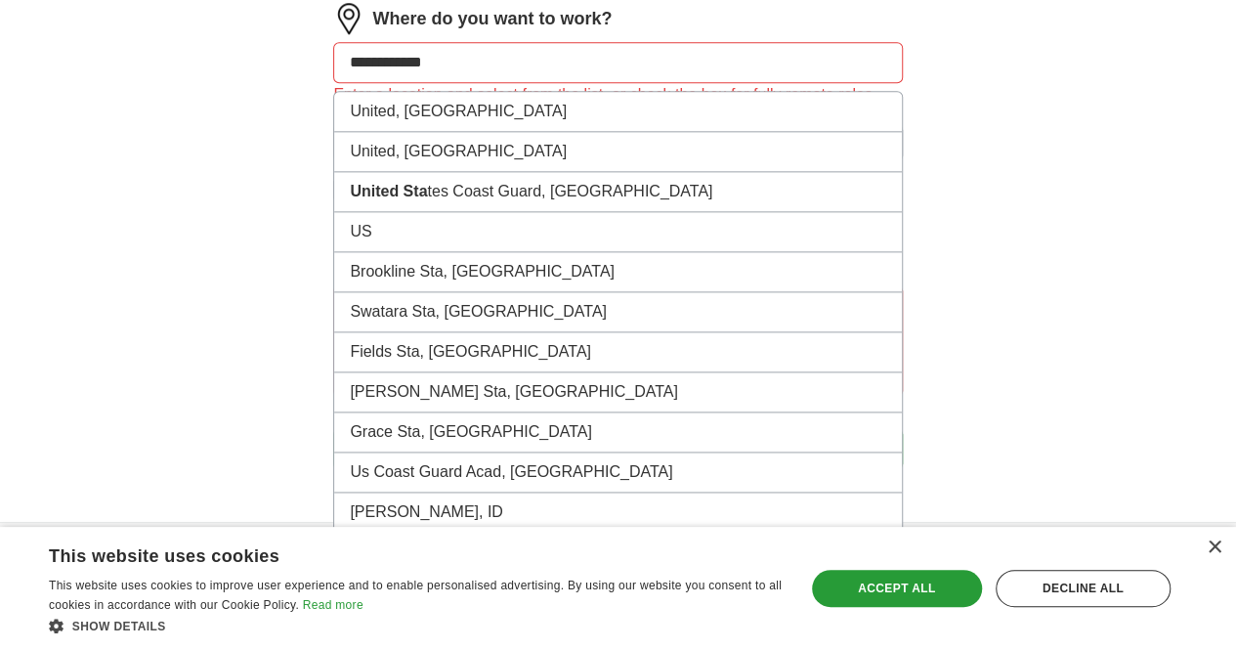
type input "**********"
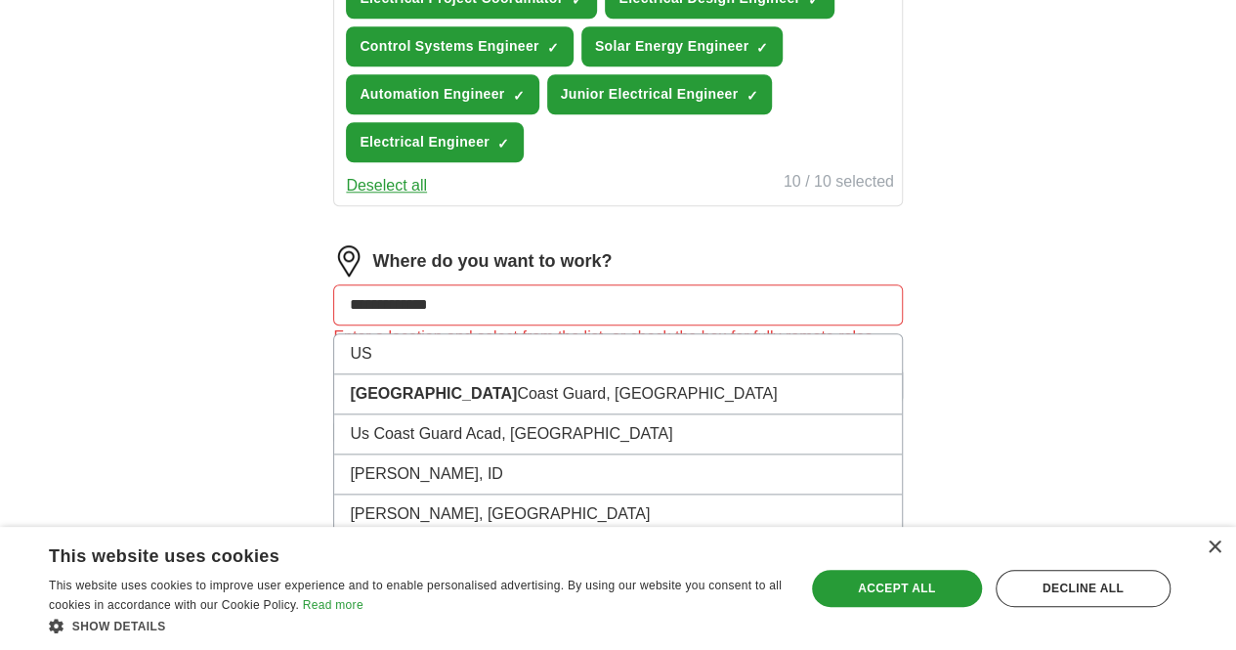
scroll to position [908, 0]
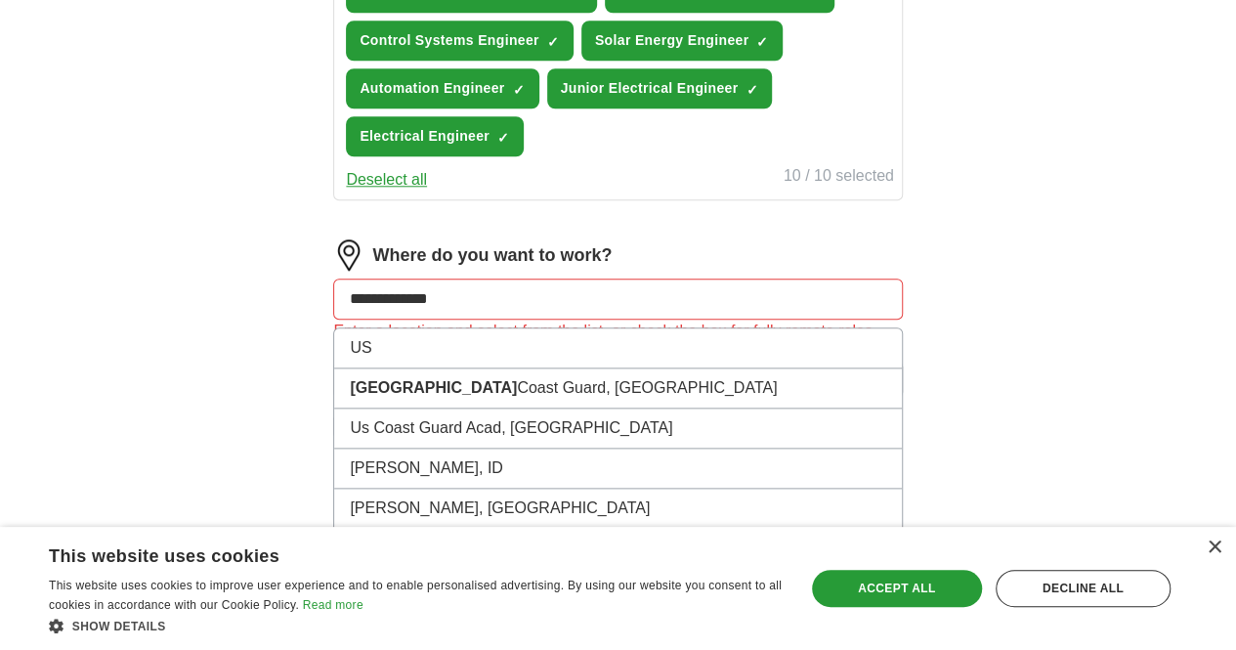
click at [550, 320] on input "**********" at bounding box center [617, 299] width 569 height 41
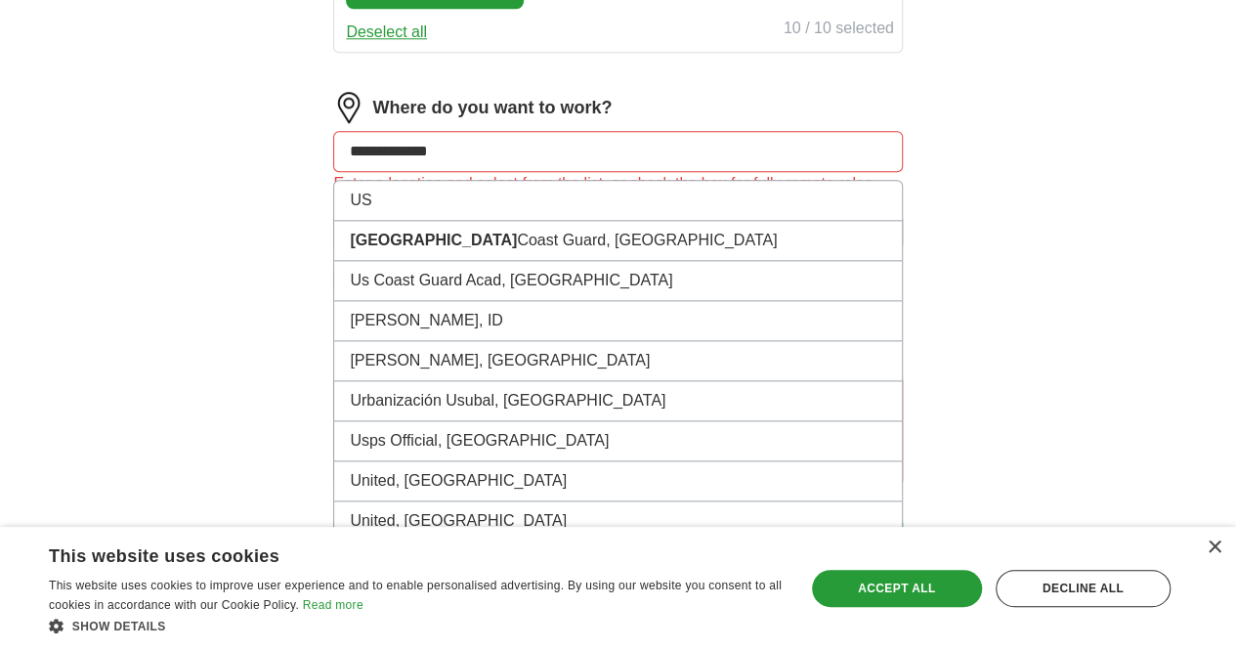
scroll to position [1056, 0]
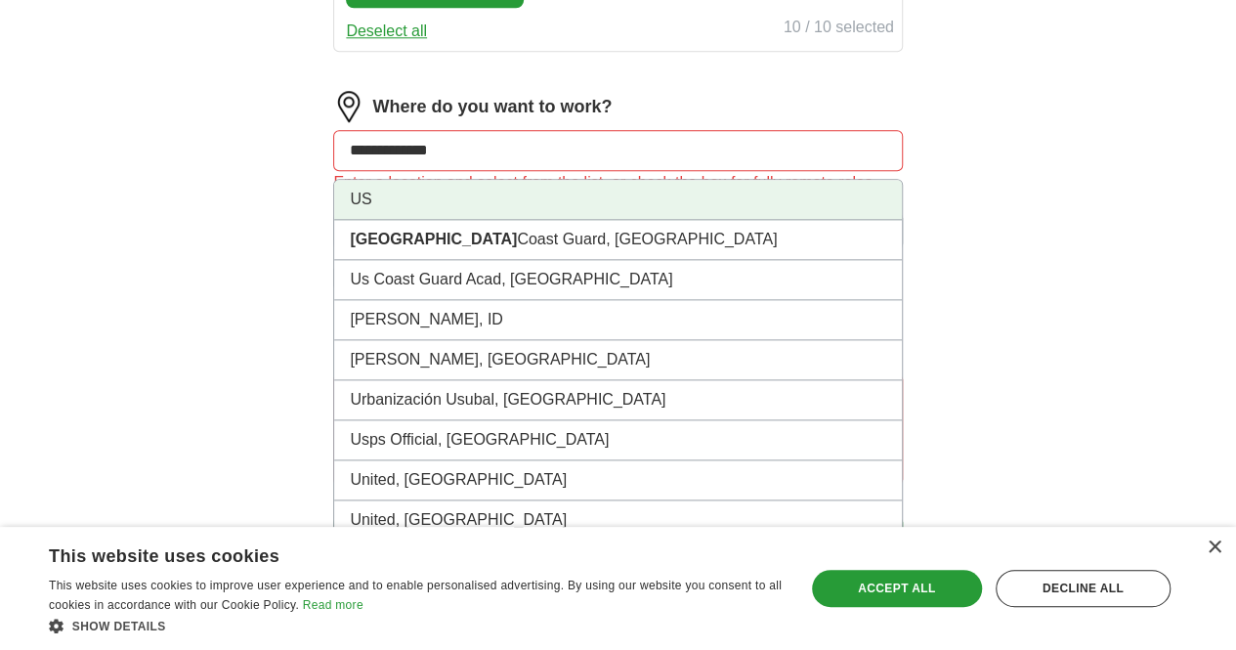
click at [442, 220] on li "US" at bounding box center [617, 200] width 567 height 40
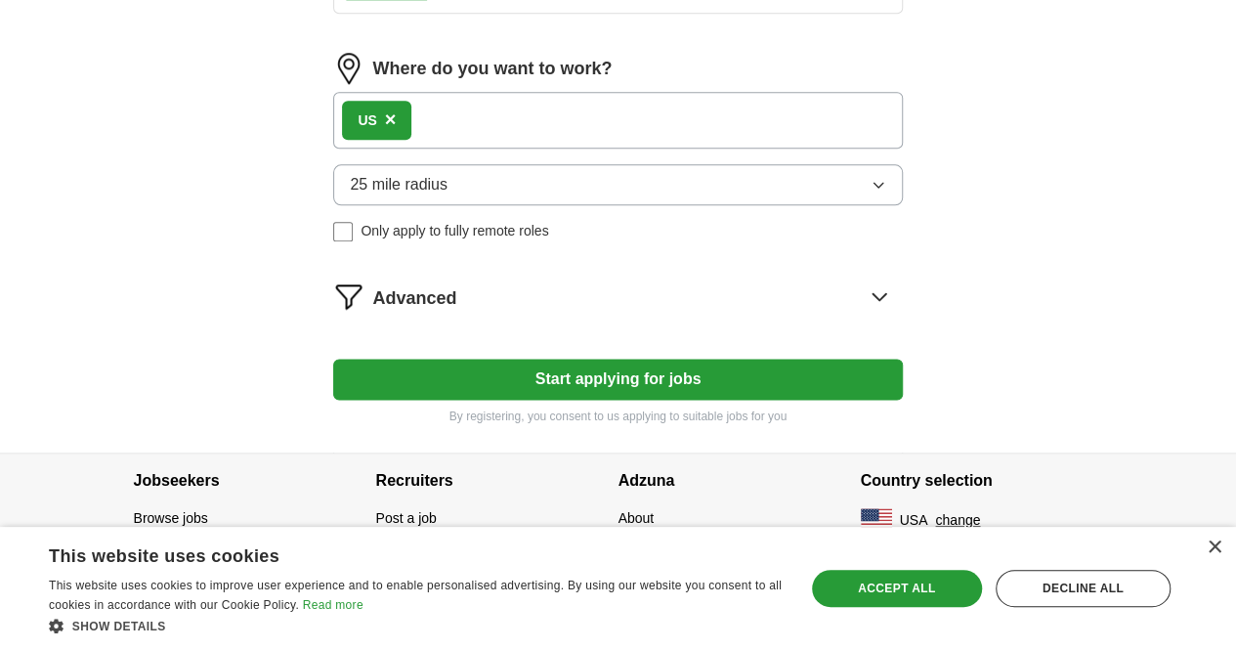
scroll to position [1182, 0]
click at [511, 400] on button "Start applying for jobs" at bounding box center [617, 379] width 569 height 41
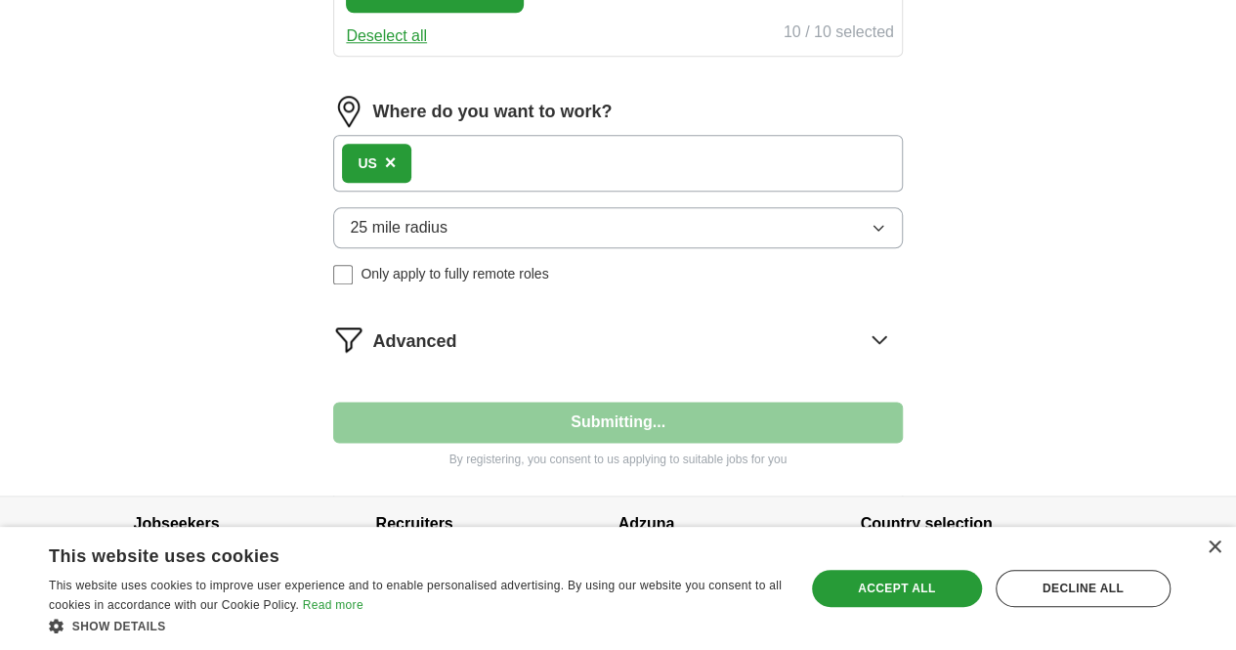
select select "**"
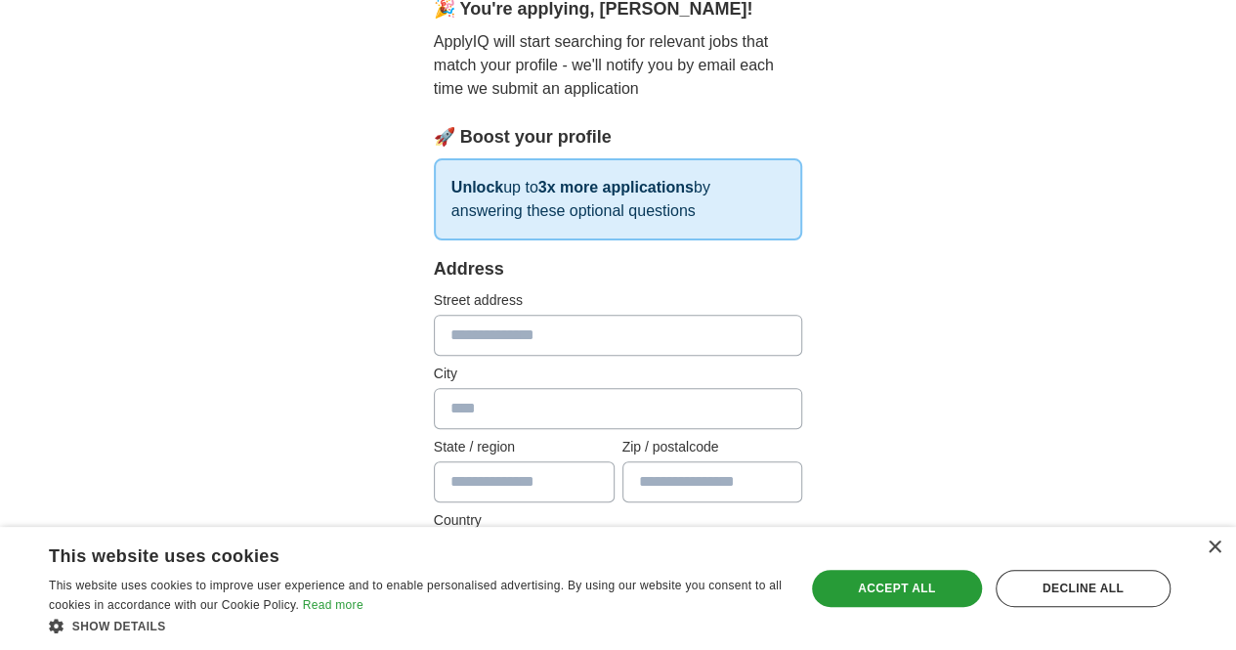
scroll to position [206, 0]
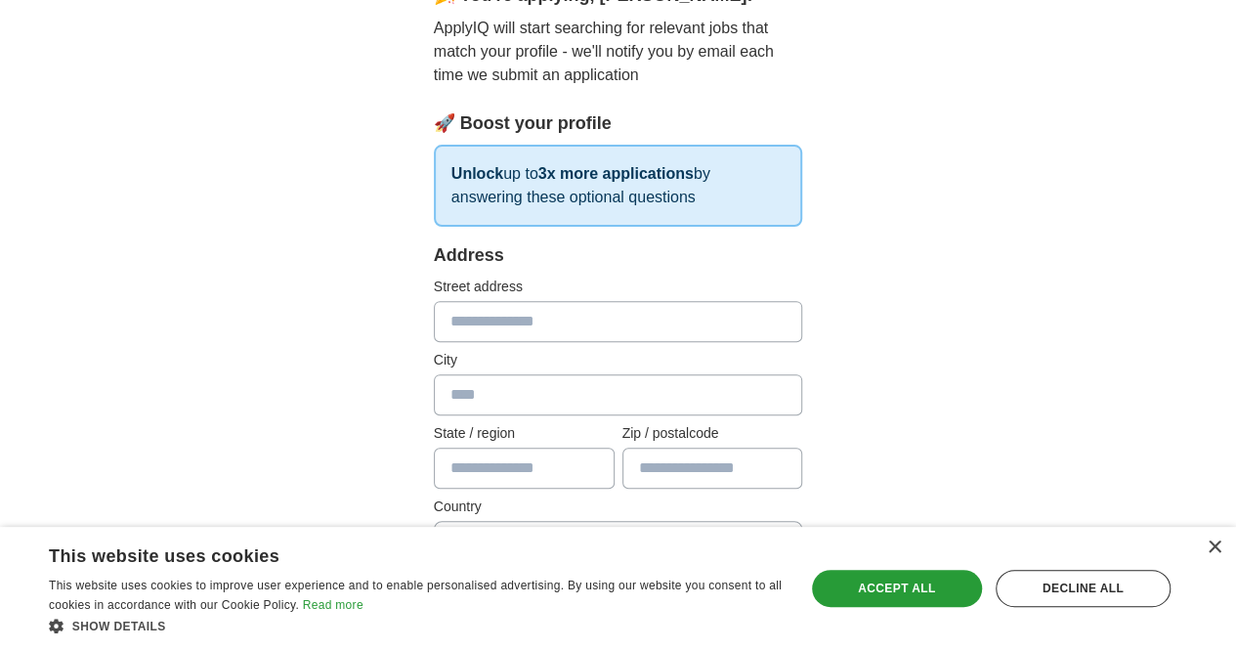
click at [521, 319] on input "text" at bounding box center [618, 321] width 369 height 41
type input "**********"
type input "**"
type input "*****"
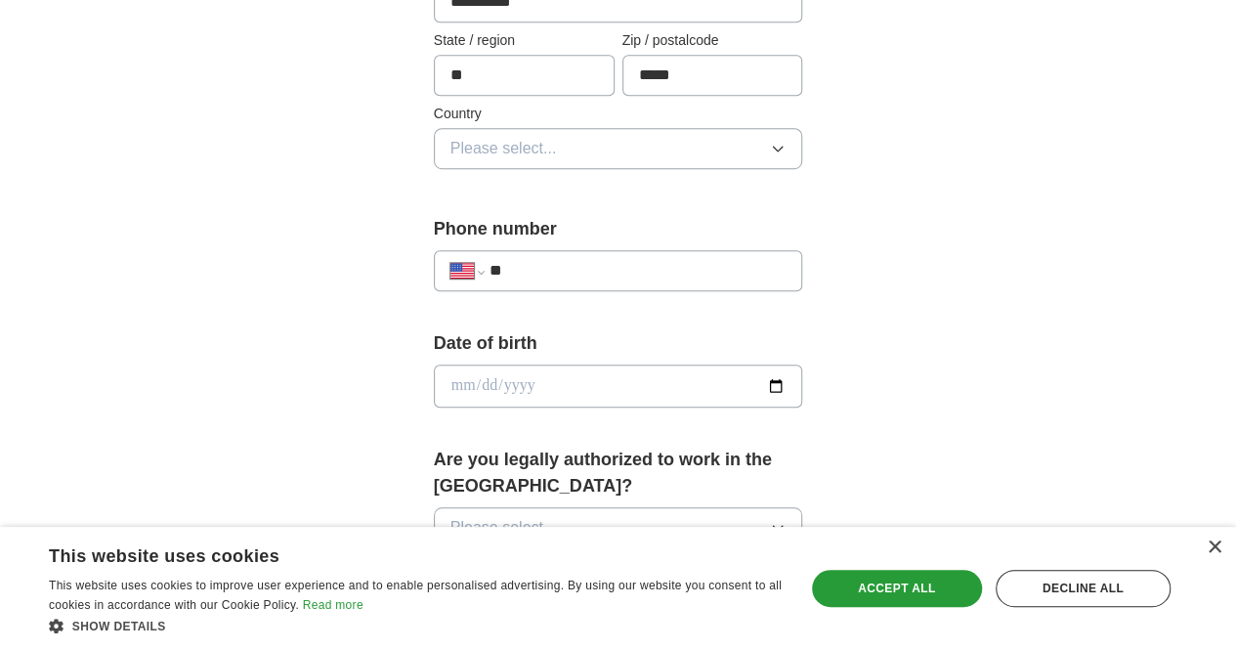
scroll to position [605, 0]
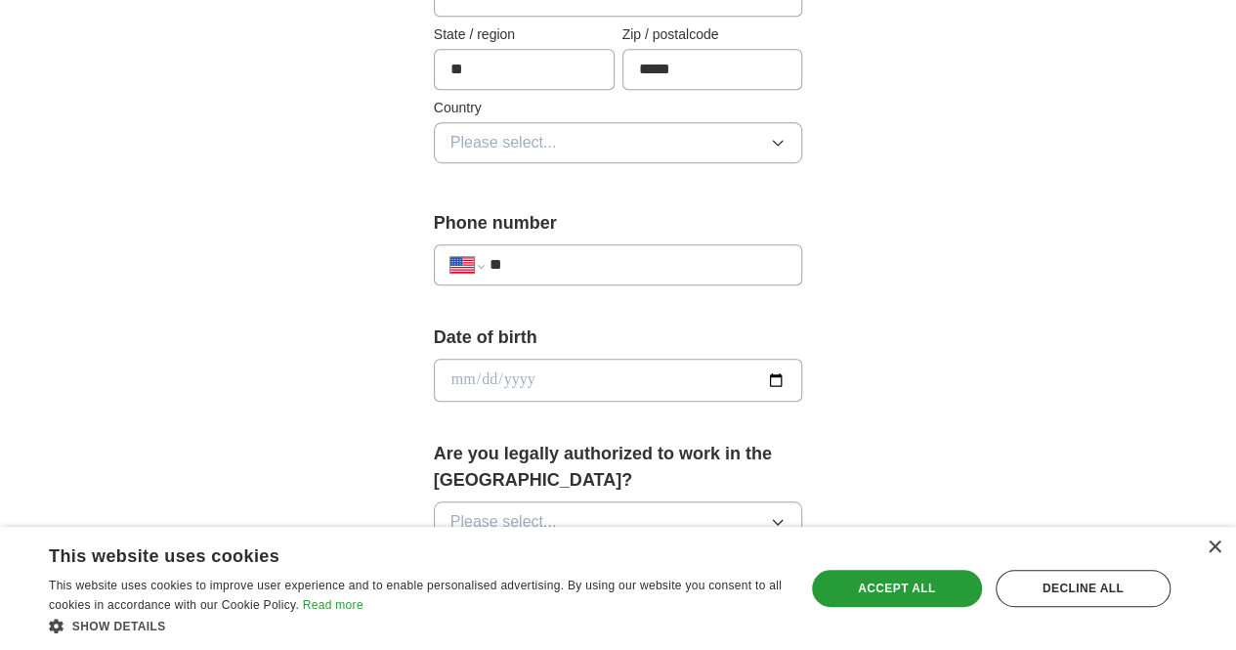
click at [520, 147] on button "Please select..." at bounding box center [618, 142] width 369 height 41
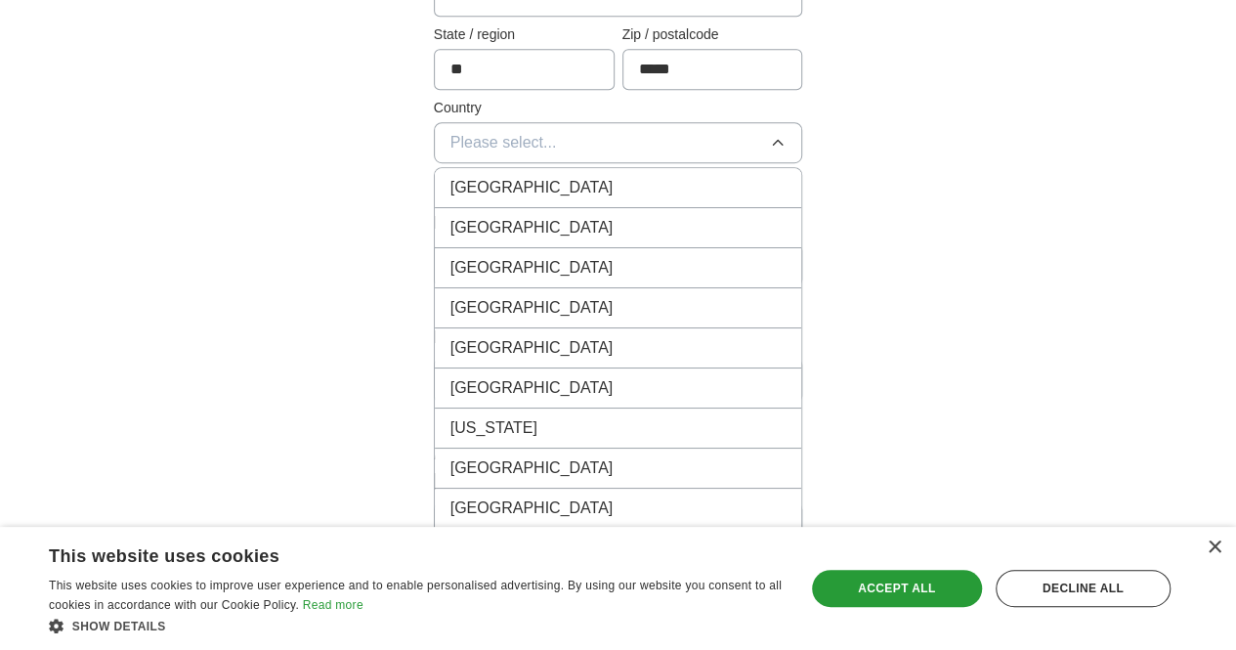
click at [483, 217] on span "United States" at bounding box center [532, 227] width 163 height 23
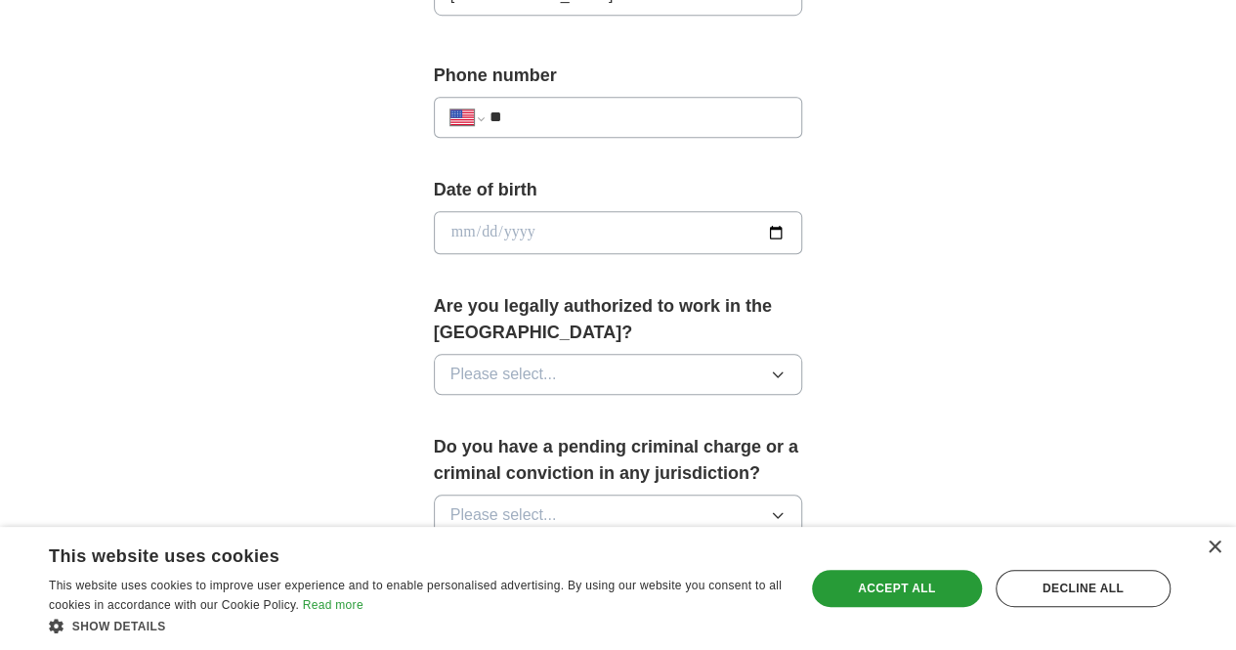
scroll to position [753, 0]
click at [515, 126] on div "**********" at bounding box center [618, 116] width 369 height 41
click at [536, 116] on input "**" at bounding box center [638, 116] width 297 height 23
type input "**********"
click at [803, 232] on input "date" at bounding box center [618, 231] width 369 height 43
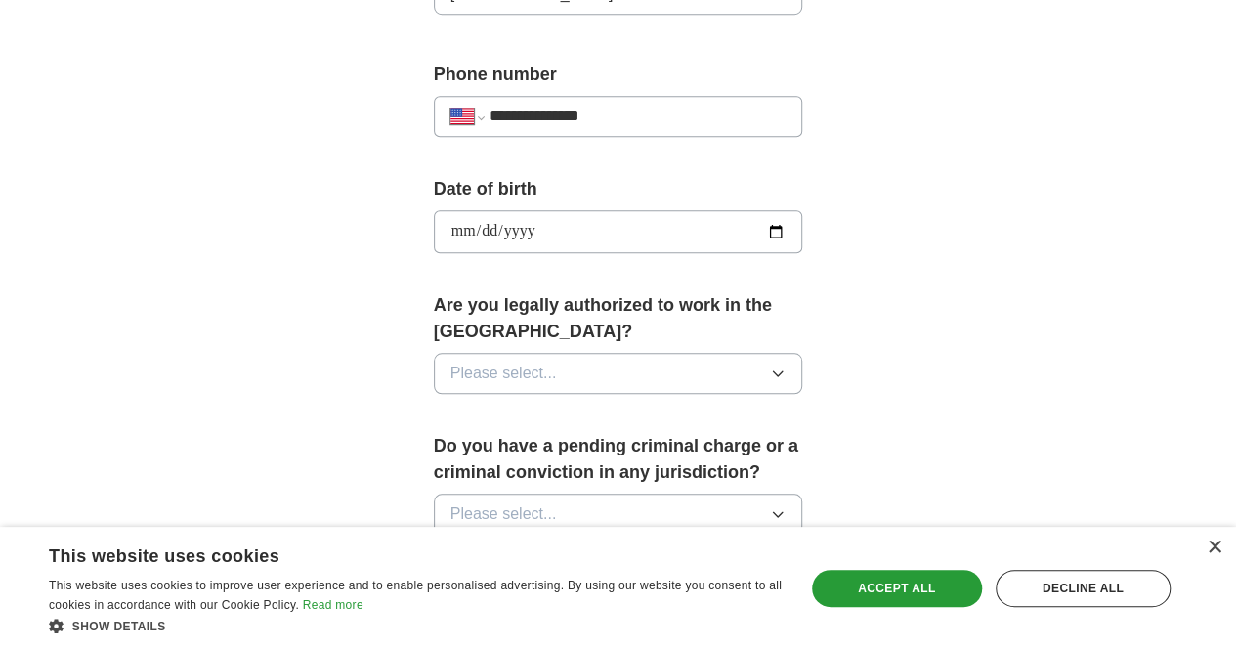
type input "**********"
click at [601, 353] on button "Please select..." at bounding box center [618, 373] width 369 height 41
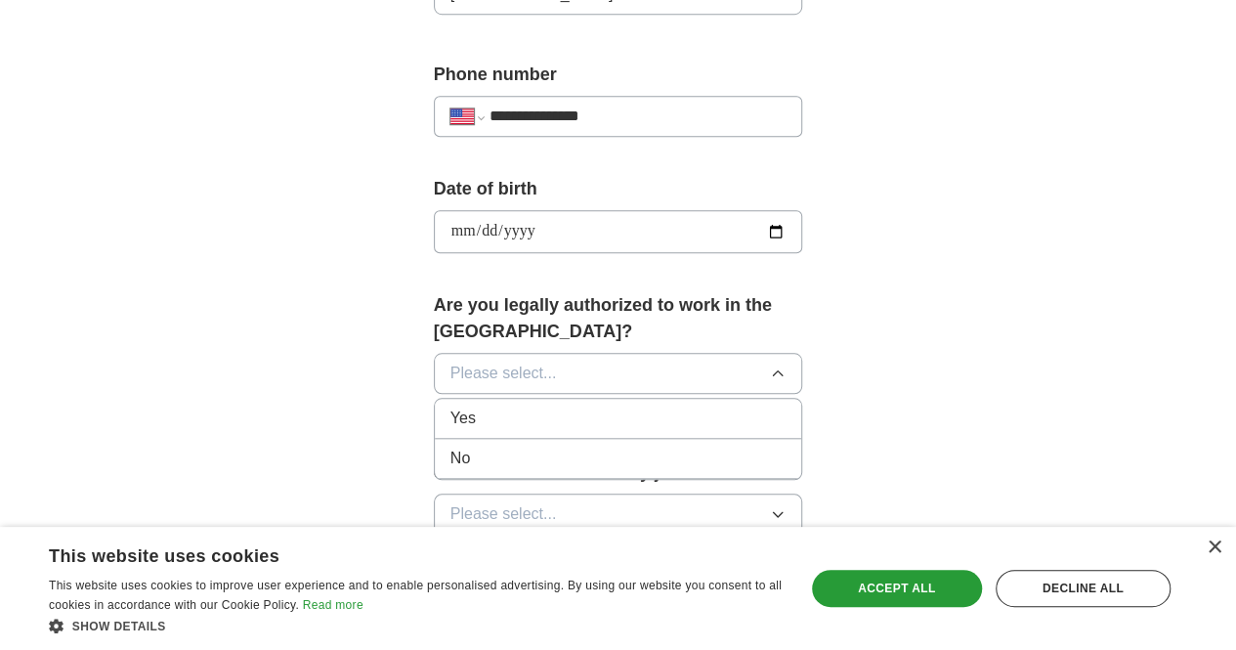
click at [510, 407] on div "Yes" at bounding box center [619, 418] width 336 height 23
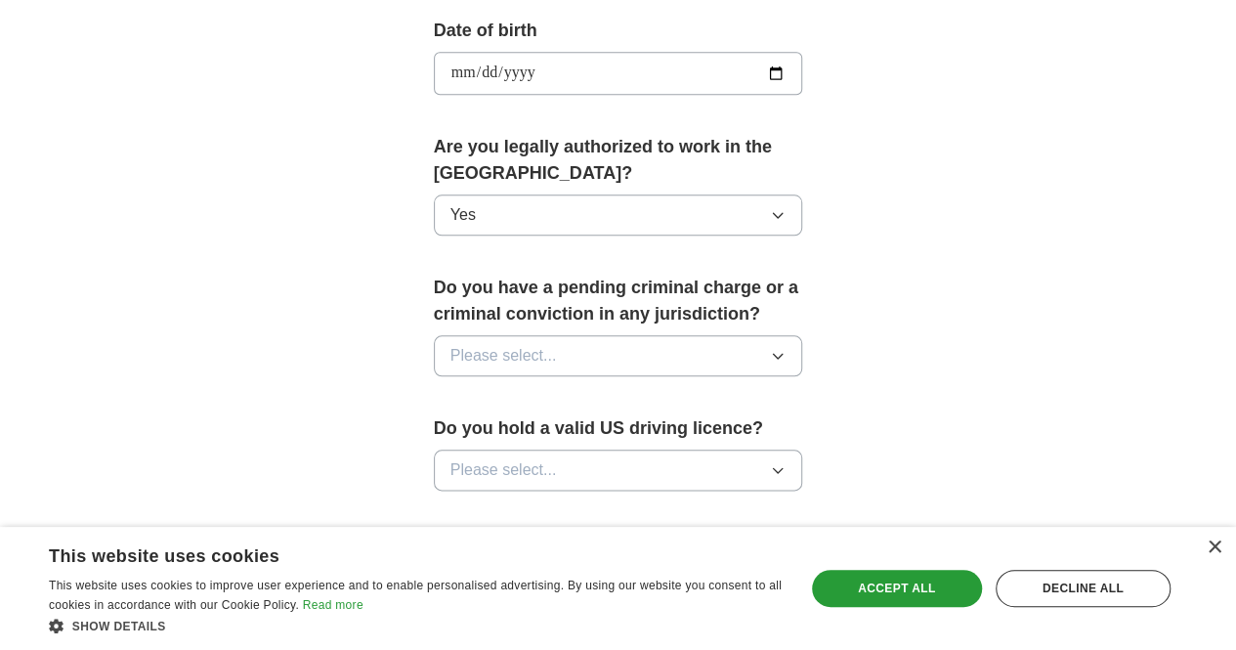
scroll to position [920, 0]
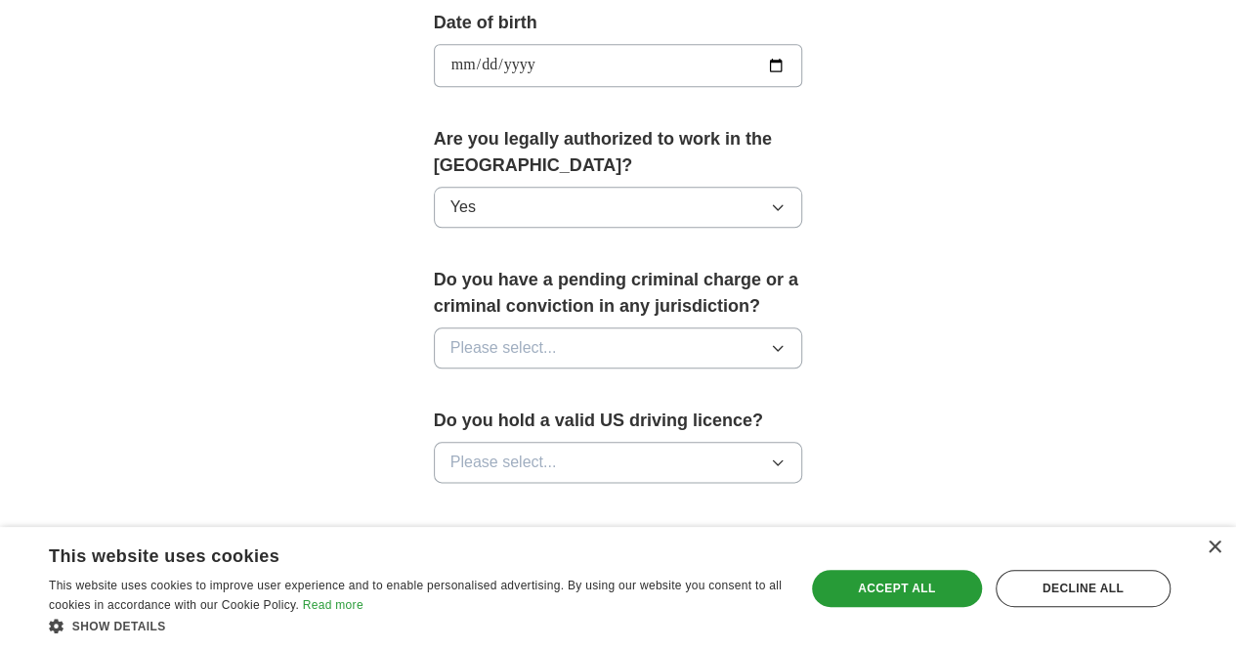
click at [516, 327] on button "Please select..." at bounding box center [618, 347] width 369 height 41
click at [463, 413] on li "No" at bounding box center [618, 433] width 367 height 40
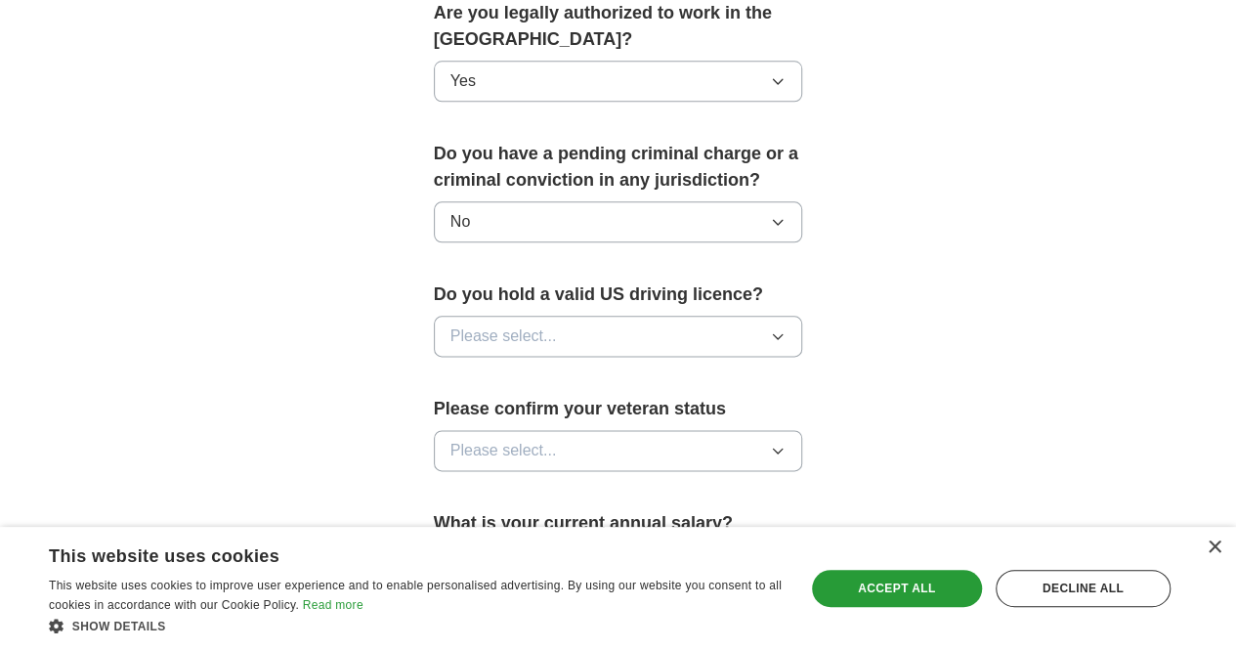
scroll to position [1047, 0]
click at [512, 315] on button "Please select..." at bounding box center [618, 335] width 369 height 41
click at [486, 361] on li "Yes" at bounding box center [618, 381] width 367 height 40
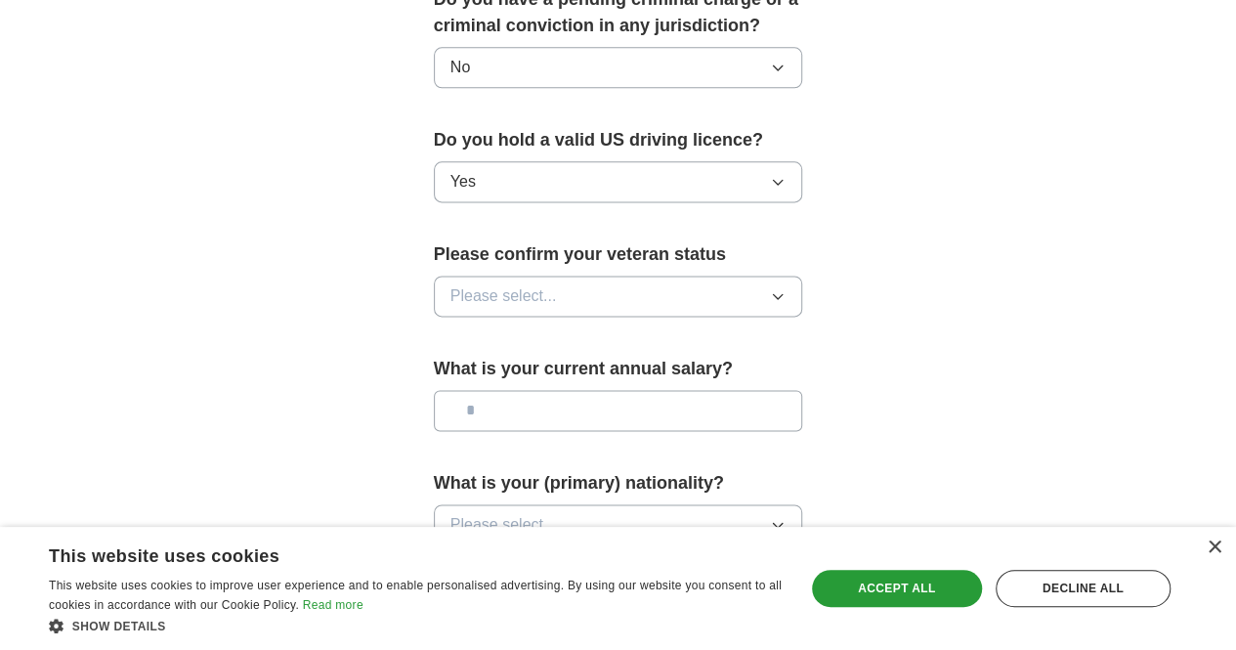
scroll to position [1215, 0]
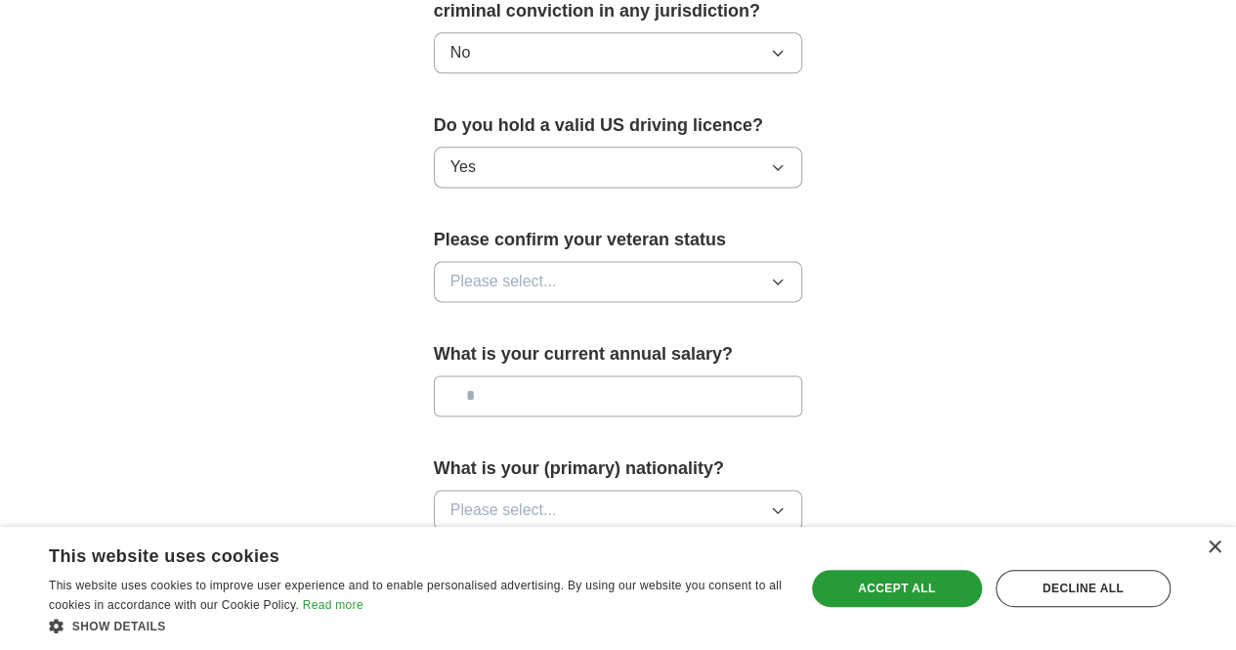
click at [549, 261] on button "Please select..." at bounding box center [618, 281] width 369 height 41
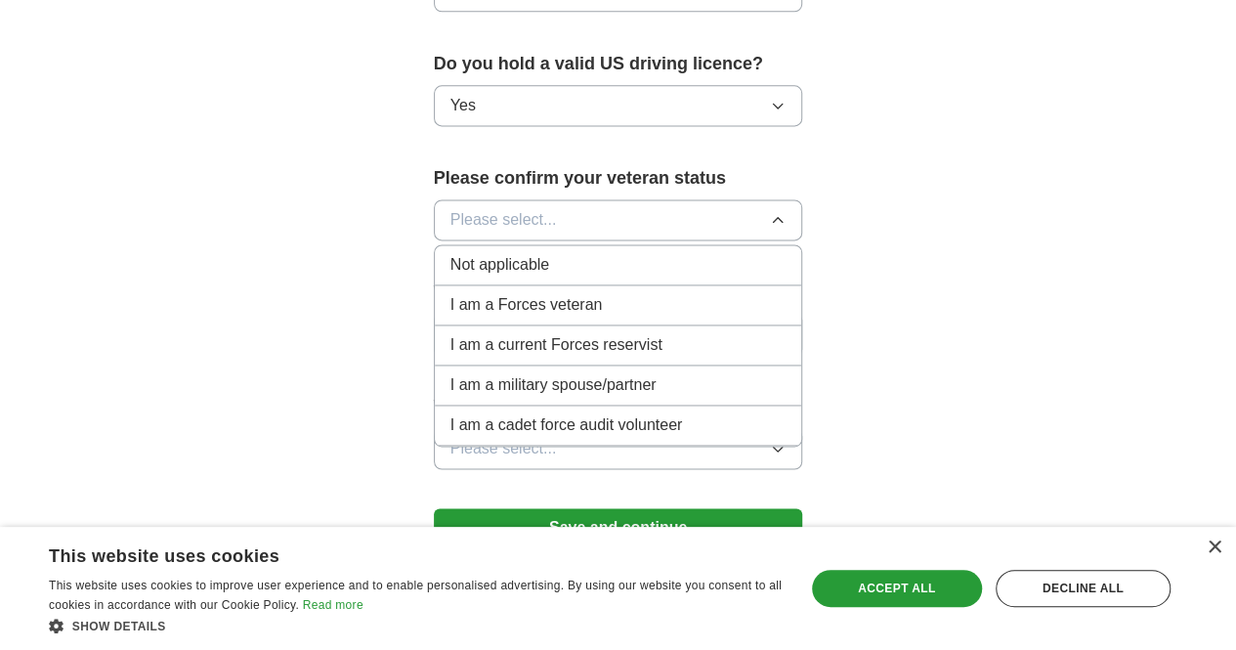
scroll to position [1244, 0]
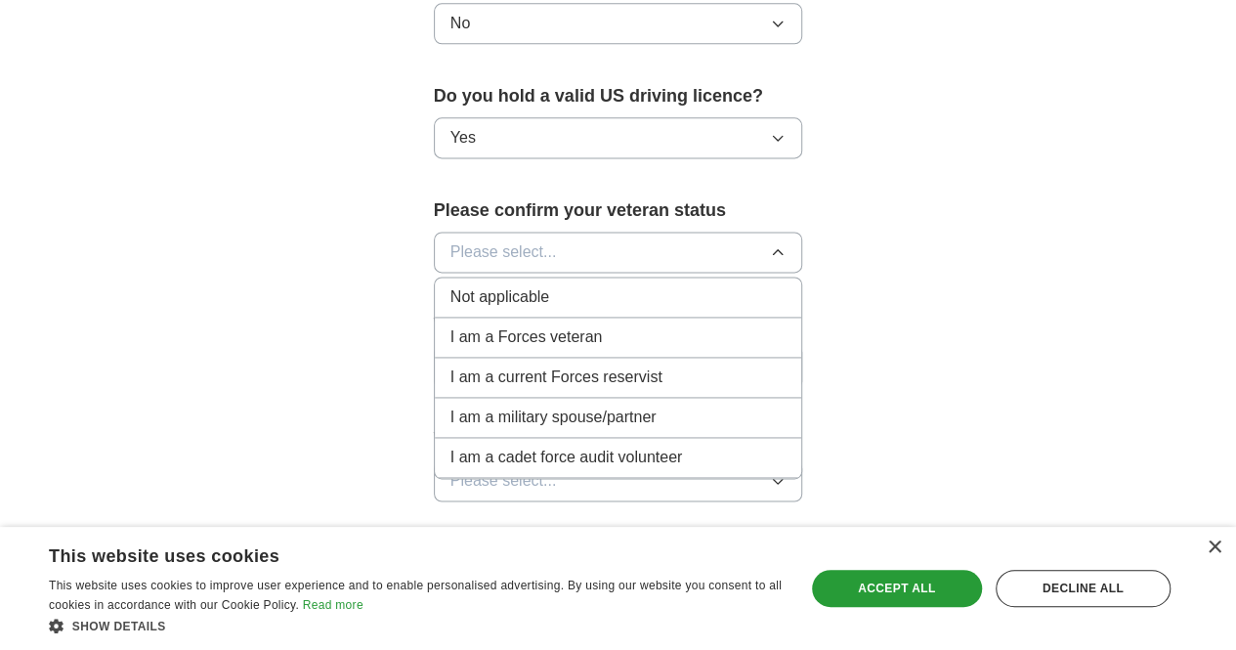
click at [511, 280] on li "Not applicable" at bounding box center [618, 298] width 367 height 40
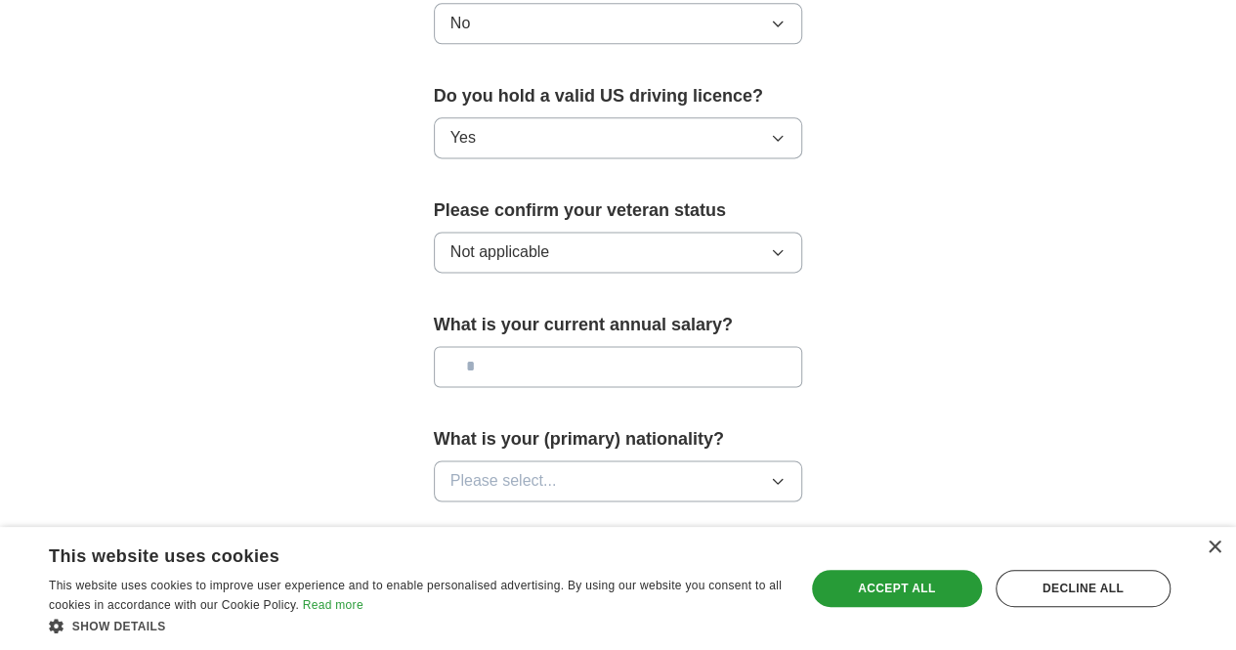
scroll to position [1283, 0]
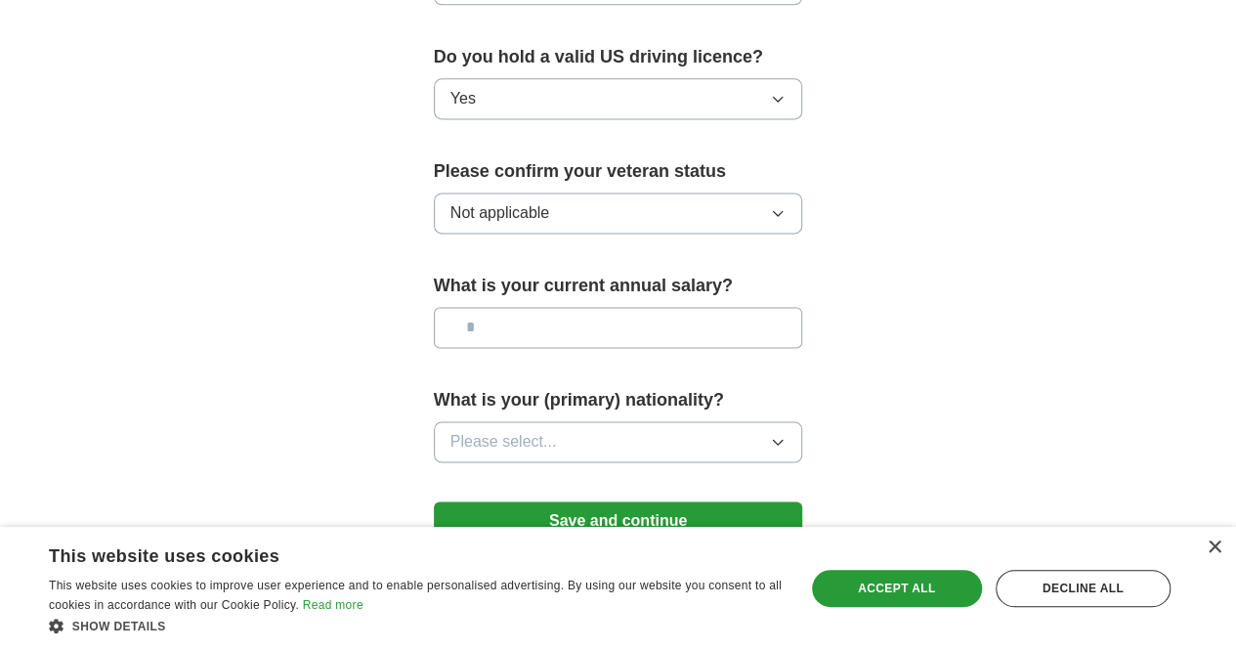
click at [541, 307] on input "text" at bounding box center [618, 327] width 369 height 41
click at [591, 421] on button "Please select..." at bounding box center [618, 441] width 369 height 41
click at [530, 501] on button "Save and continue" at bounding box center [618, 520] width 369 height 39
